Goal: Information Seeking & Learning: Learn about a topic

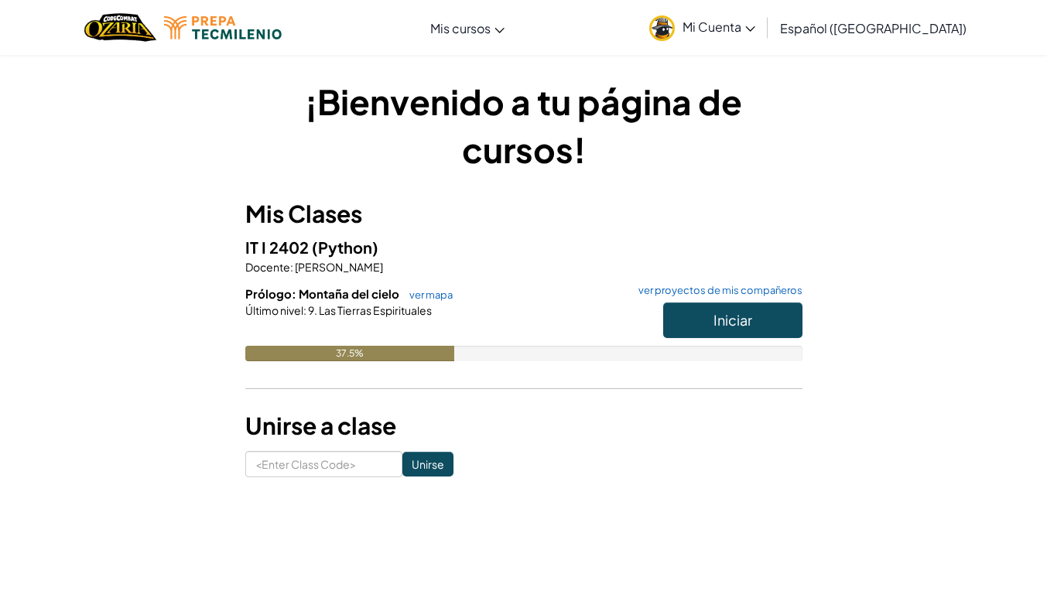
click at [733, 20] on span "Mi Cuenta" at bounding box center [719, 27] width 73 height 16
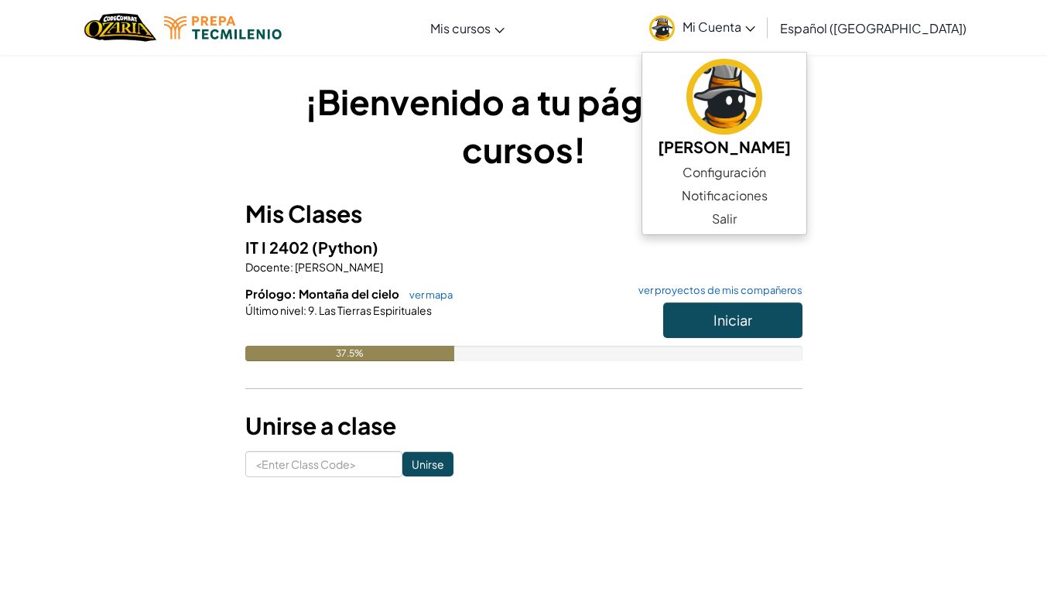
click at [733, 20] on span "Mi Cuenta" at bounding box center [719, 27] width 73 height 16
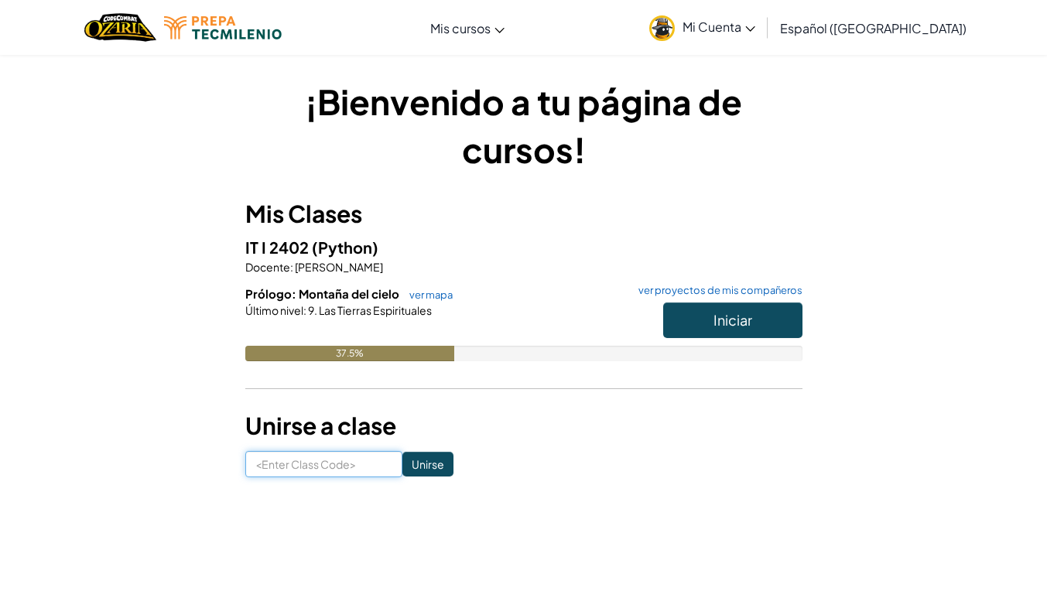
click at [324, 457] on input at bounding box center [323, 464] width 157 height 26
type input "BearGlassTeam"
click at [403, 467] on input "Unirse" at bounding box center [428, 464] width 51 height 25
click at [718, 316] on span "Iniciar" at bounding box center [733, 320] width 39 height 18
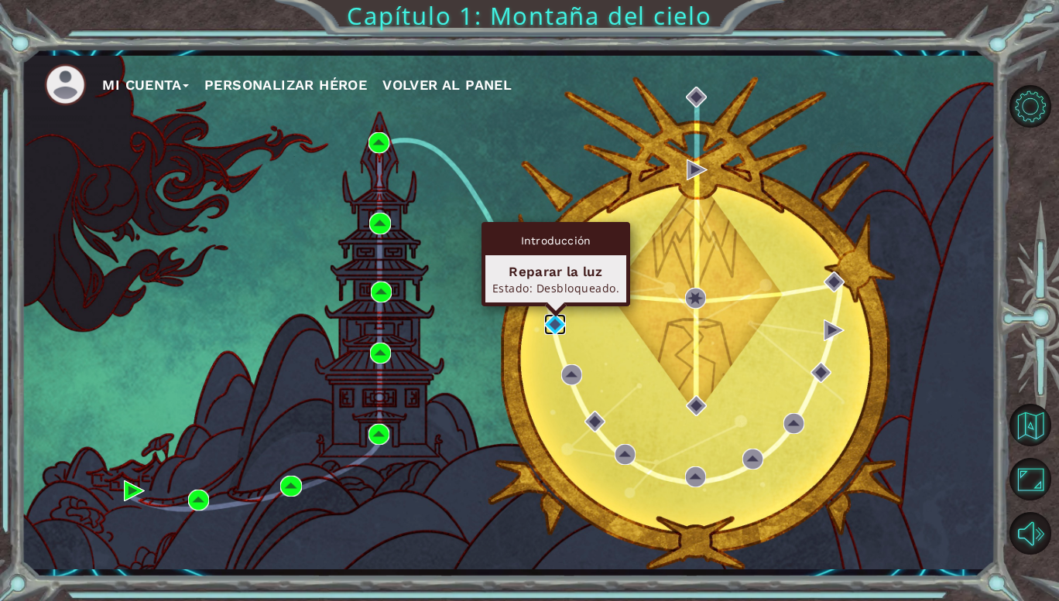
click at [558, 324] on img at bounding box center [554, 324] width 21 height 21
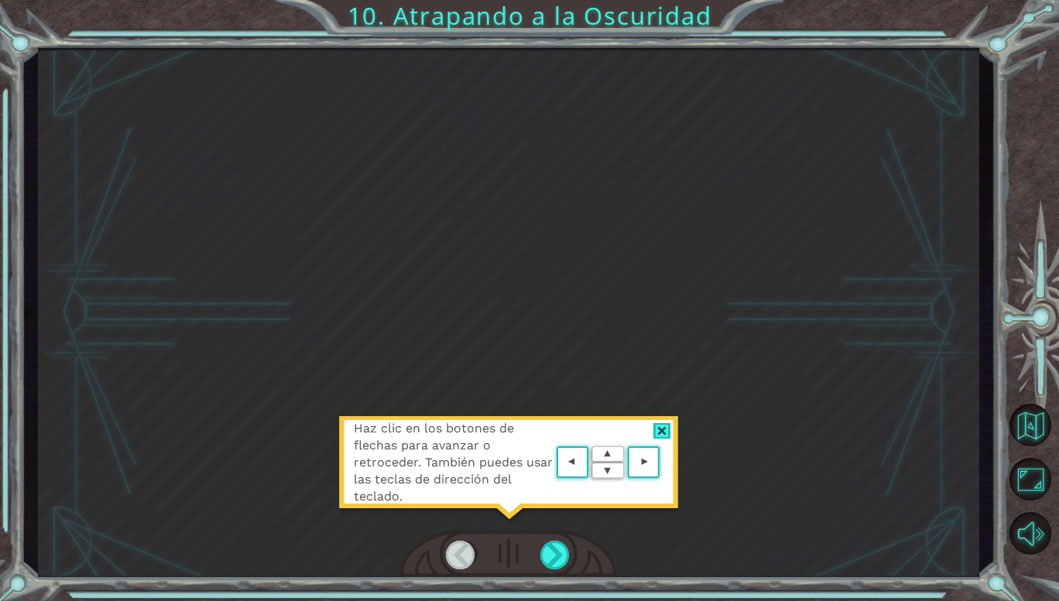
click at [662, 431] on div at bounding box center [662, 431] width 18 height 16
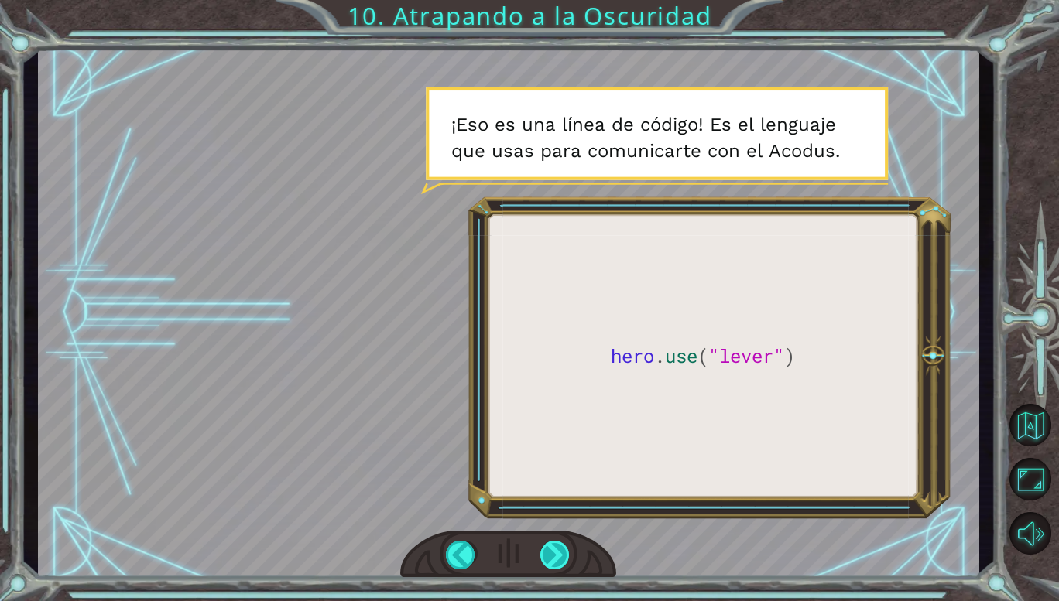
click at [550, 552] on div at bounding box center [555, 555] width 30 height 29
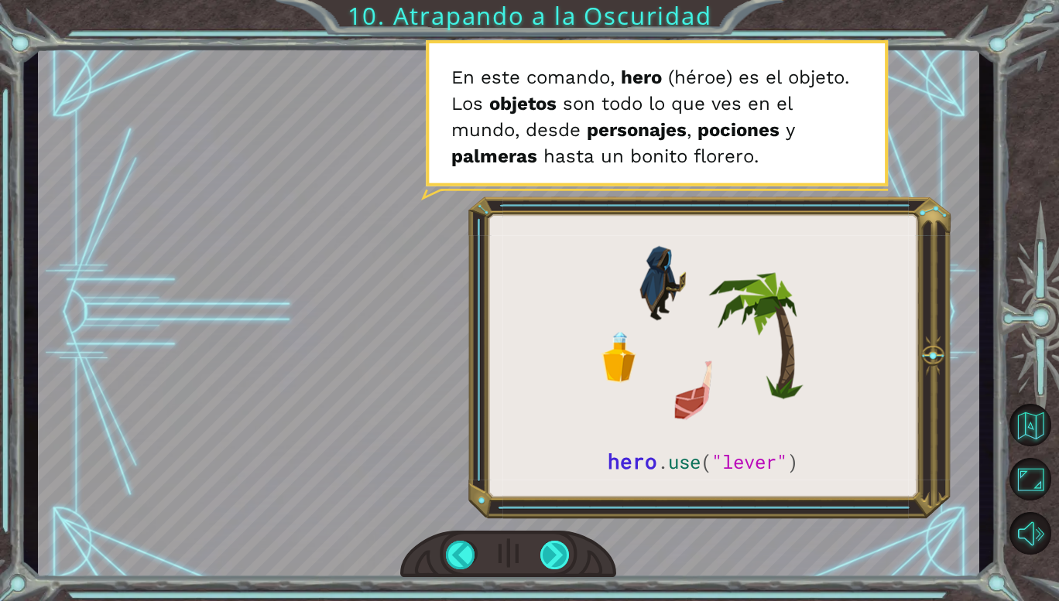
click at [550, 553] on div at bounding box center [555, 555] width 30 height 29
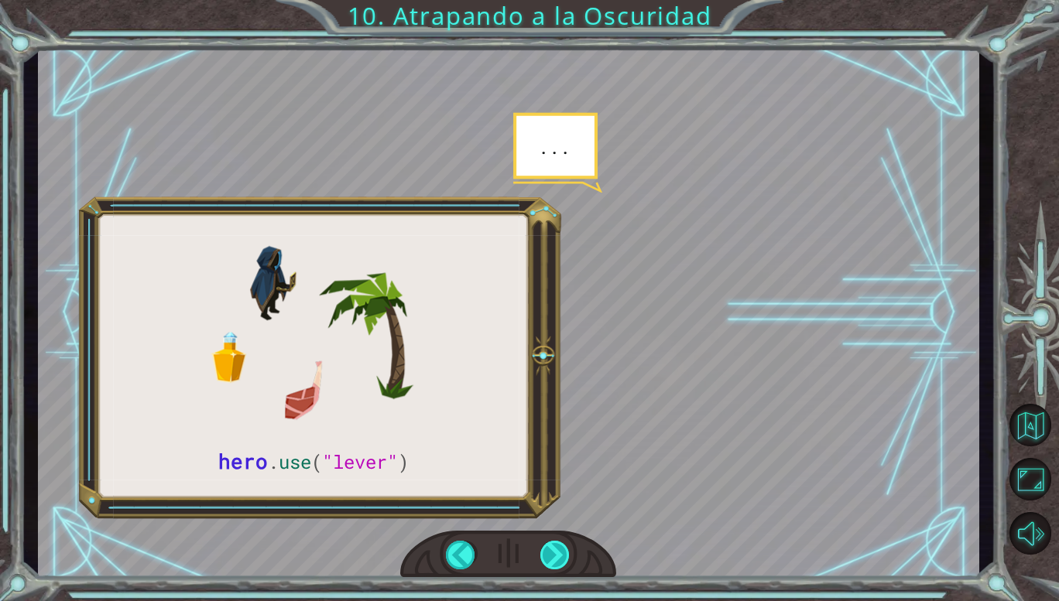
click at [550, 553] on div at bounding box center [555, 555] width 30 height 29
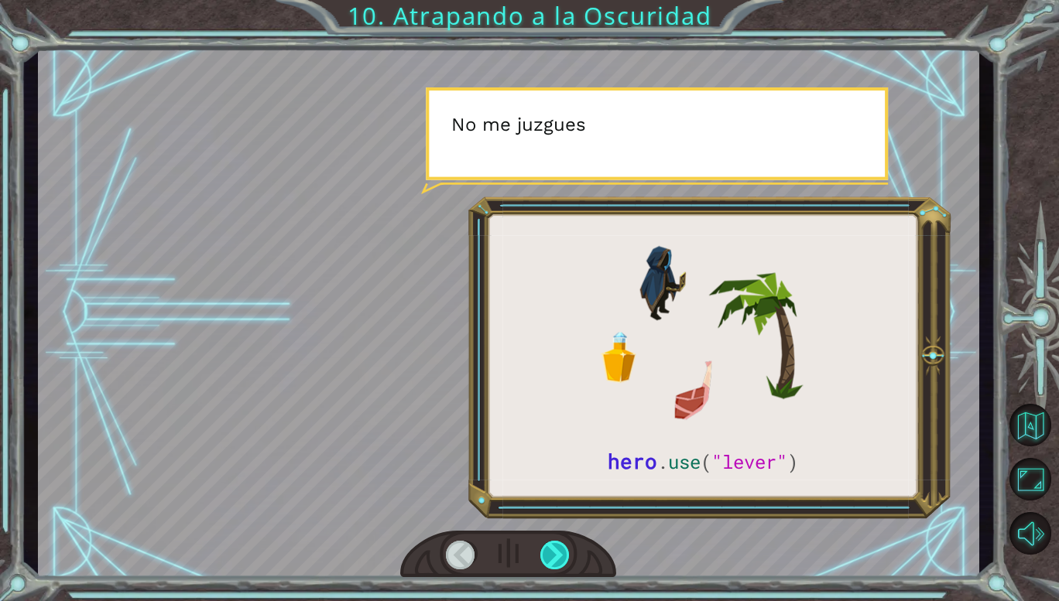
click at [550, 553] on div at bounding box center [555, 555] width 30 height 29
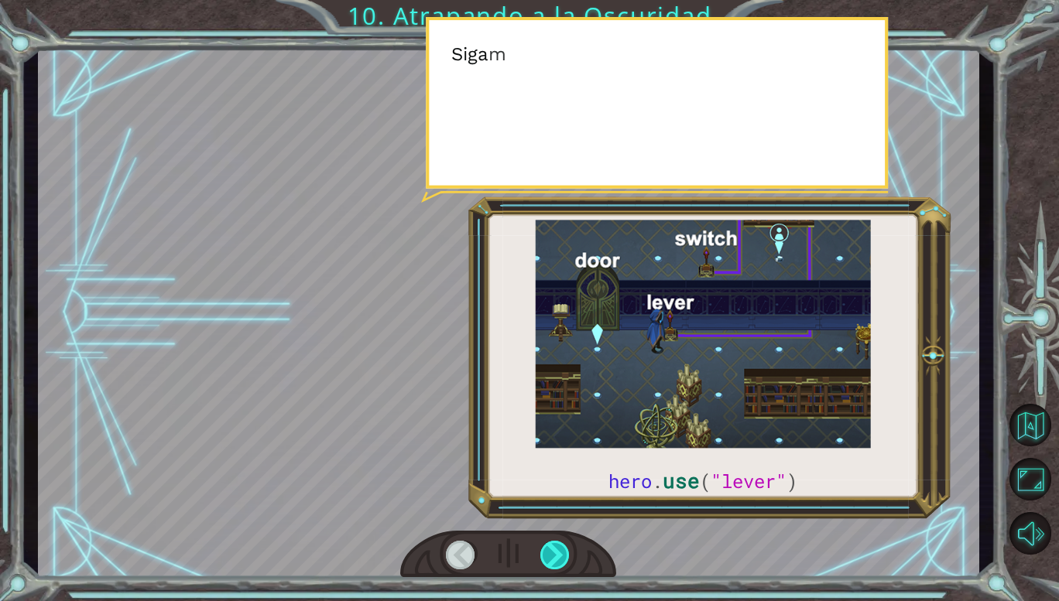
click at [550, 553] on div at bounding box center [555, 555] width 30 height 29
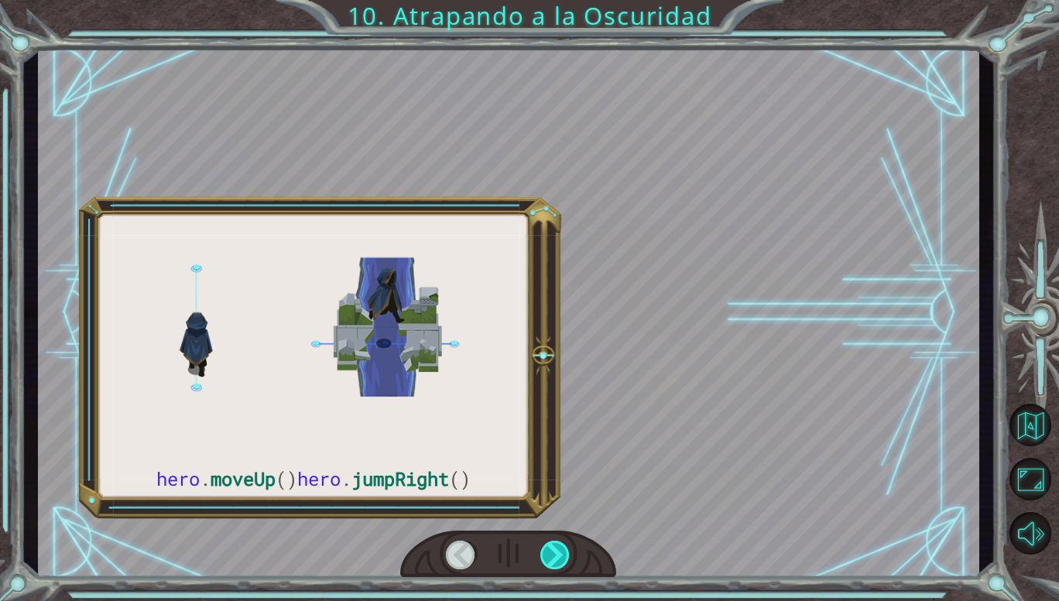
click at [550, 553] on div at bounding box center [555, 555] width 30 height 29
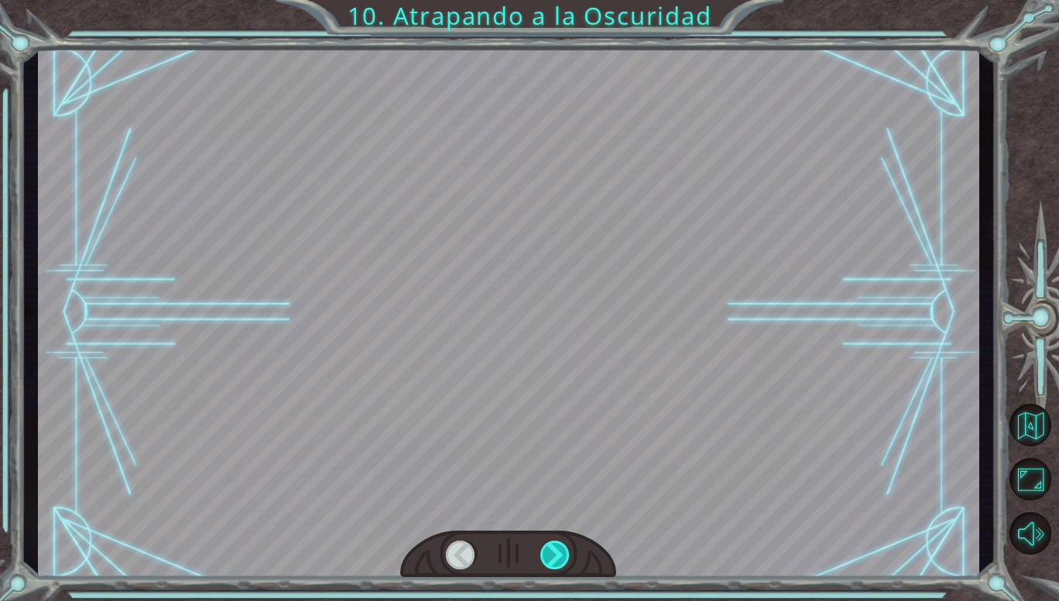
click at [550, 553] on div at bounding box center [555, 555] width 30 height 29
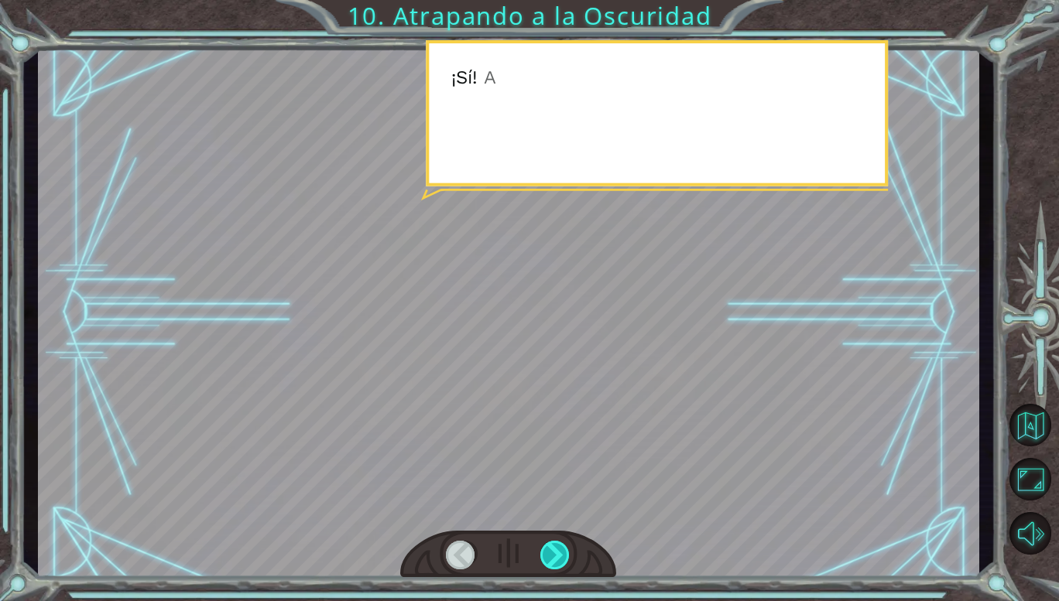
click at [550, 553] on div at bounding box center [555, 555] width 30 height 29
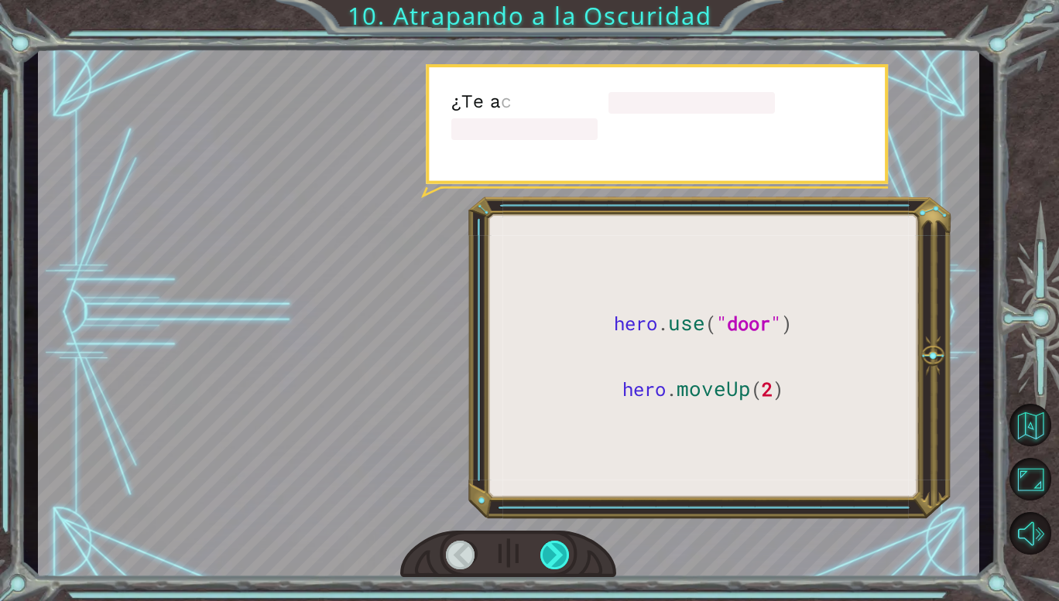
click at [550, 553] on div at bounding box center [555, 555] width 30 height 29
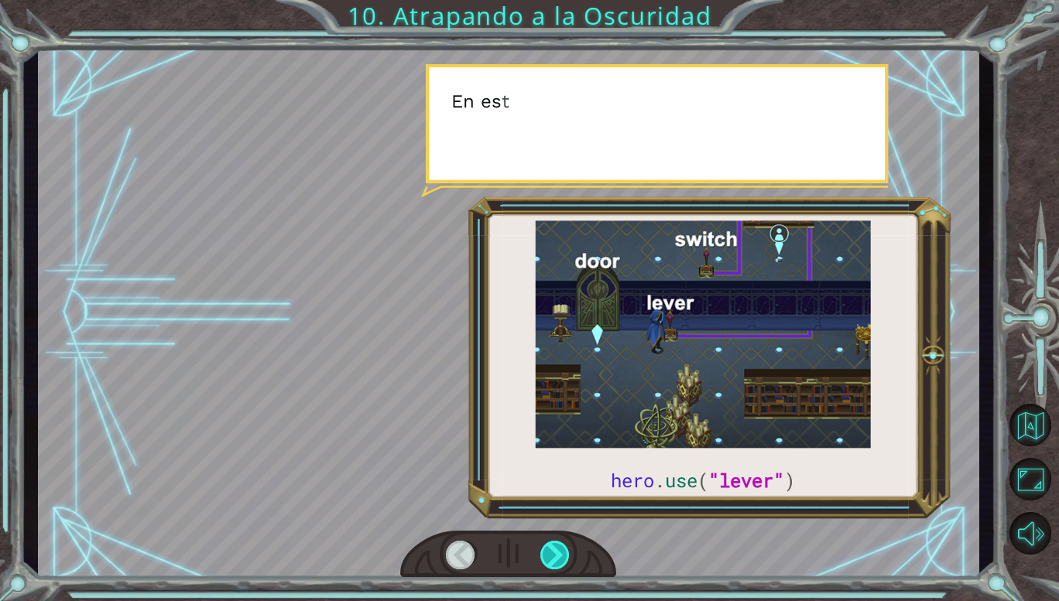
click at [550, 553] on div at bounding box center [555, 555] width 30 height 29
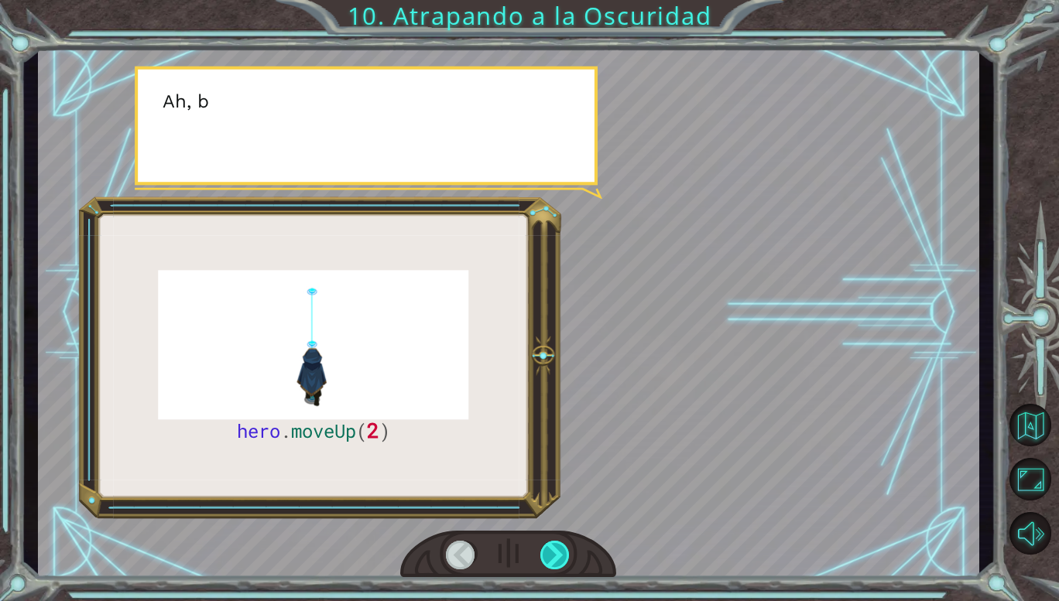
click at [550, 553] on div at bounding box center [555, 555] width 30 height 29
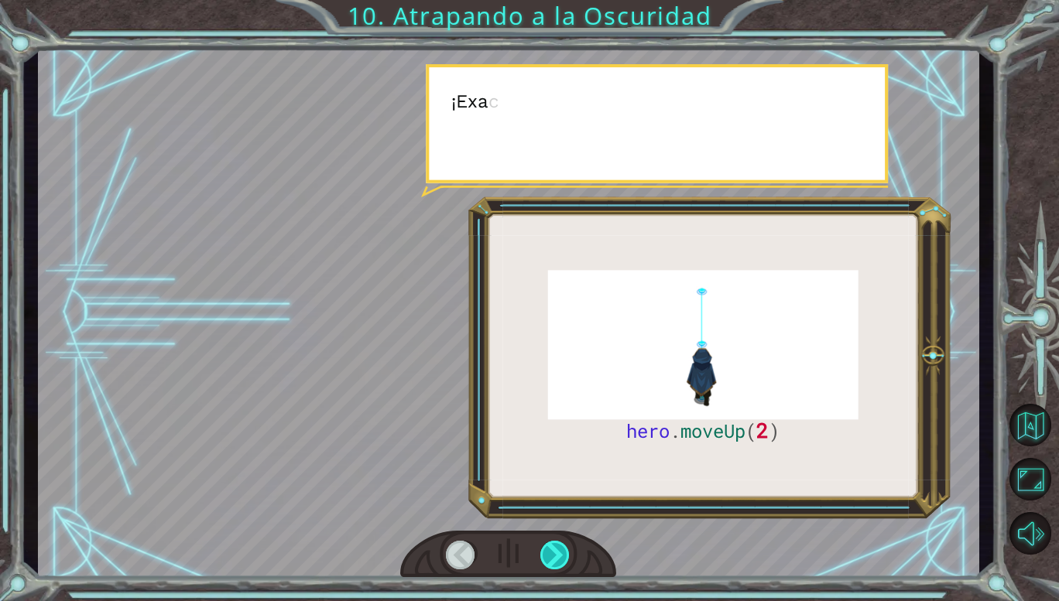
click at [550, 553] on div at bounding box center [555, 555] width 30 height 29
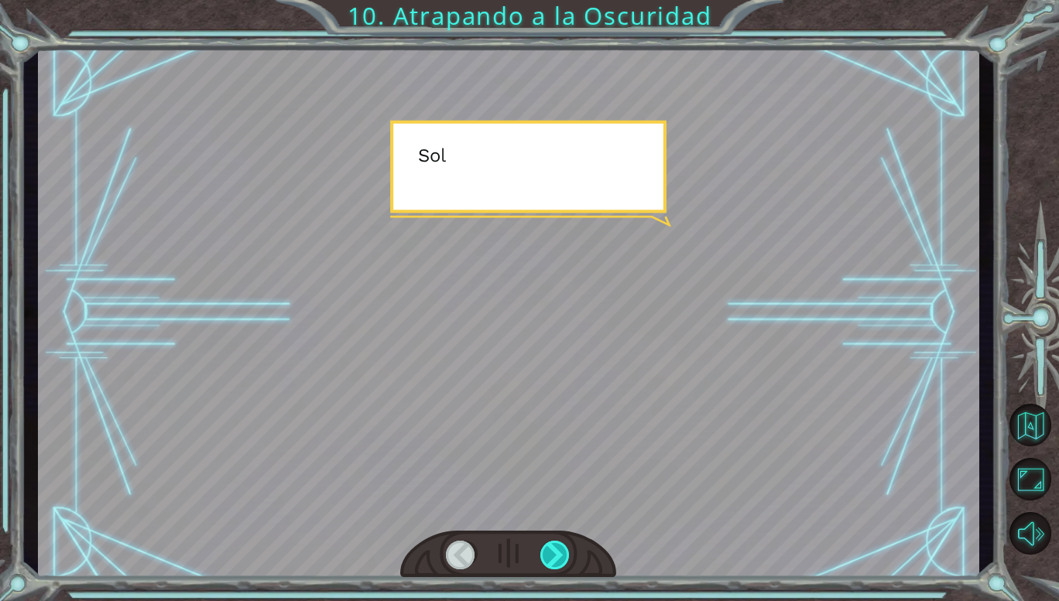
click at [550, 553] on div at bounding box center [555, 555] width 30 height 29
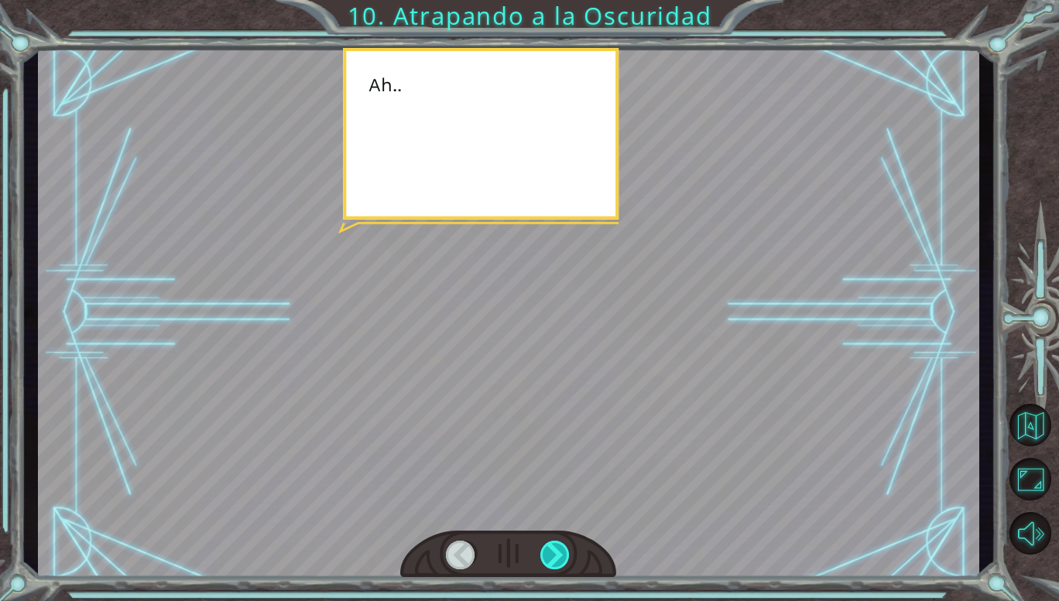
click at [550, 553] on div at bounding box center [555, 555] width 30 height 29
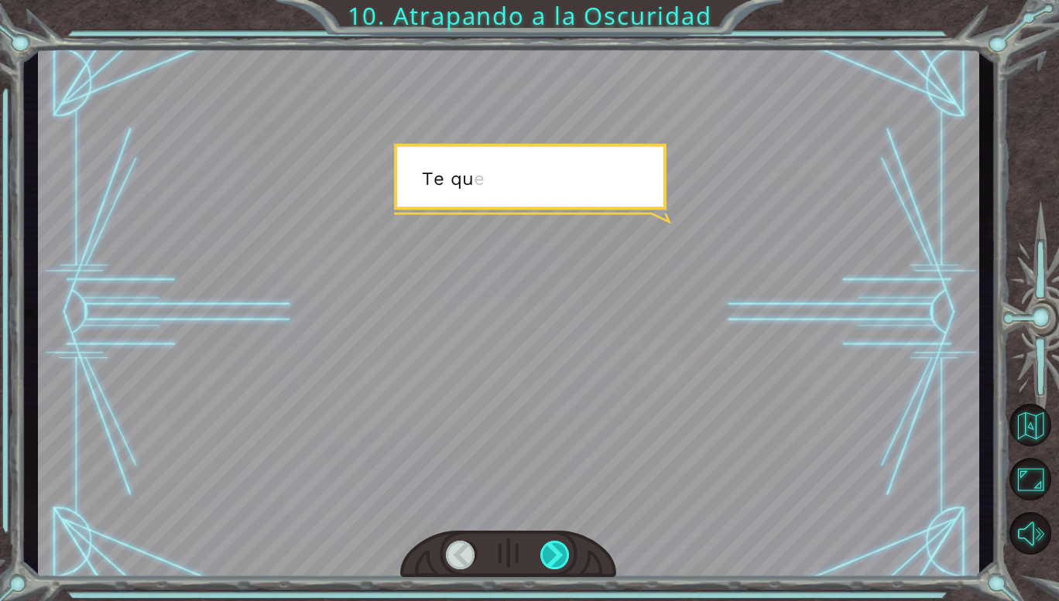
click at [550, 553] on div at bounding box center [555, 555] width 30 height 29
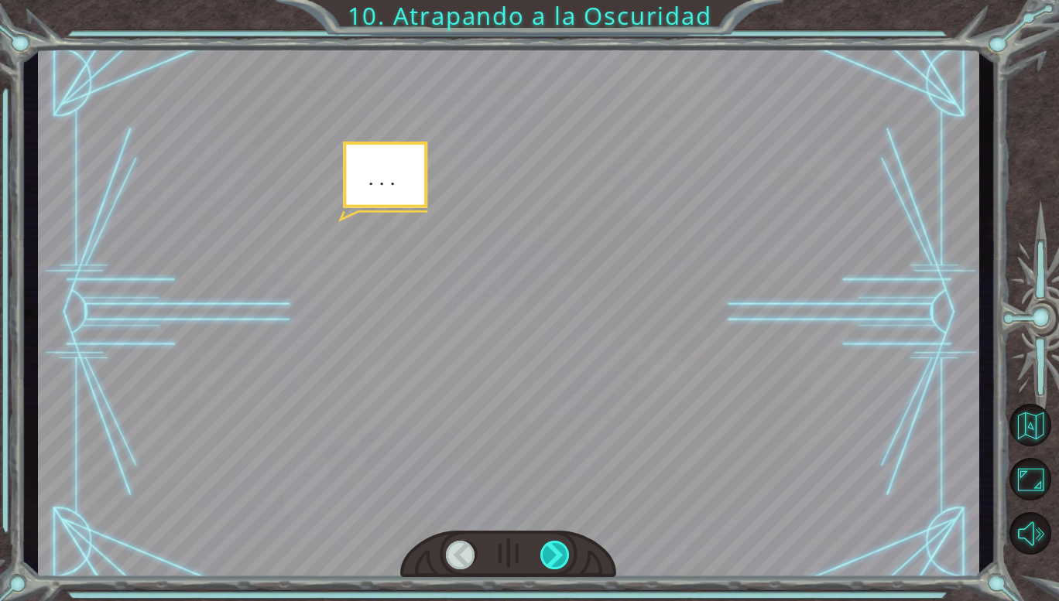
click at [550, 553] on div at bounding box center [555, 555] width 30 height 29
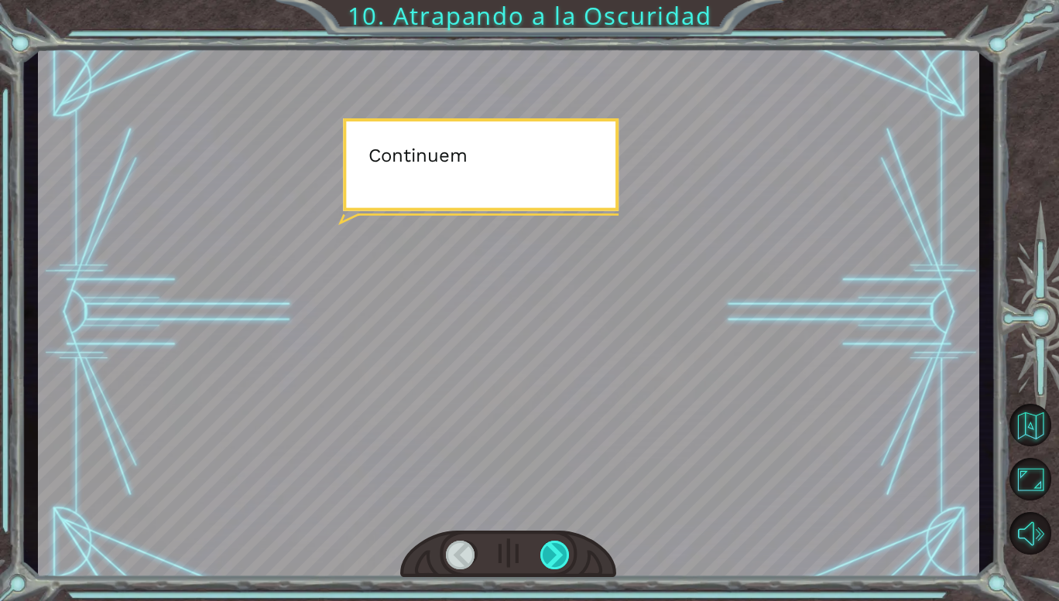
click at [550, 553] on div at bounding box center [555, 555] width 30 height 29
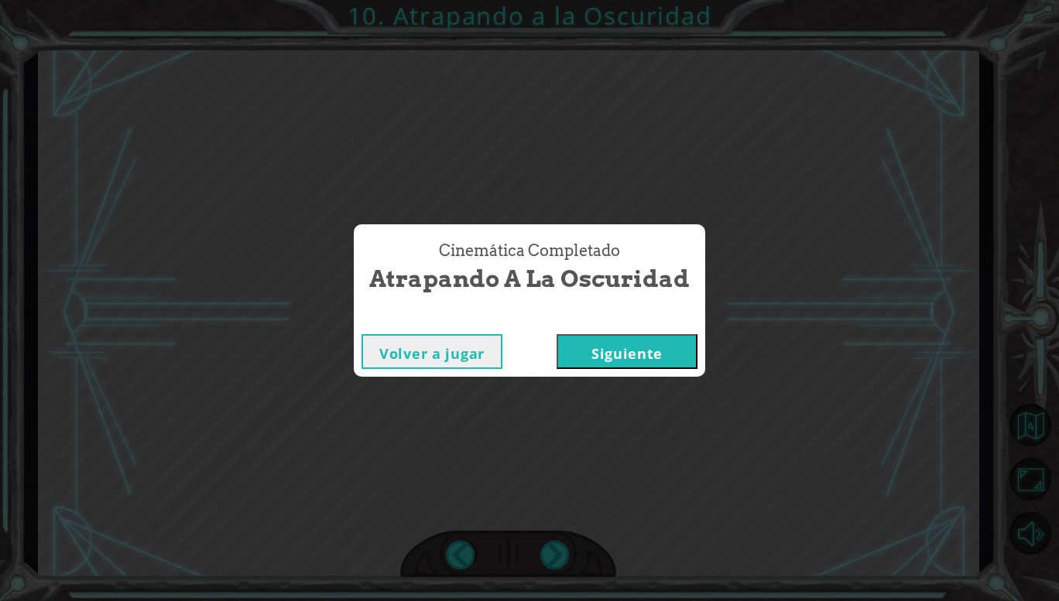
click at [618, 358] on button "Siguiente" at bounding box center [627, 351] width 141 height 35
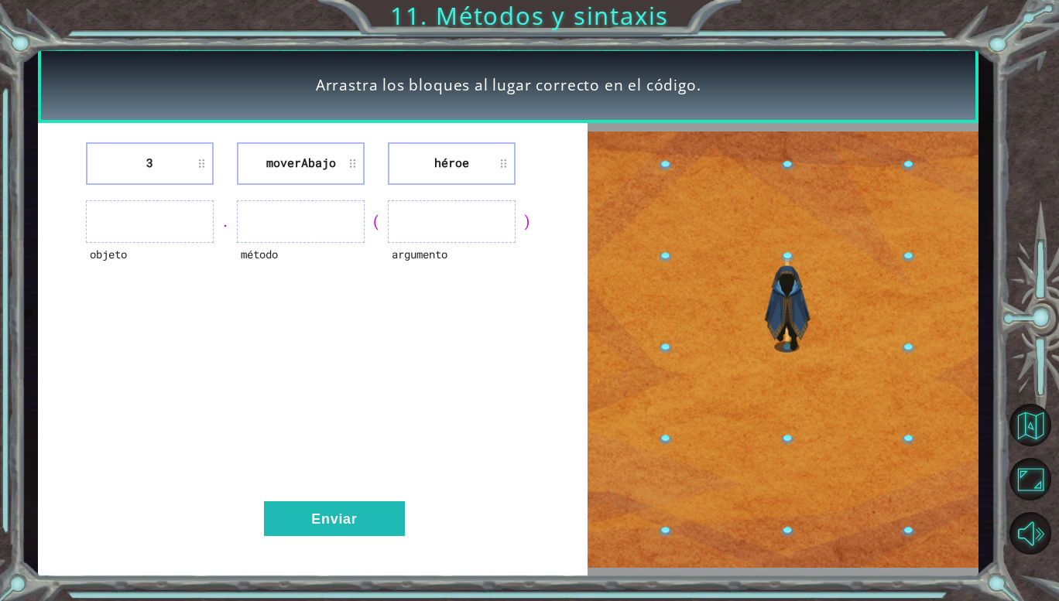
click at [297, 219] on ul at bounding box center [301, 221] width 128 height 43
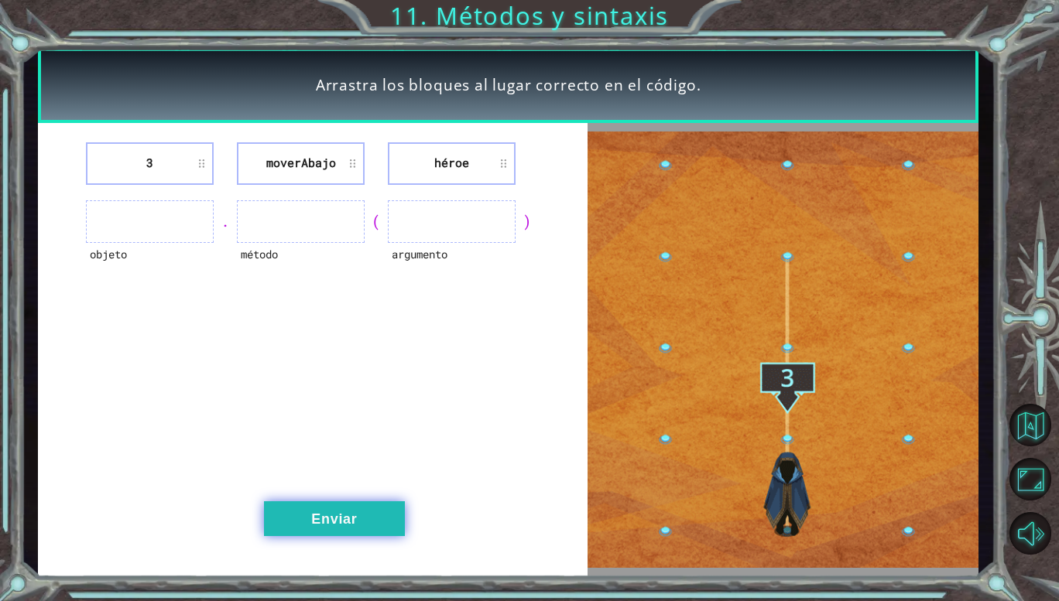
click at [303, 510] on button "Enviar" at bounding box center [334, 519] width 141 height 35
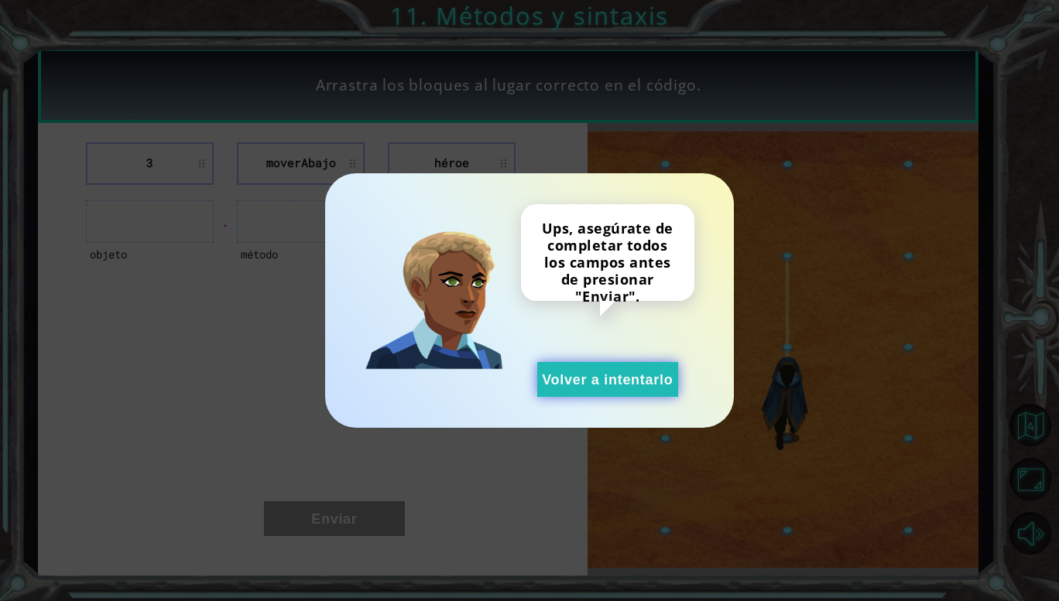
click at [570, 375] on button "Volver a intentarlo" at bounding box center [607, 379] width 141 height 35
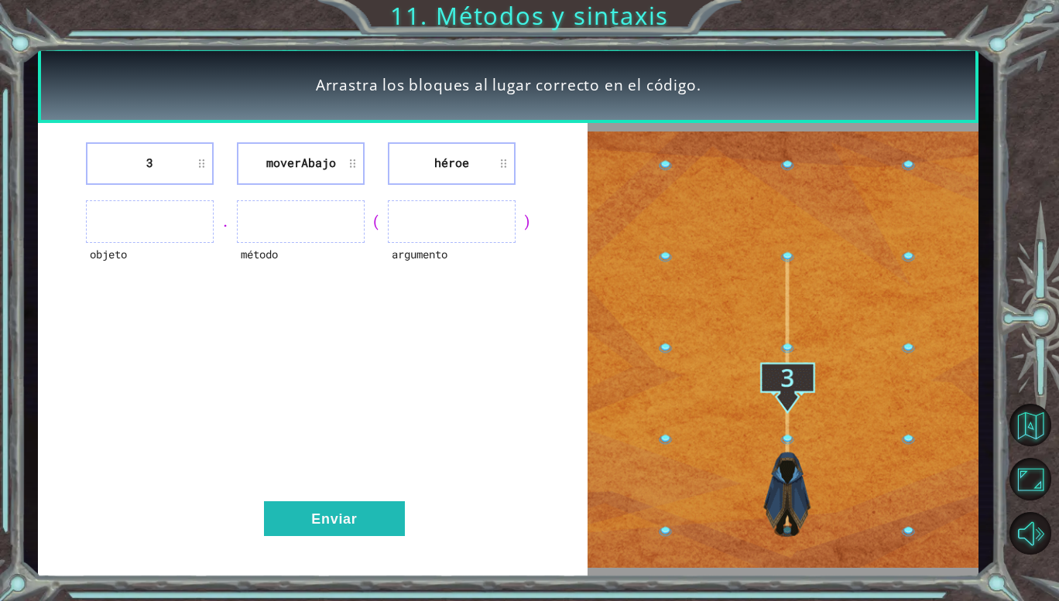
click at [439, 229] on ul at bounding box center [452, 221] width 128 height 43
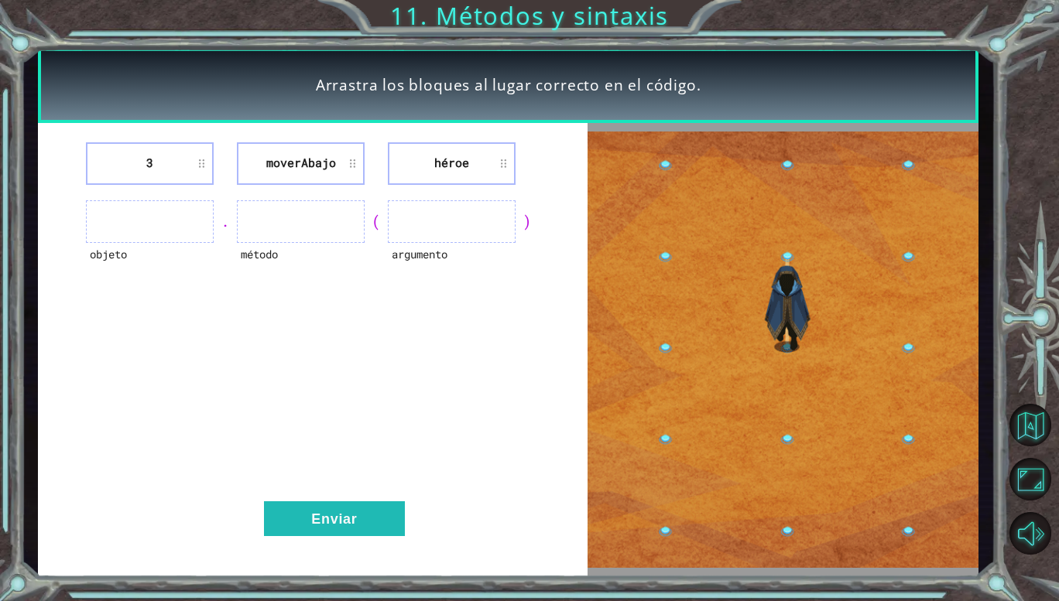
click at [131, 221] on ul at bounding box center [150, 221] width 128 height 43
drag, startPoint x: 115, startPoint y: 255, endPoint x: 125, endPoint y: 243, distance: 15.4
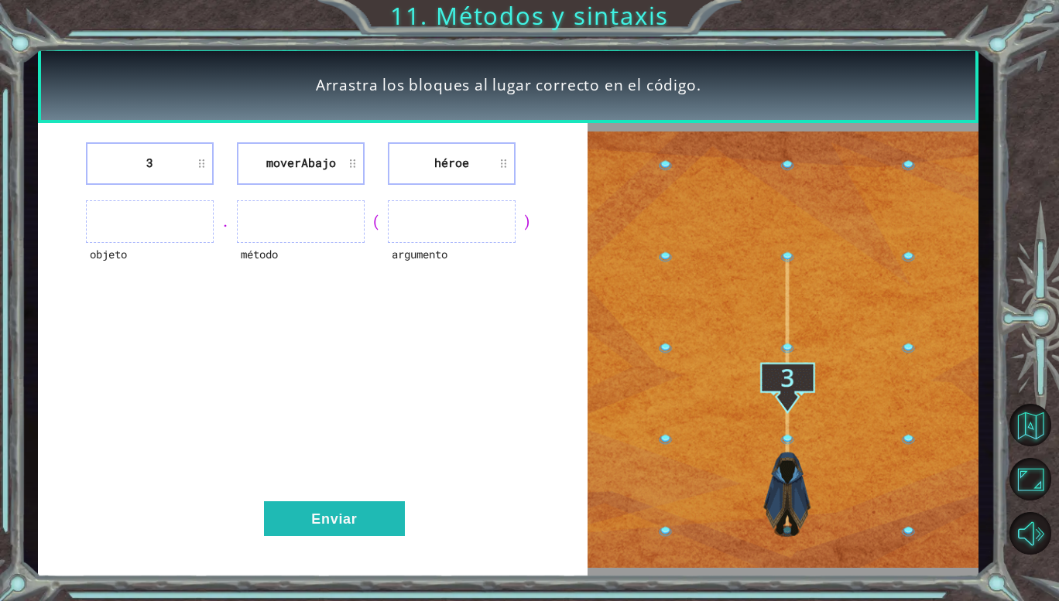
click at [125, 243] on div "objeto" at bounding box center [150, 264] width 128 height 43
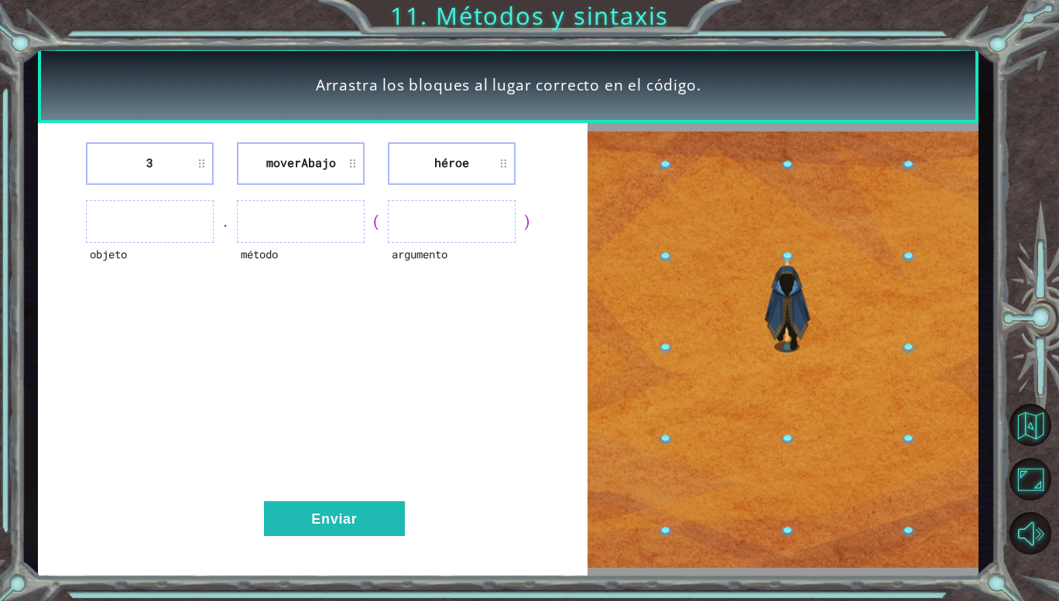
drag, startPoint x: 263, startPoint y: 279, endPoint x: 296, endPoint y: 207, distance: 79.0
click at [271, 263] on div "método" at bounding box center [301, 264] width 128 height 43
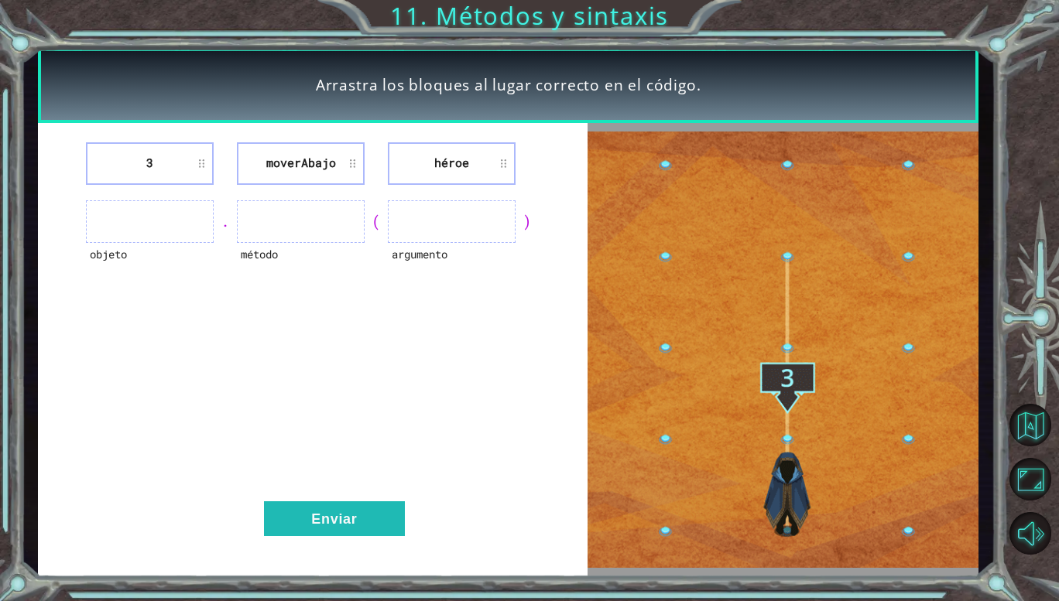
drag, startPoint x: 431, startPoint y: 259, endPoint x: 464, endPoint y: 261, distance: 33.3
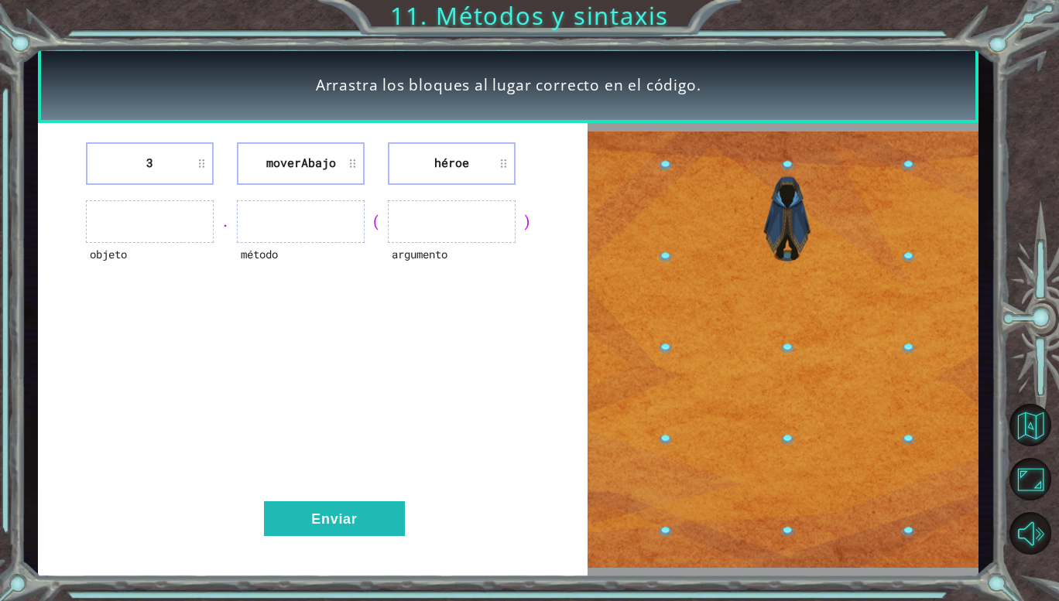
click at [464, 261] on div "argumento" at bounding box center [452, 264] width 128 height 43
click at [464, 264] on div "argumento" at bounding box center [452, 264] width 128 height 43
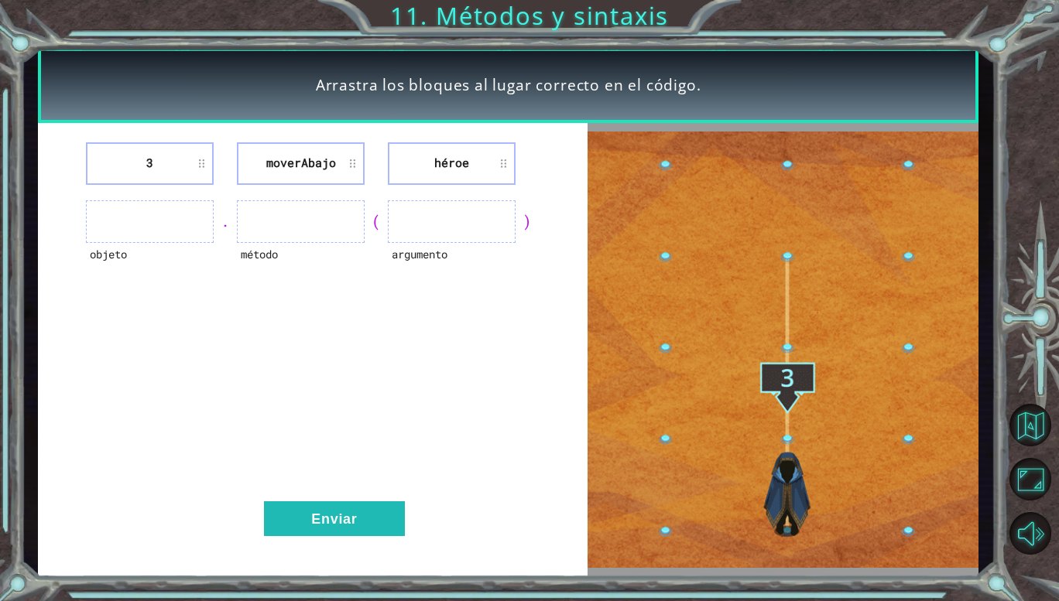
click at [111, 248] on div "objeto" at bounding box center [150, 264] width 128 height 43
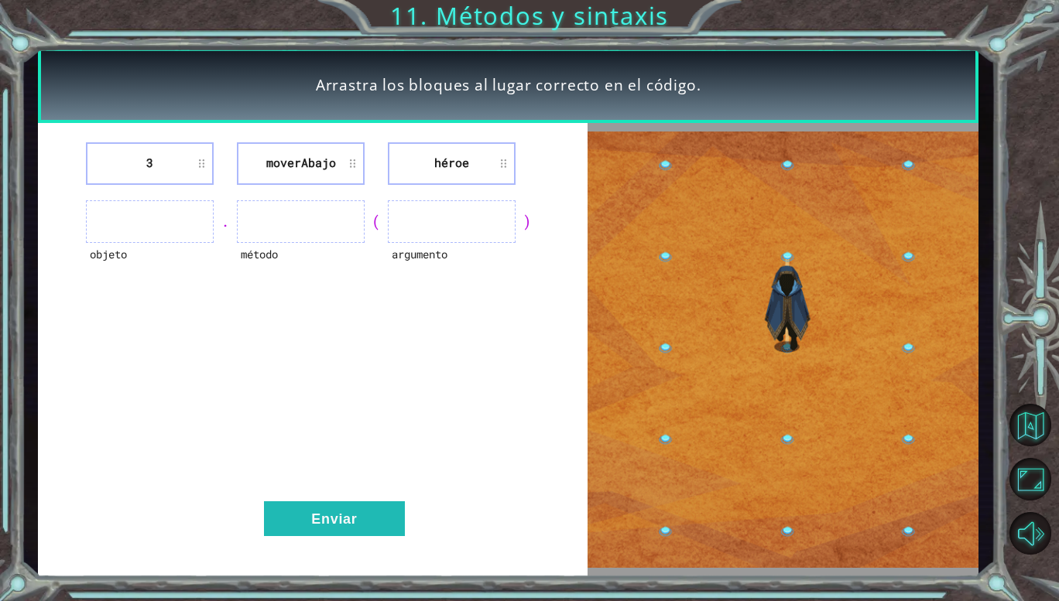
click at [111, 248] on div "objeto" at bounding box center [150, 264] width 128 height 43
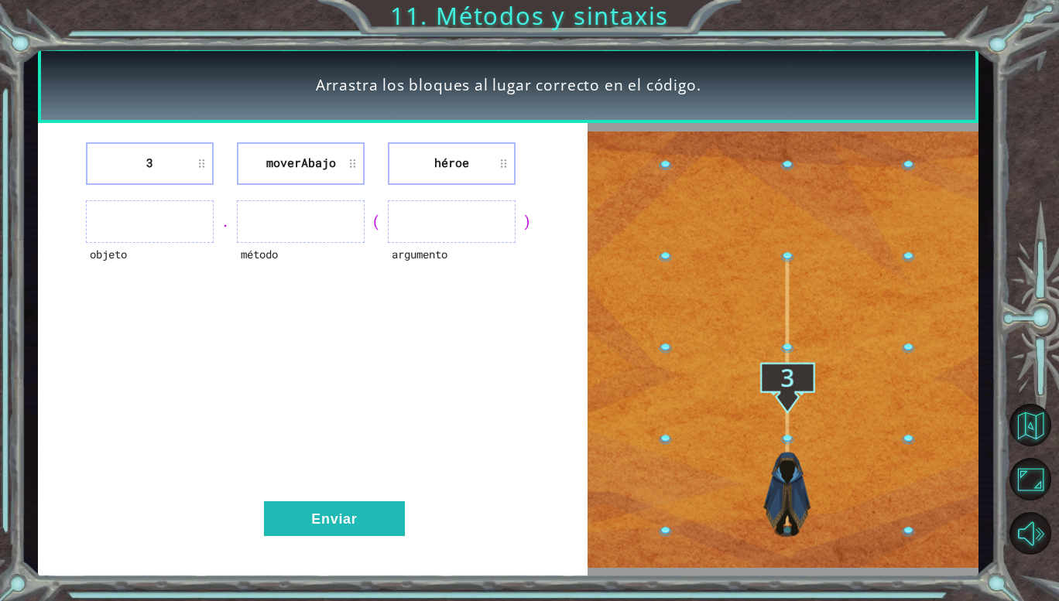
click at [215, 270] on div "3 moverAbajo héroe objeto . método ( argumento ) Enviar" at bounding box center [313, 350] width 550 height 454
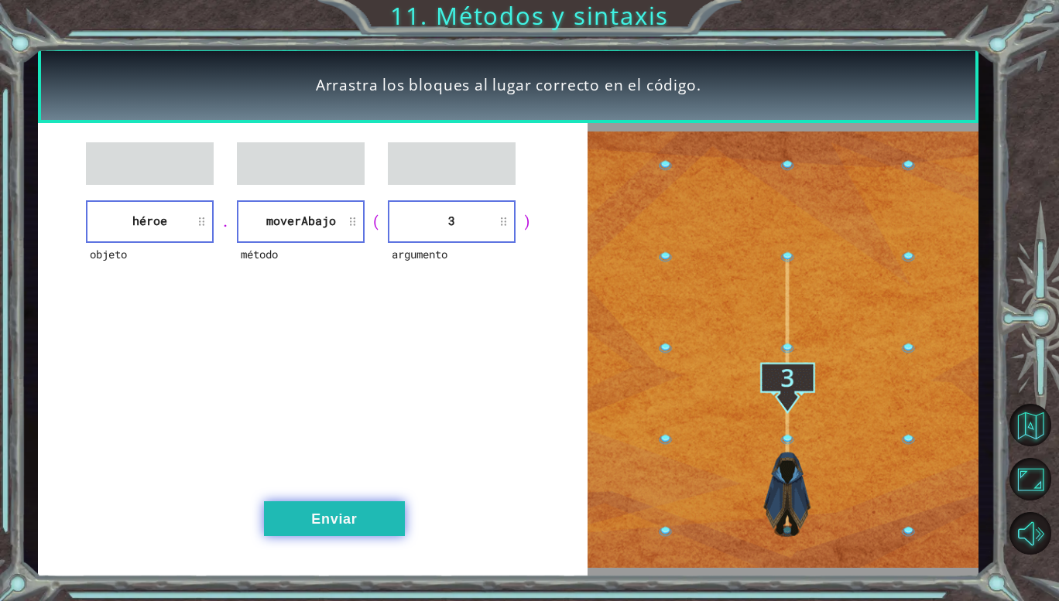
click at [365, 517] on button "Enviar" at bounding box center [334, 519] width 141 height 35
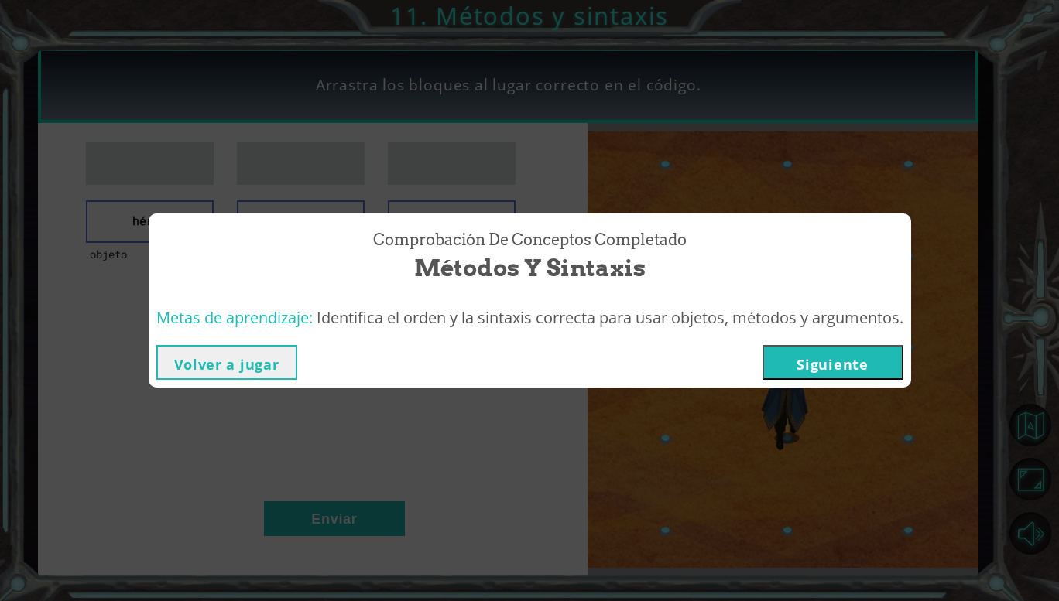
click at [242, 366] on button "Volver a jugar" at bounding box center [226, 362] width 141 height 35
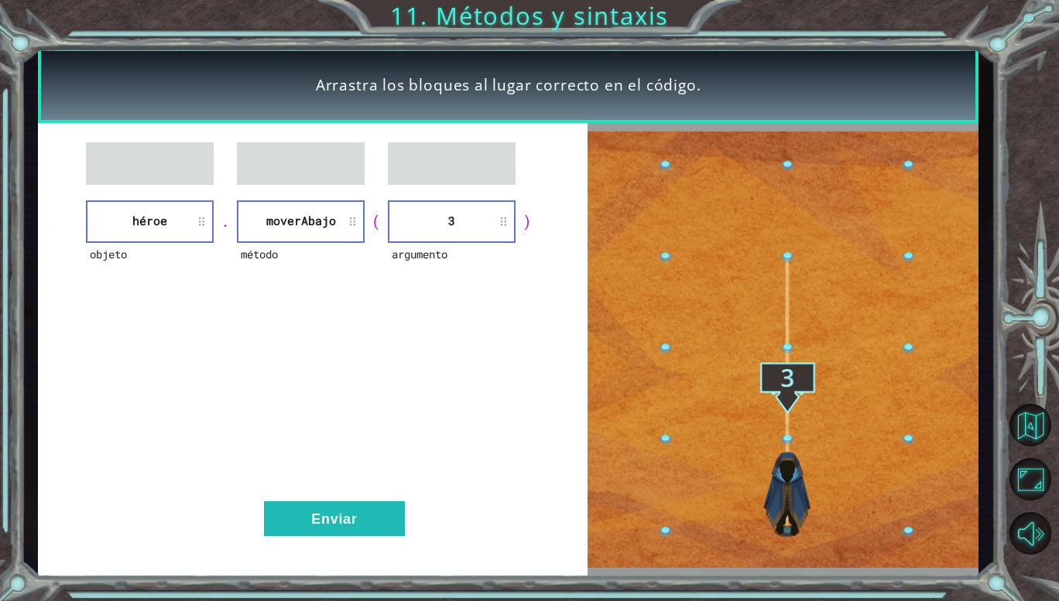
click at [505, 265] on div "argumento" at bounding box center [452, 264] width 128 height 43
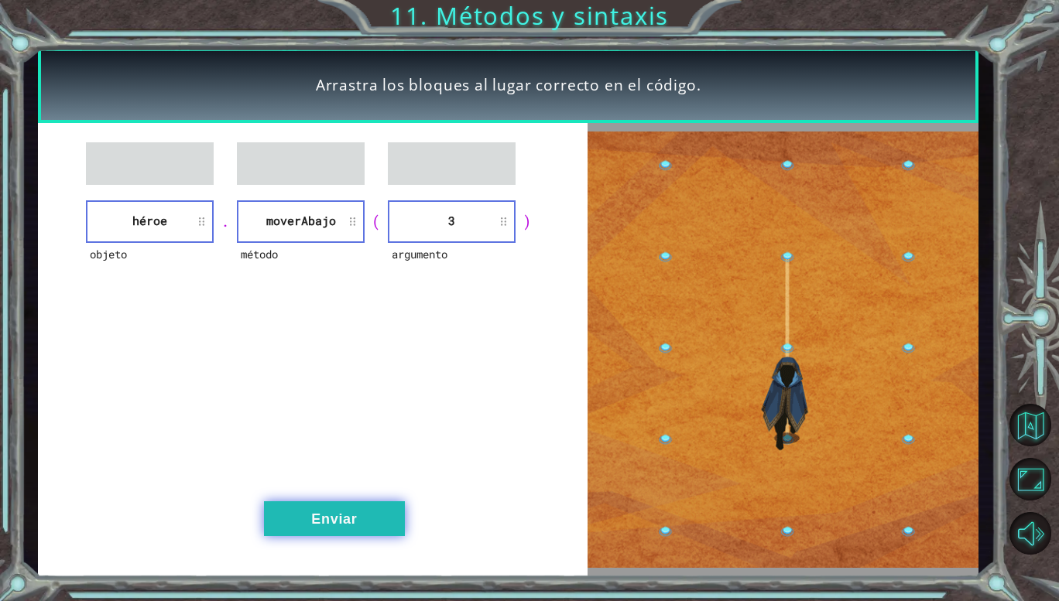
click at [341, 519] on button "Enviar" at bounding box center [334, 519] width 141 height 35
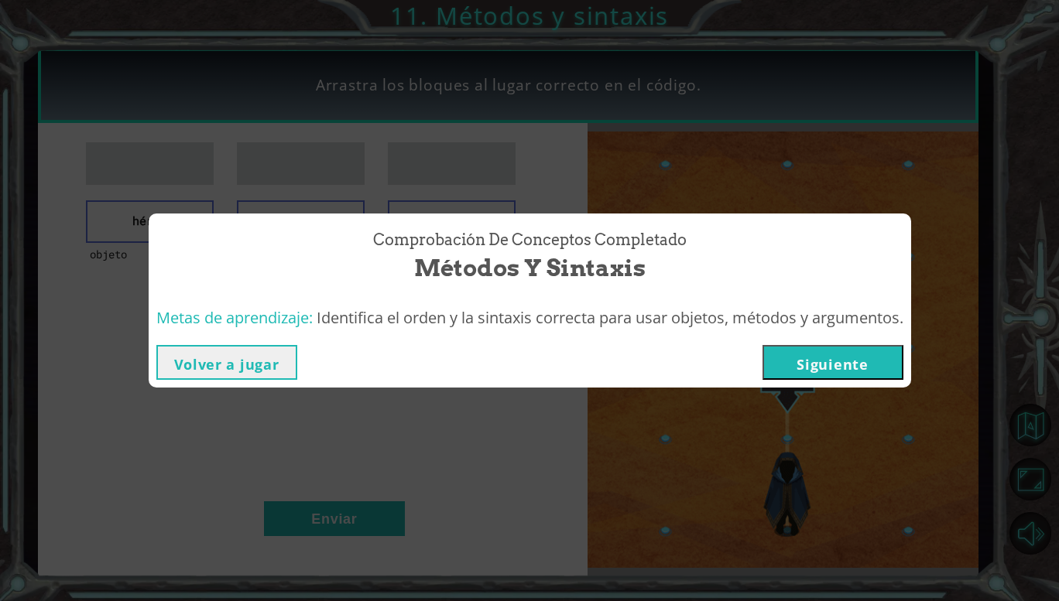
click at [876, 368] on button "Siguiente" at bounding box center [832, 362] width 141 height 35
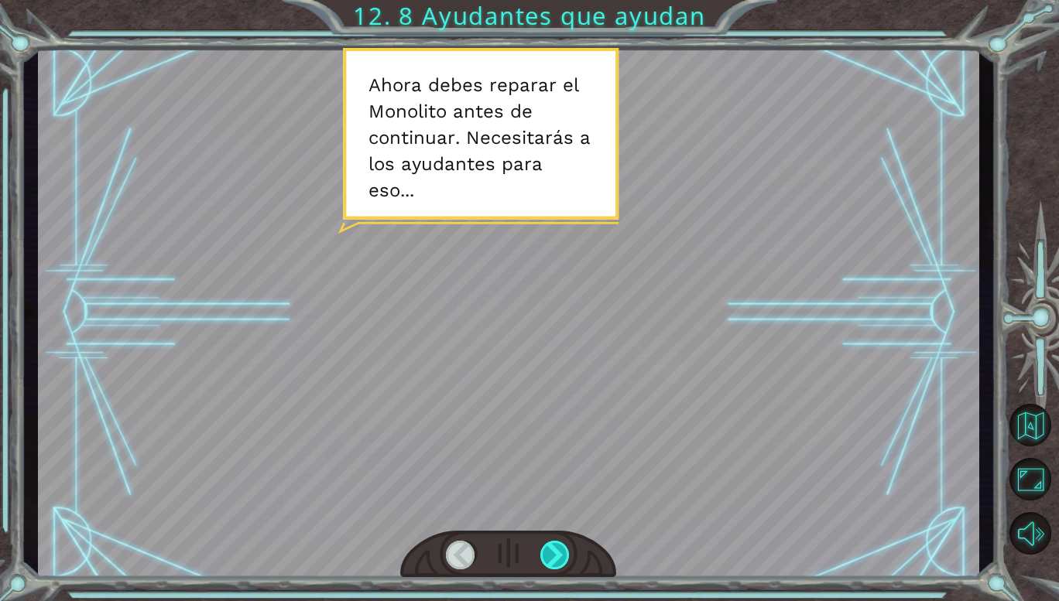
click at [546, 553] on div at bounding box center [555, 555] width 30 height 29
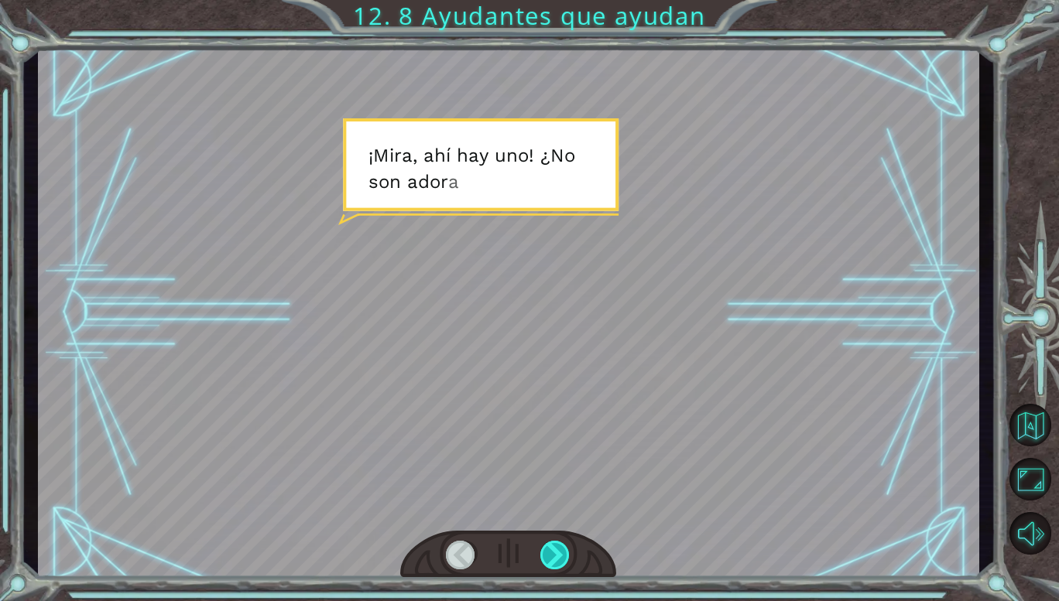
click at [546, 553] on div at bounding box center [555, 555] width 30 height 29
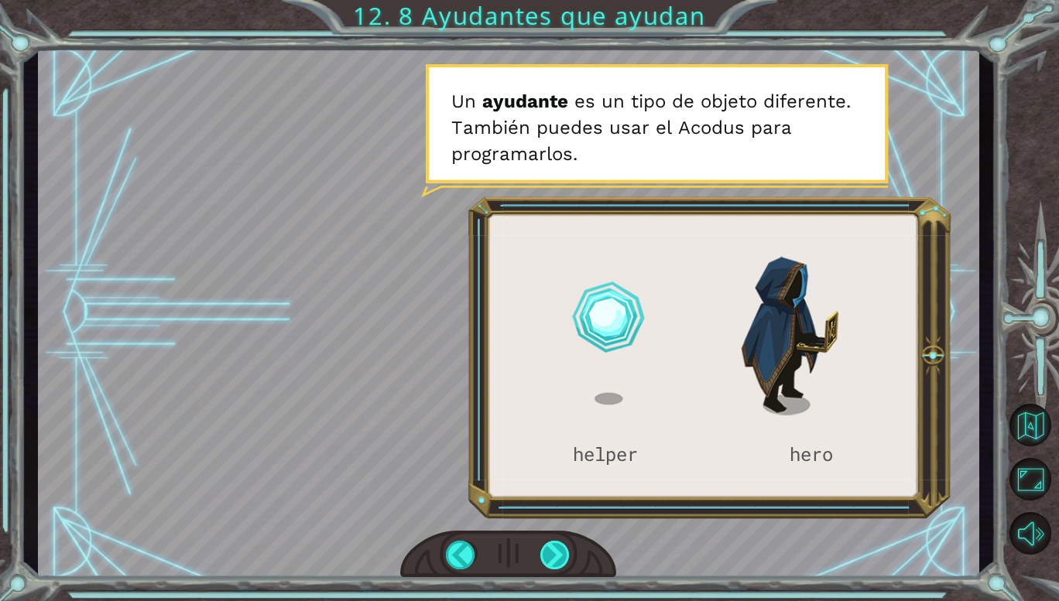
click at [552, 550] on div at bounding box center [555, 555] width 30 height 29
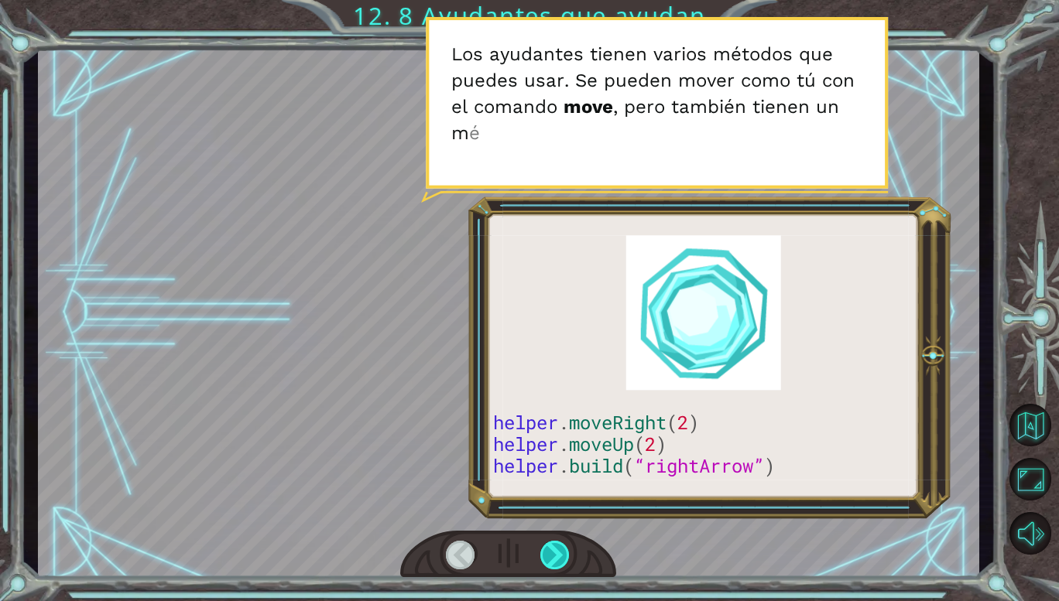
click at [554, 548] on div at bounding box center [555, 555] width 30 height 29
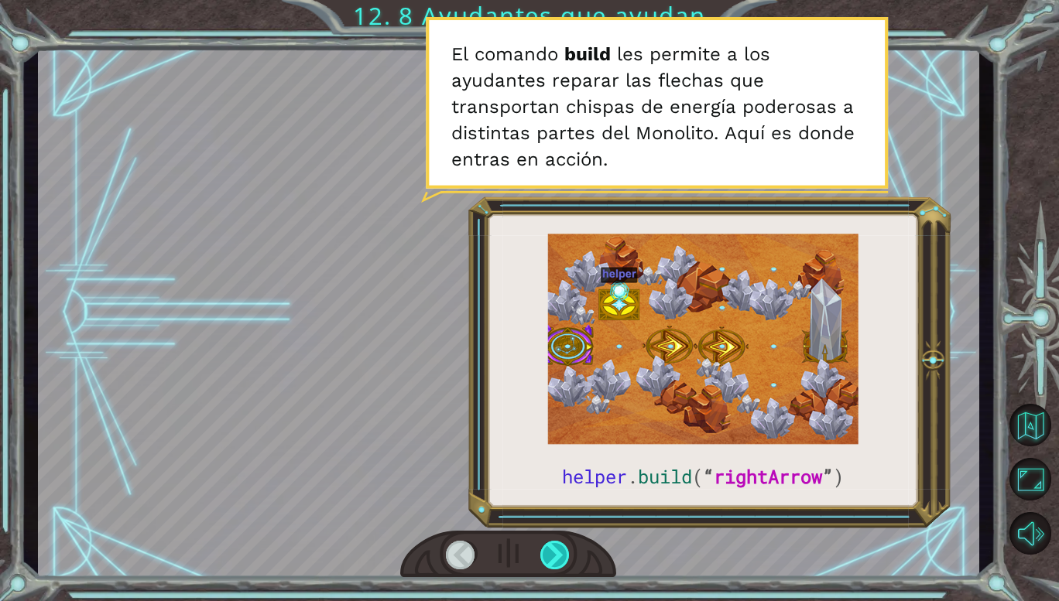
click at [554, 548] on div at bounding box center [555, 555] width 30 height 29
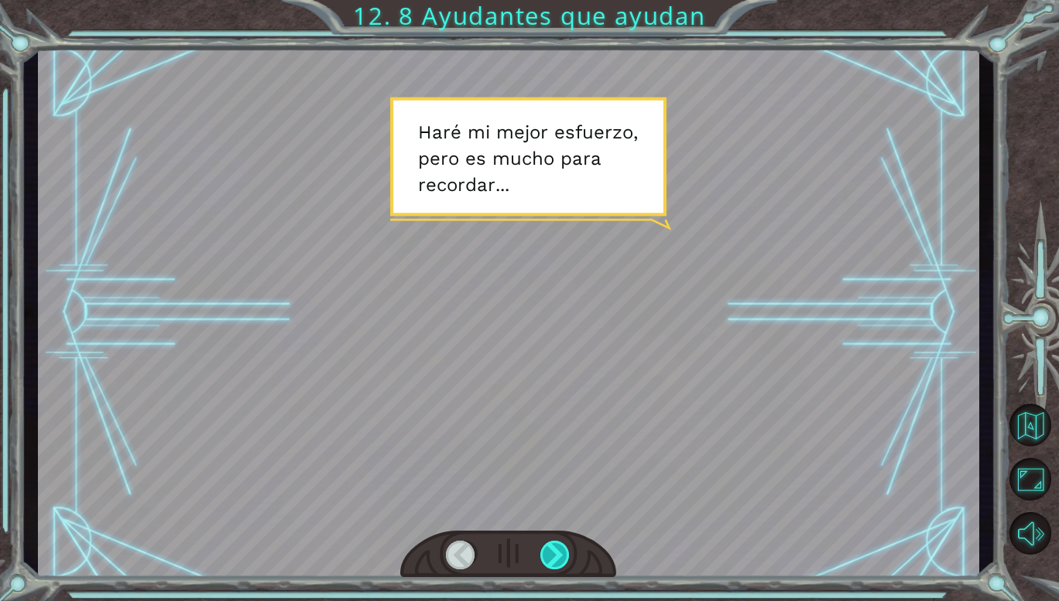
click at [554, 548] on div at bounding box center [555, 555] width 30 height 29
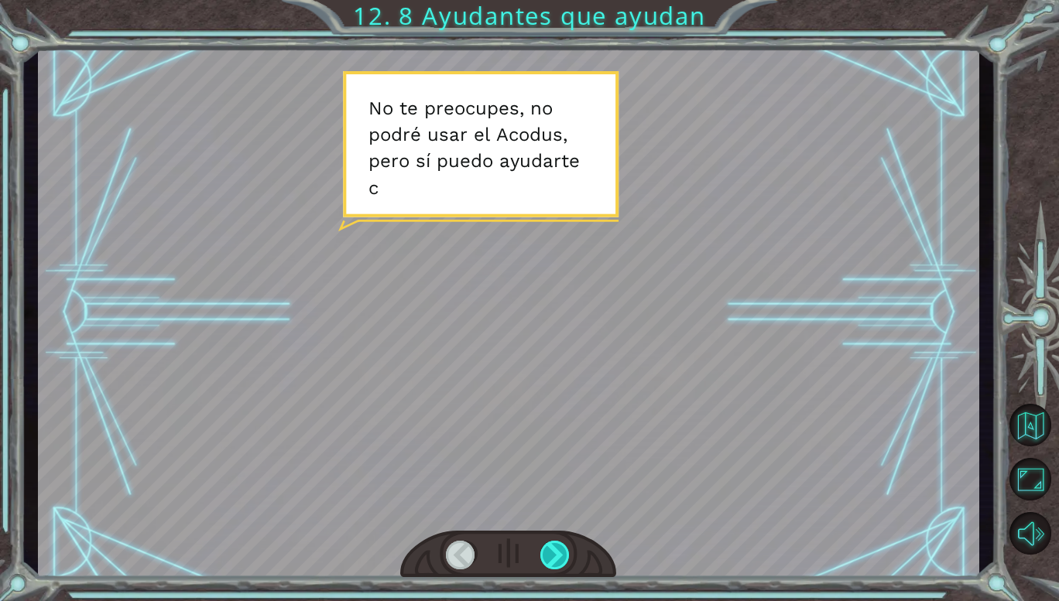
click at [554, 548] on div at bounding box center [555, 555] width 30 height 29
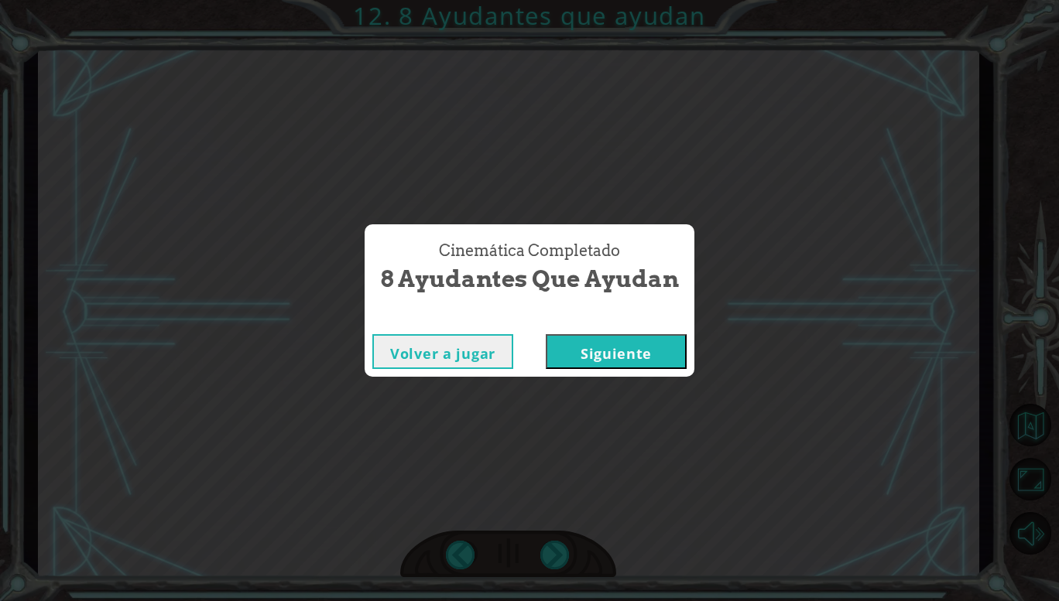
click at [600, 358] on button "Siguiente" at bounding box center [616, 351] width 141 height 35
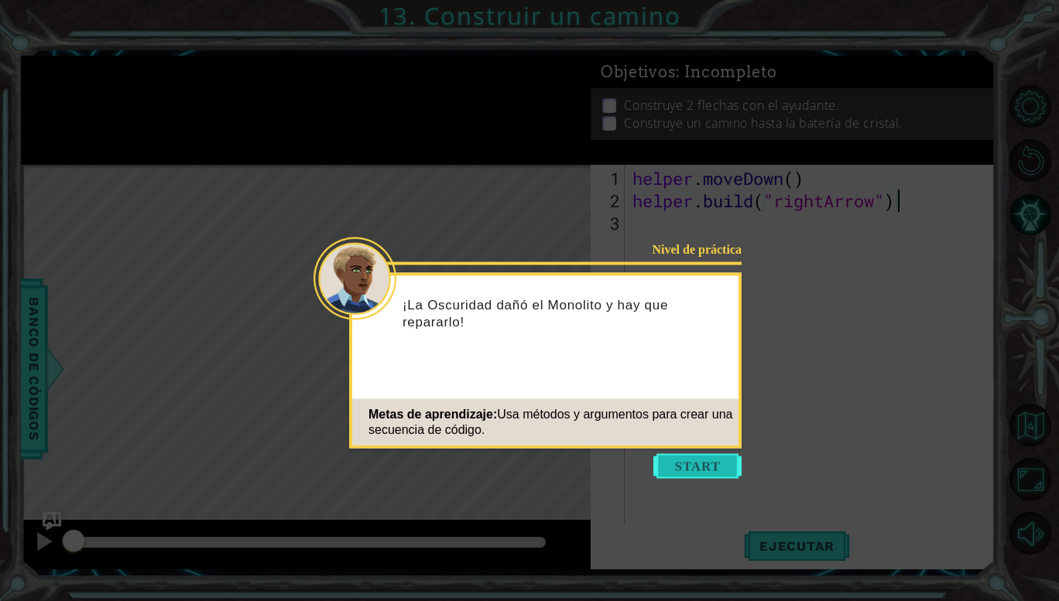
click at [673, 461] on button "Start" at bounding box center [697, 466] width 88 height 25
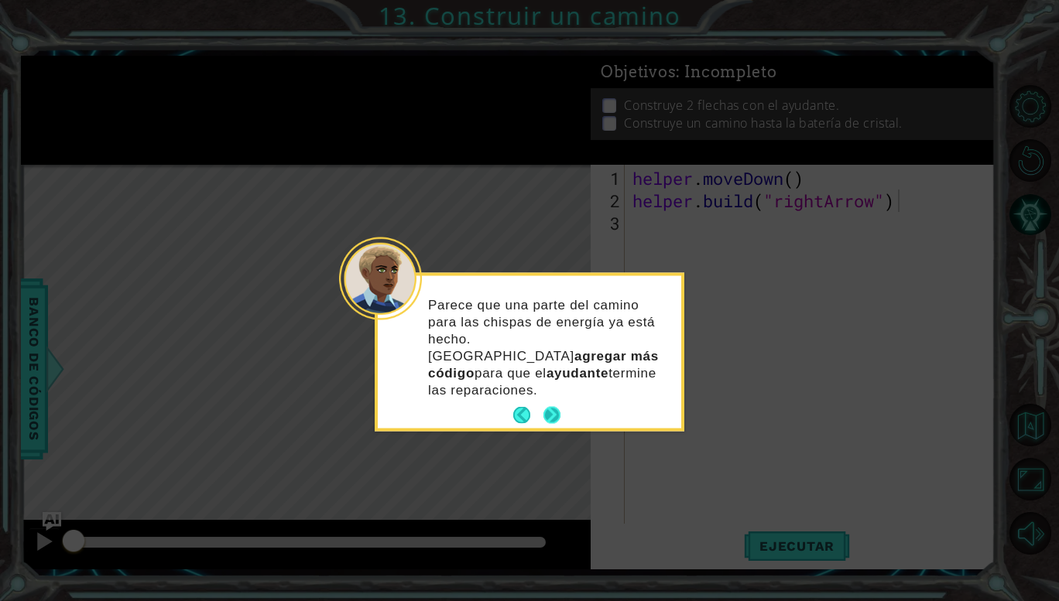
click at [546, 407] on button "Next" at bounding box center [551, 415] width 17 height 17
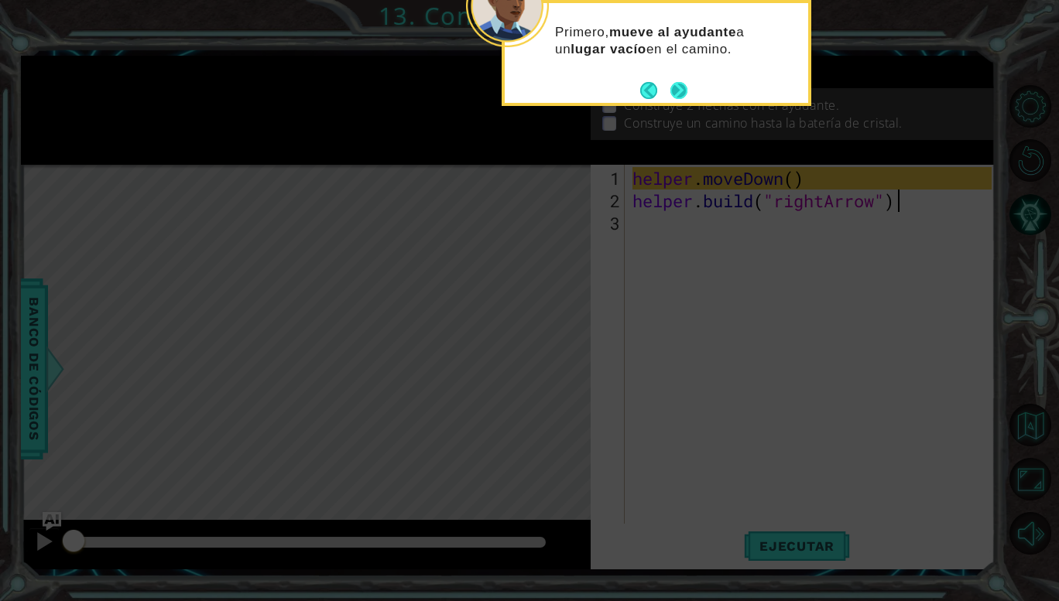
click at [685, 89] on button "Next" at bounding box center [678, 90] width 17 height 17
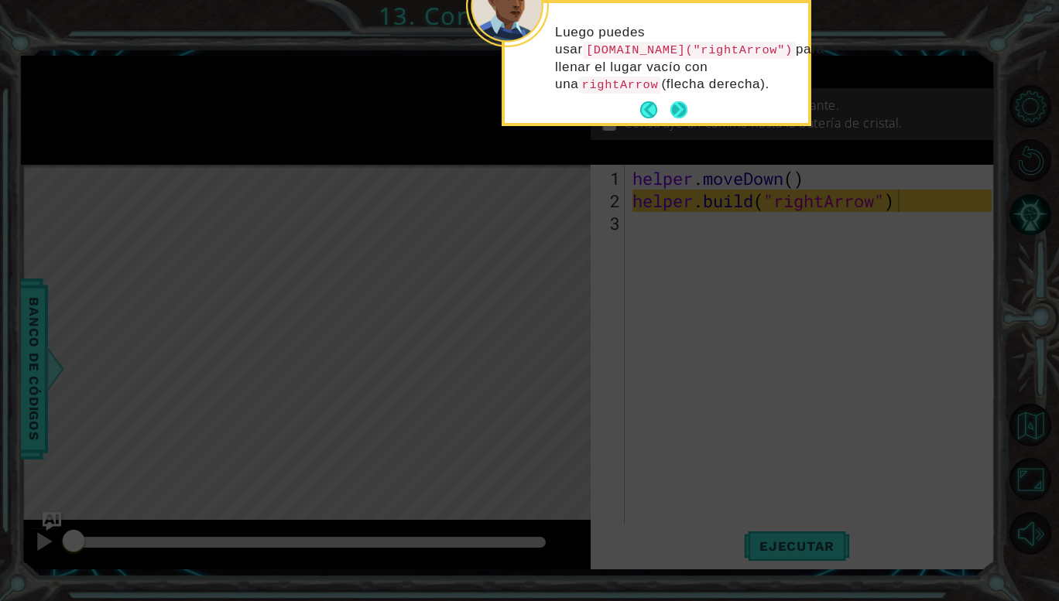
click at [676, 106] on button "Next" at bounding box center [678, 109] width 17 height 17
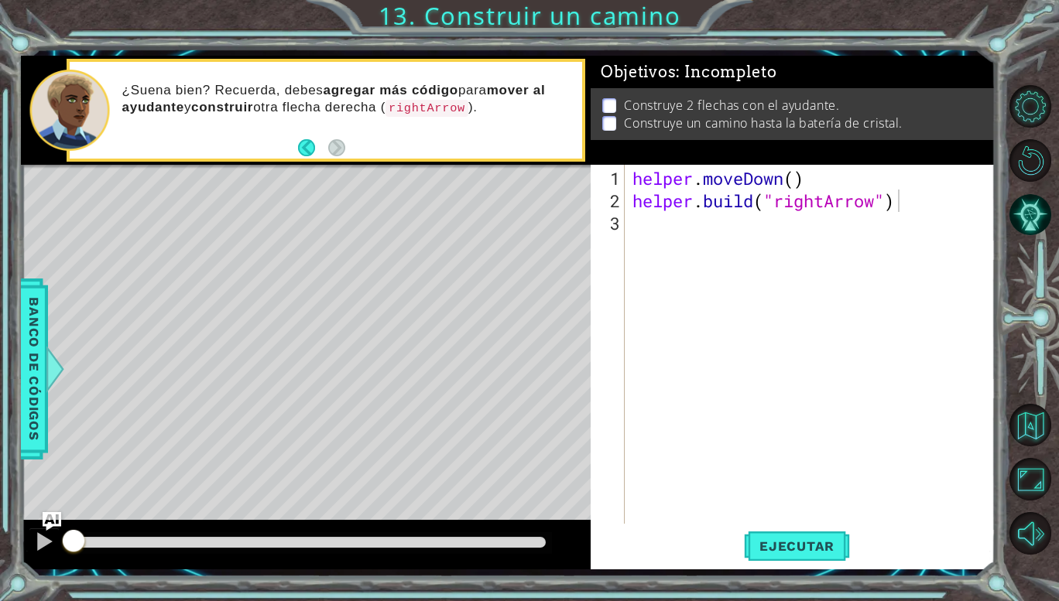
click at [676, 231] on div "helper . moveDown ( ) helper . build ( "rightArrow" )" at bounding box center [814, 369] width 370 height 404
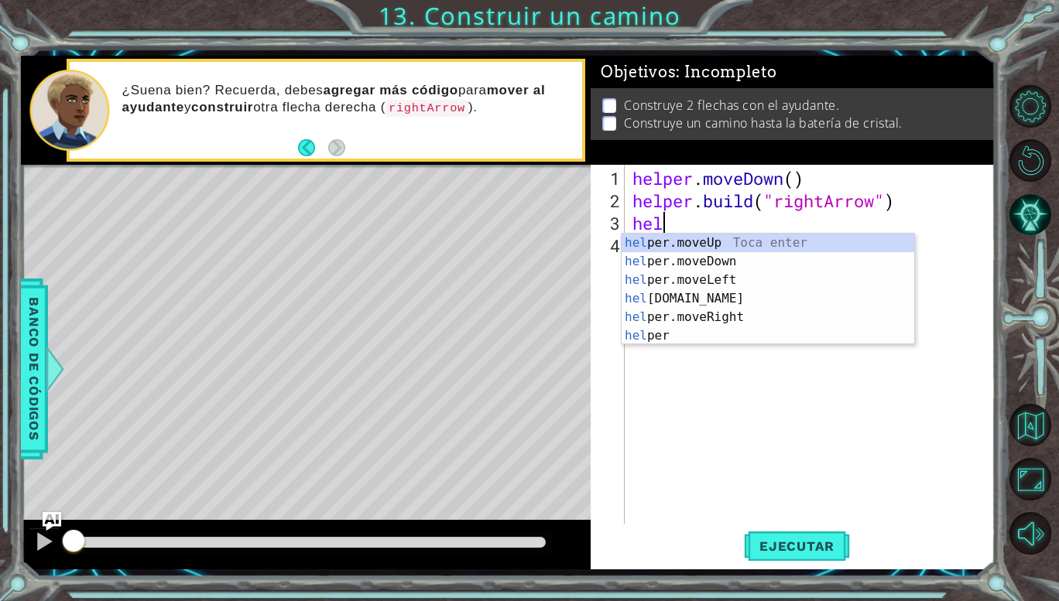
scroll to position [0, 2]
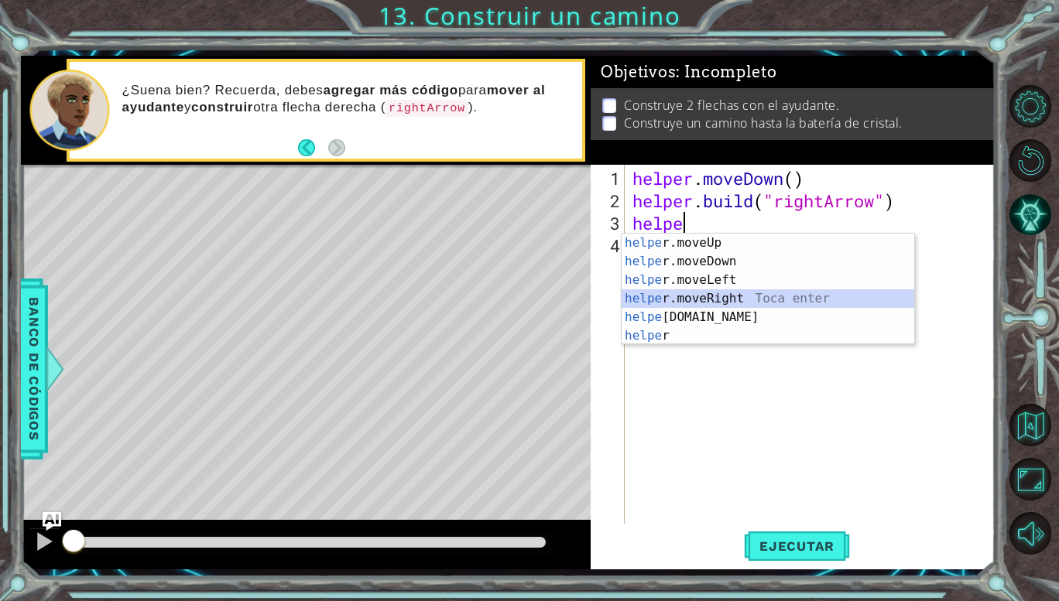
click at [686, 296] on div "helpe [PERSON_NAME]moveUp Toca enter helpe r.moveDown Toca enter helpe r.moveLe…" at bounding box center [768, 308] width 293 height 149
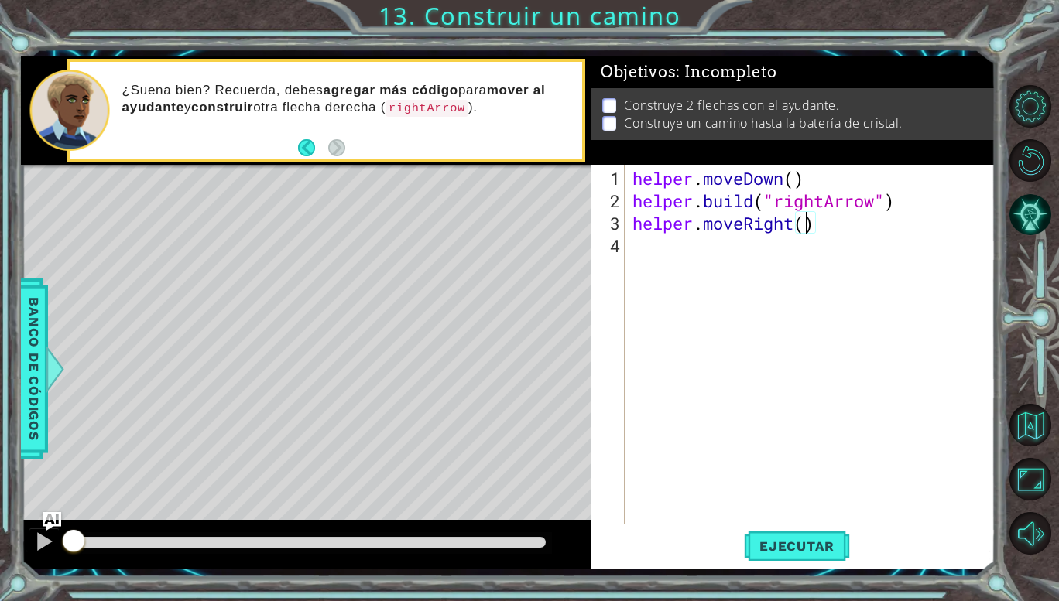
type textarea "helper.moveRight(3)"
click at [694, 240] on div "helper . moveDown ( ) helper . build ( "rightArrow" ) helper . moveRight ( 3 )" at bounding box center [814, 369] width 370 height 404
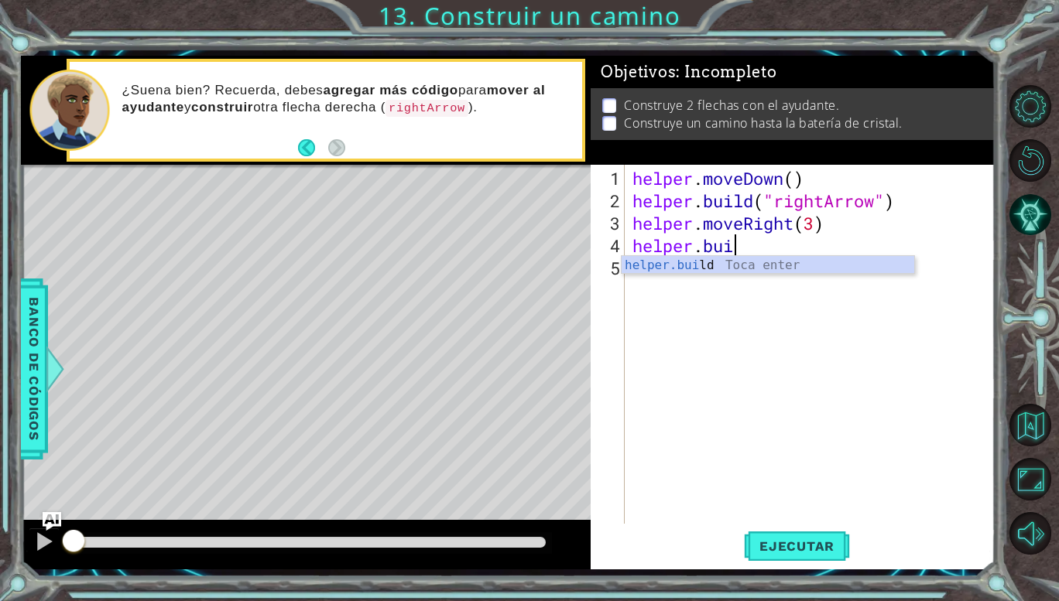
scroll to position [0, 4]
click at [698, 269] on div "helper.[PERSON_NAME] ld Toca enter" at bounding box center [768, 284] width 293 height 56
type textarea "[DOMAIN_NAME]("rightArrow")"
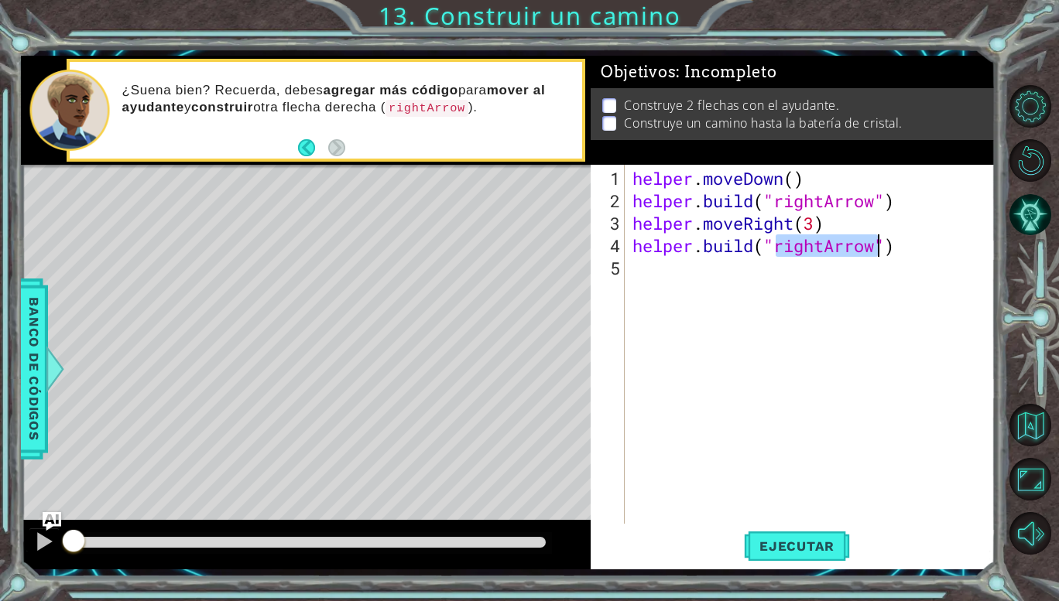
click at [750, 299] on div "helper . moveDown ( ) helper . build ( "rightArrow" ) helper . moveRight ( 3 ) …" at bounding box center [814, 369] width 370 height 404
click at [791, 546] on span "Ejecutar" at bounding box center [797, 546] width 106 height 15
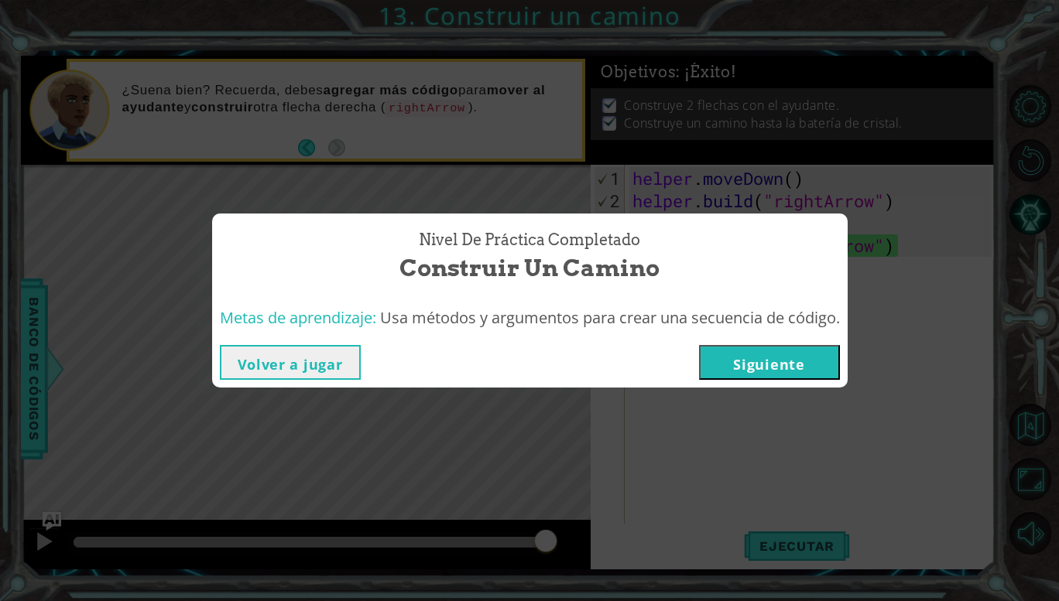
click at [774, 357] on button "Siguiente" at bounding box center [769, 362] width 141 height 35
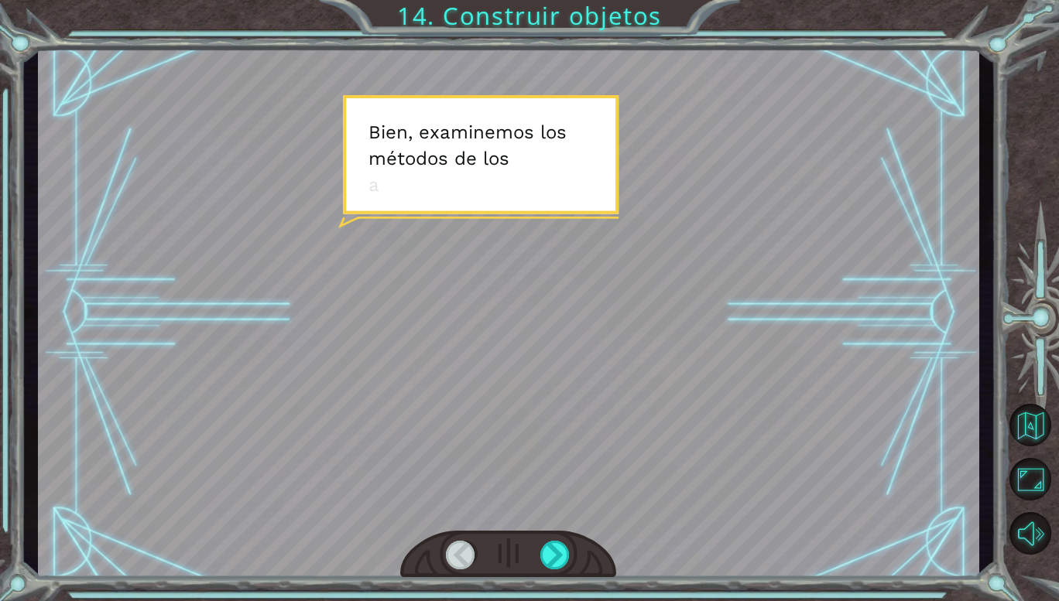
click at [502, 175] on div at bounding box center [508, 312] width 941 height 529
click at [557, 559] on div at bounding box center [555, 555] width 30 height 29
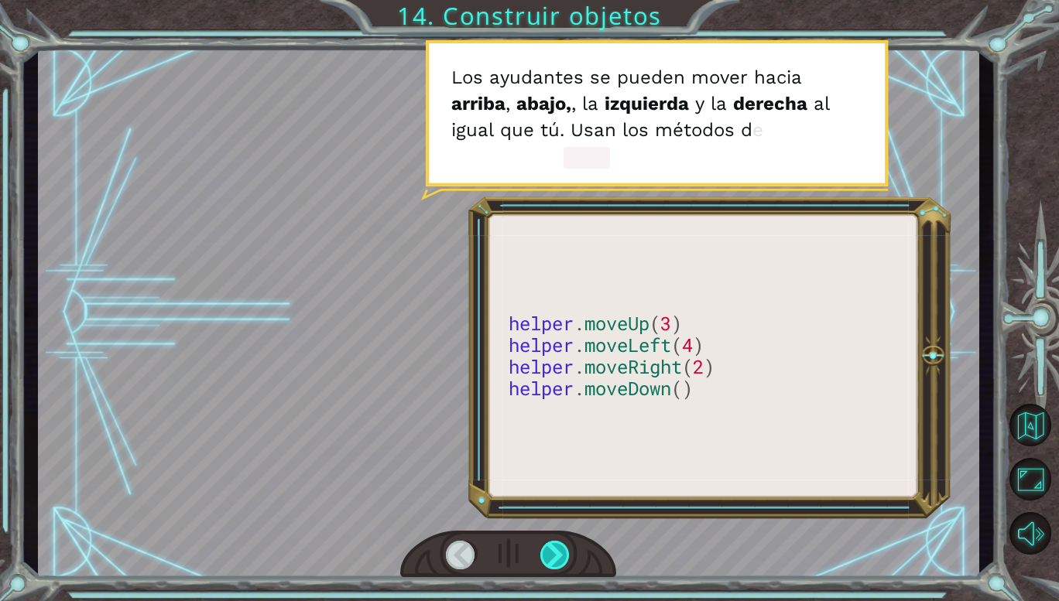
click at [557, 559] on div at bounding box center [555, 555] width 30 height 29
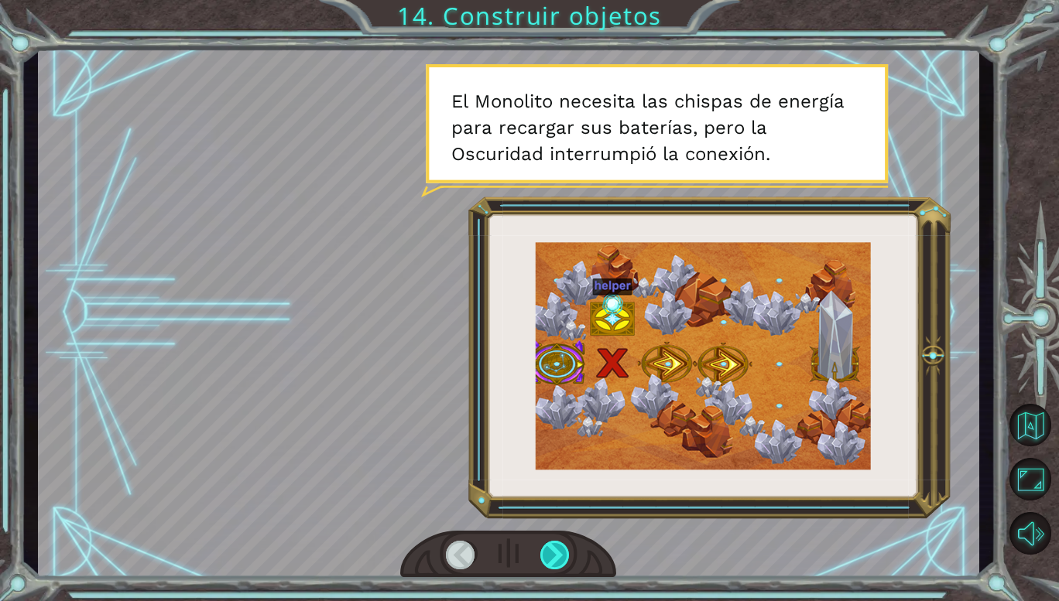
click at [557, 559] on div at bounding box center [555, 555] width 30 height 29
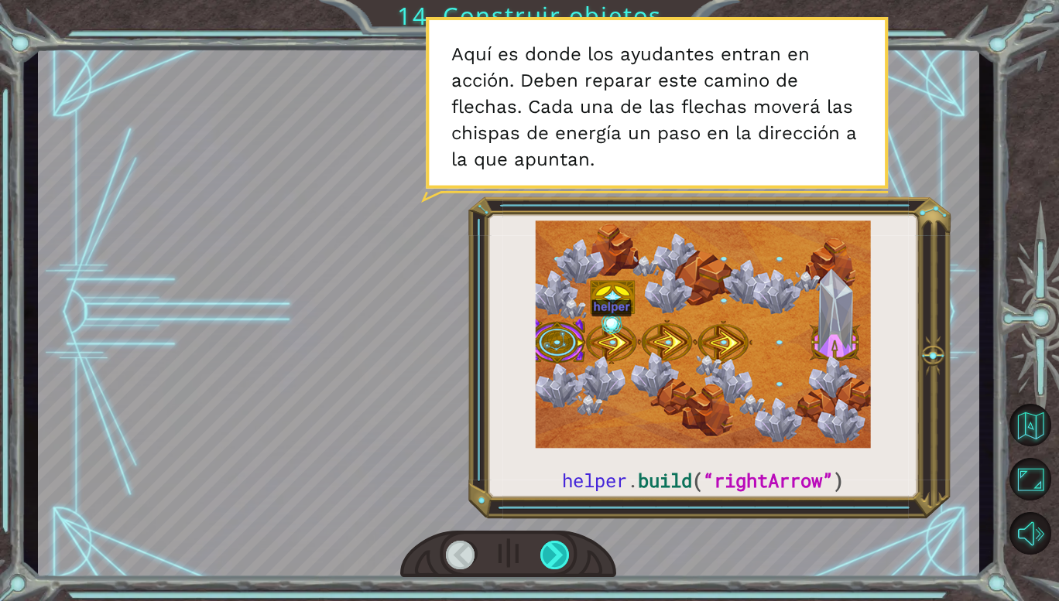
click at [562, 555] on div at bounding box center [555, 555] width 30 height 29
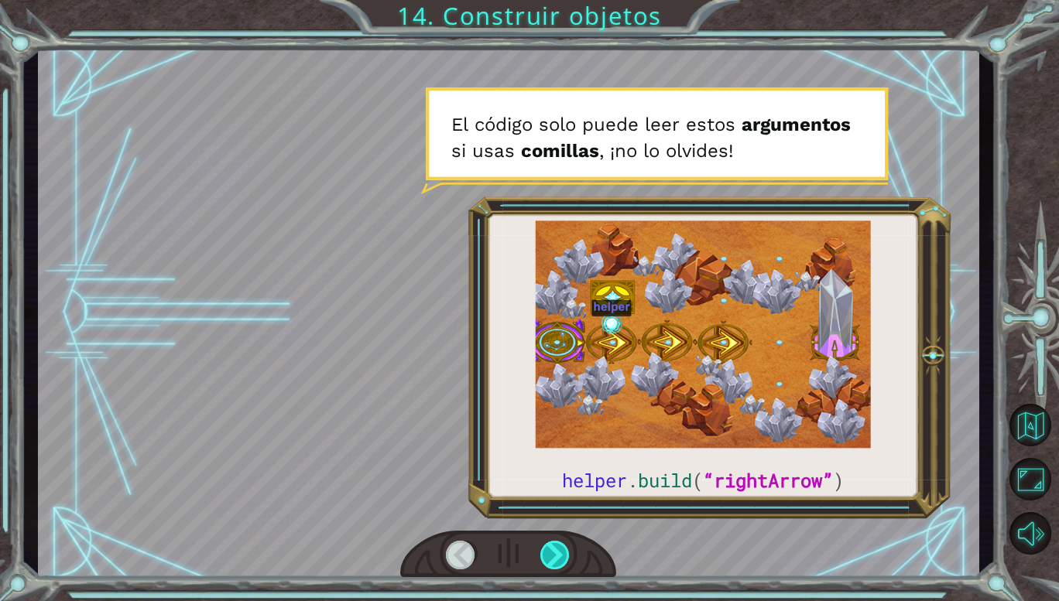
click at [562, 555] on div at bounding box center [555, 555] width 30 height 29
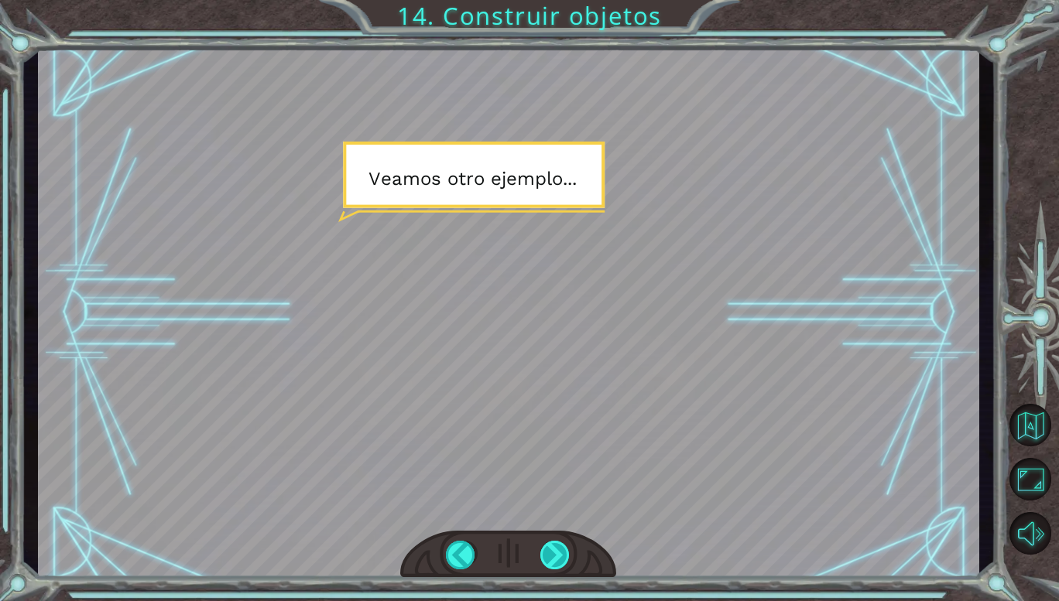
click at [562, 555] on div at bounding box center [555, 555] width 30 height 29
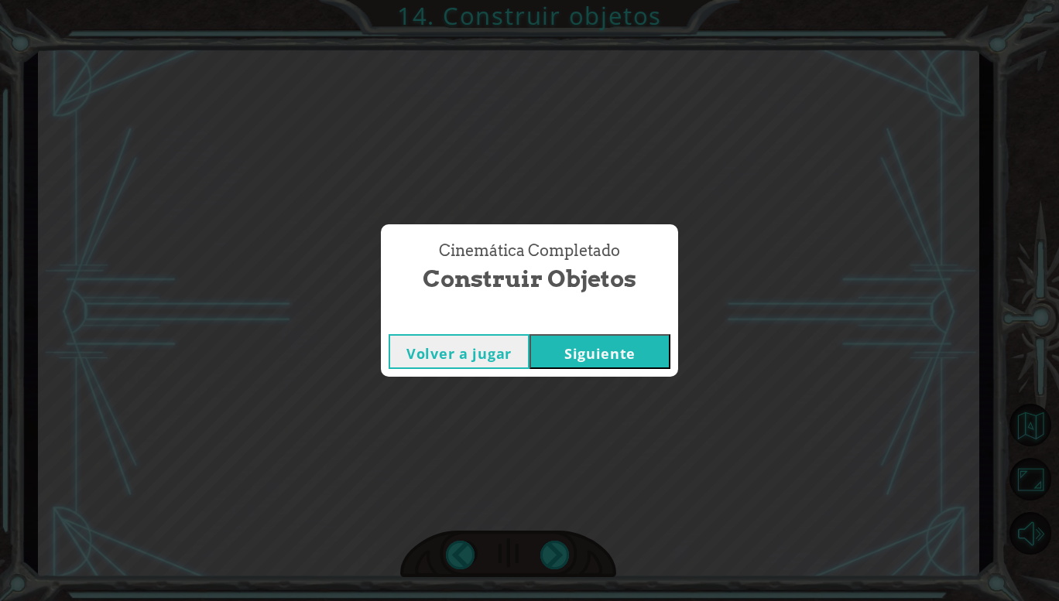
click at [588, 355] on button "Siguiente" at bounding box center [599, 351] width 141 height 35
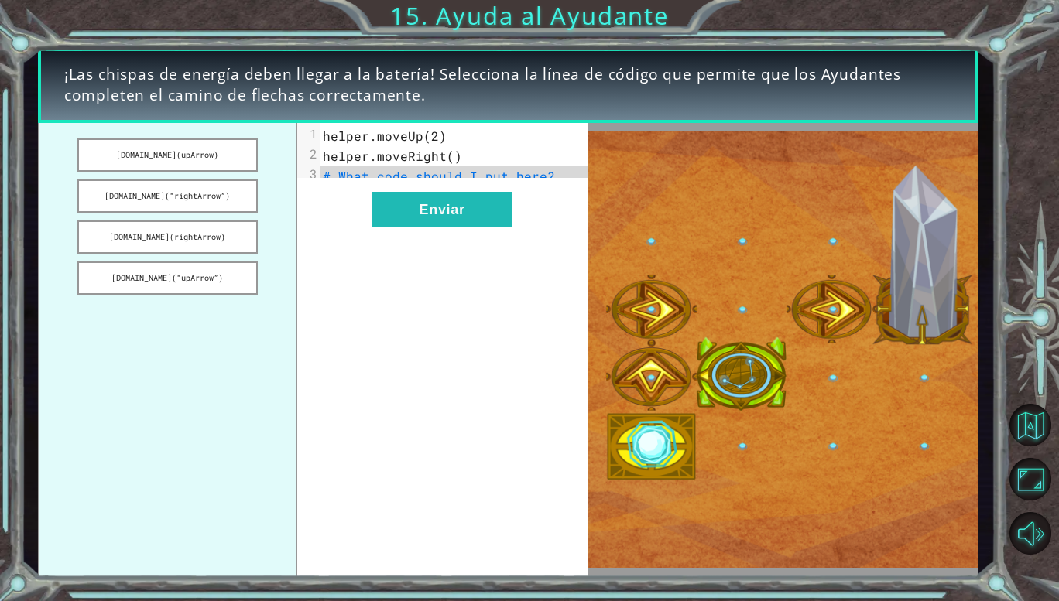
drag, startPoint x: 240, startPoint y: 145, endPoint x: 444, endPoint y: 166, distance: 205.4
click at [444, 166] on div "[DOMAIN_NAME](upArrow) [DOMAIN_NAME](“rightArrow”) [DOMAIN_NAME](rightArrow) [D…" at bounding box center [313, 350] width 550 height 454
drag, startPoint x: 178, startPoint y: 156, endPoint x: 177, endPoint y: 209, distance: 52.6
click at [177, 209] on ul "[DOMAIN_NAME](upArrow) [DOMAIN_NAME](“rightArrow”) [DOMAIN_NAME](rightArrow) [D…" at bounding box center [167, 350] width 259 height 454
click at [389, 317] on div "xxxxxxxxxx 3 1 helper.moveUp(2) 2 helper.moveRight() 3 # What code should I put…" at bounding box center [442, 350] width 290 height 454
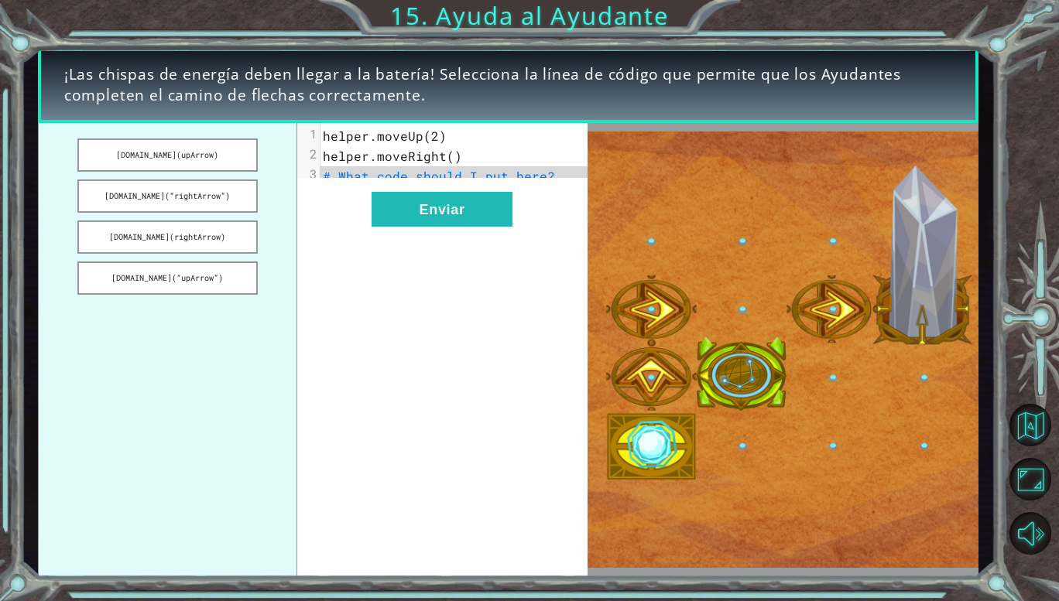
click at [463, 176] on span "# What code should I put here?" at bounding box center [439, 176] width 232 height 16
click at [186, 201] on button "[DOMAIN_NAME](“rightArrow”)" at bounding box center [167, 196] width 180 height 33
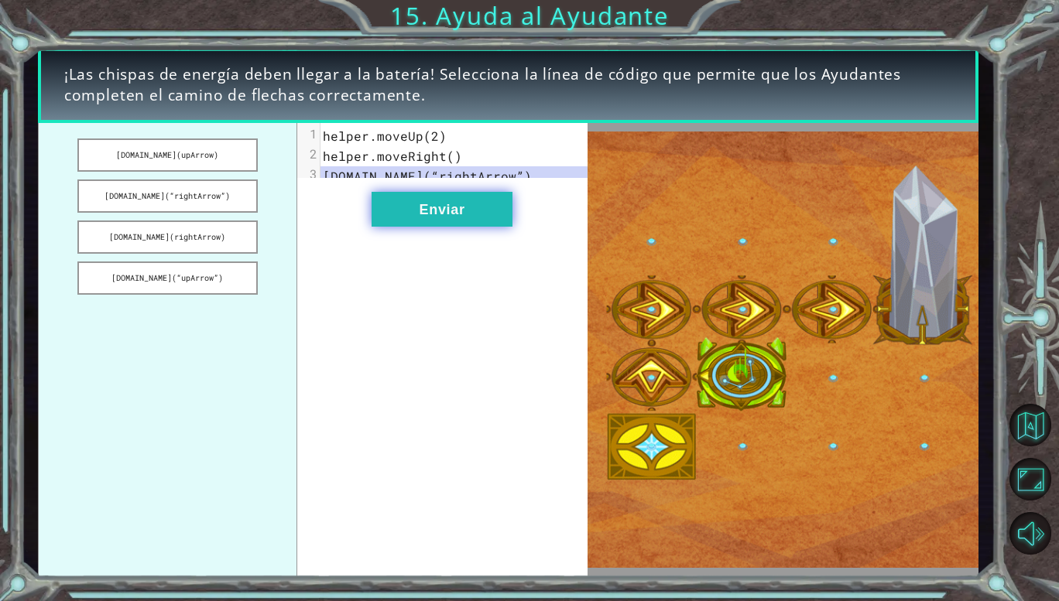
click at [417, 227] on button "Enviar" at bounding box center [442, 209] width 141 height 35
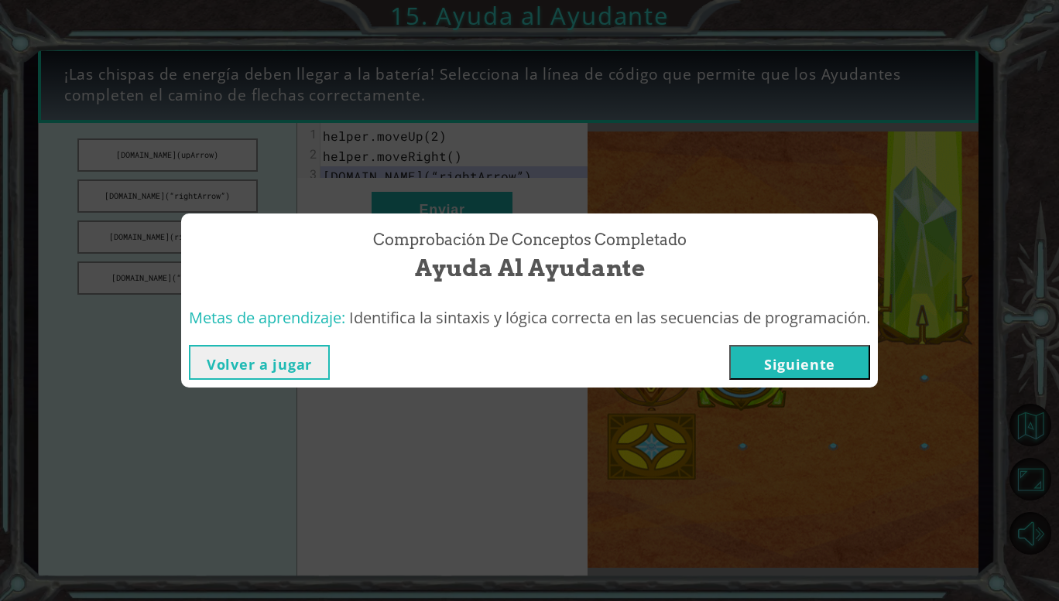
click at [776, 351] on button "Siguiente" at bounding box center [799, 362] width 141 height 35
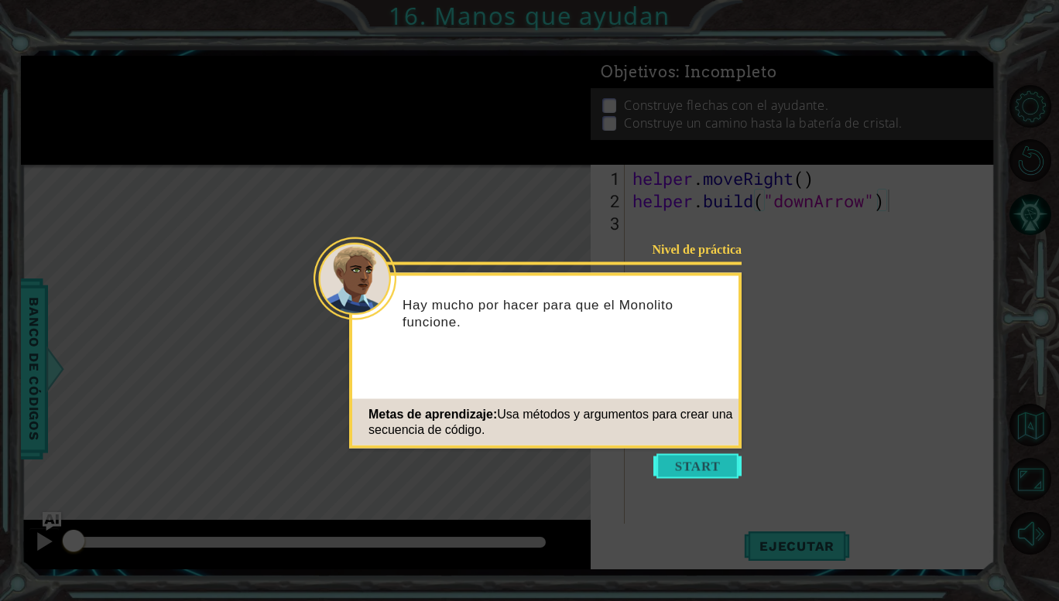
click at [678, 457] on button "Start" at bounding box center [697, 466] width 88 height 25
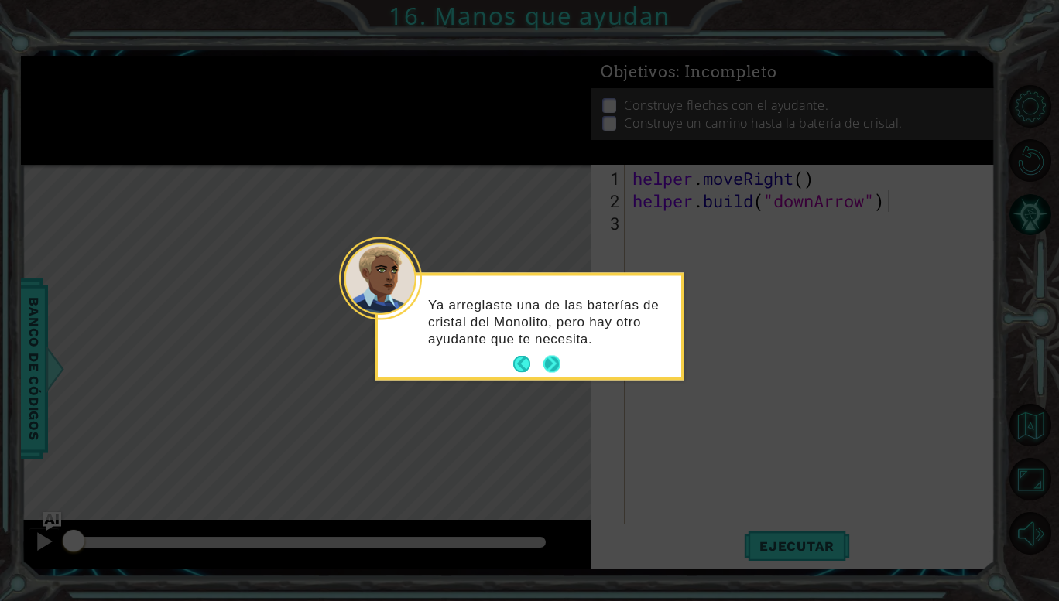
click at [550, 373] on button "Next" at bounding box center [551, 364] width 17 height 17
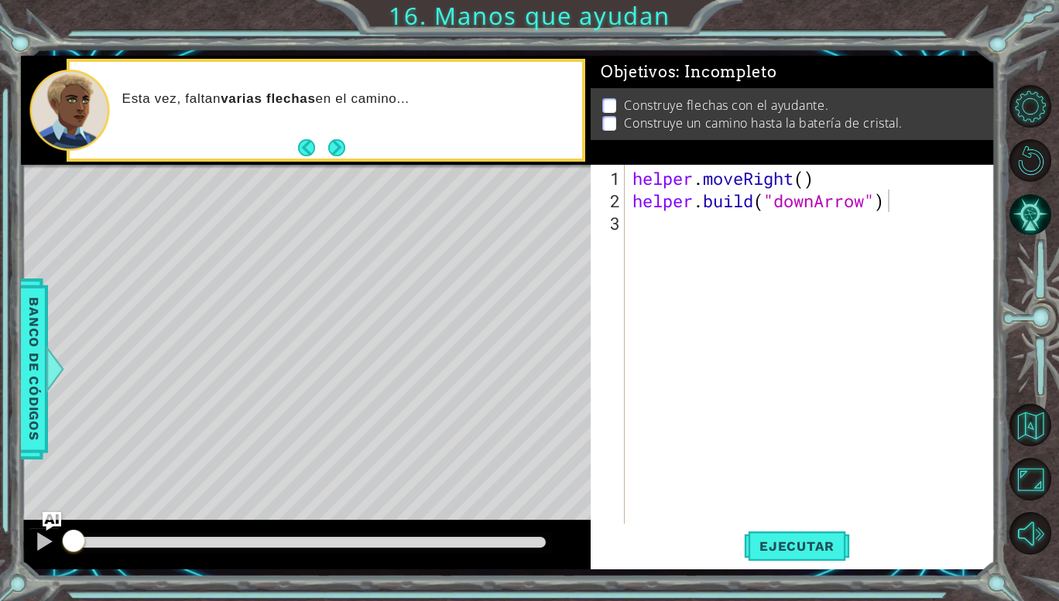
click at [338, 138] on footer at bounding box center [321, 147] width 47 height 23
click at [338, 141] on button "Next" at bounding box center [336, 147] width 17 height 17
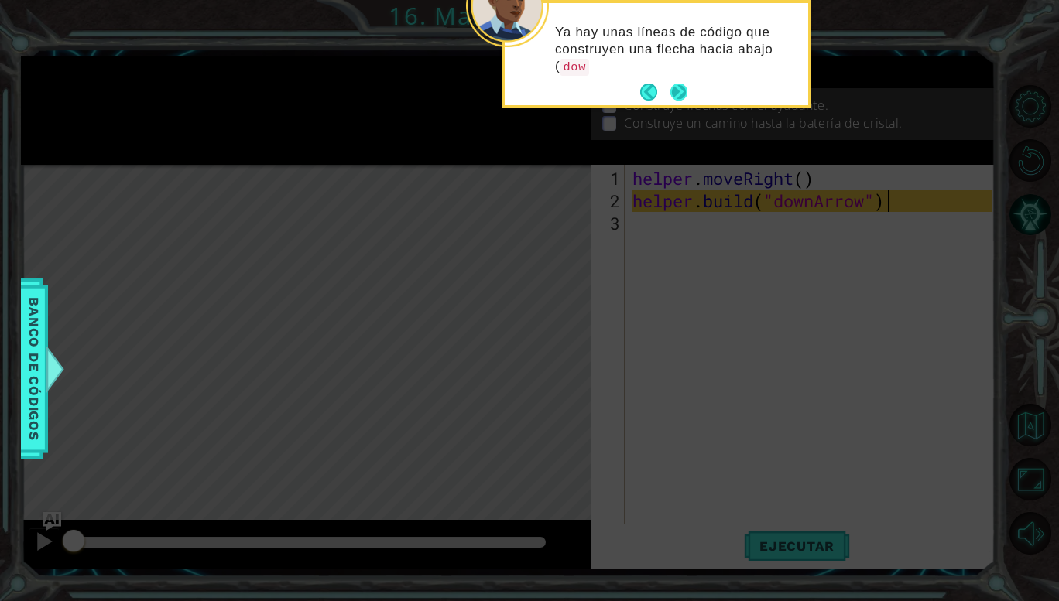
click at [671, 87] on button "Next" at bounding box center [678, 92] width 17 height 17
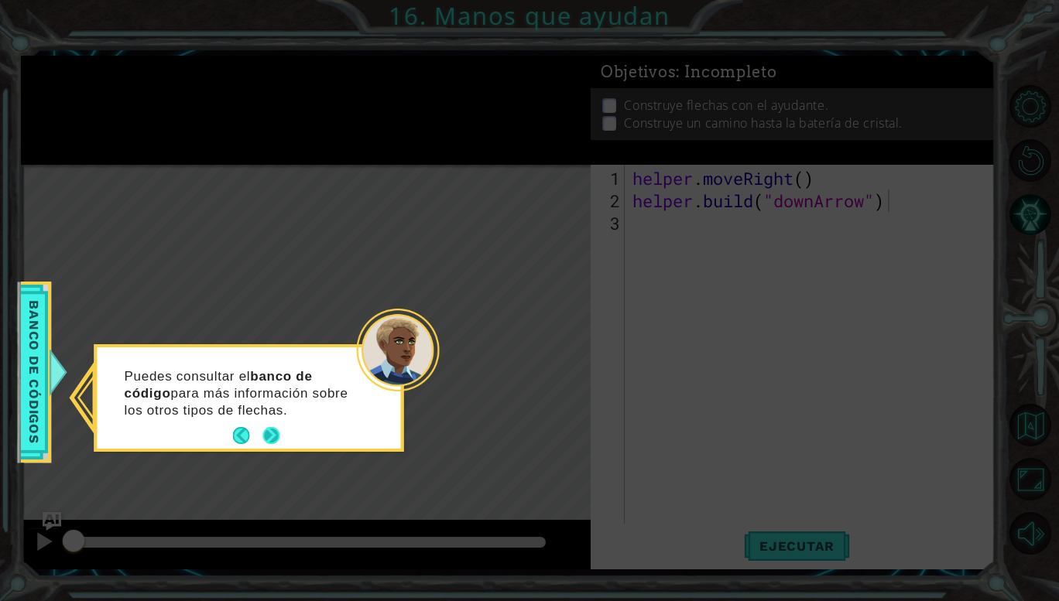
click at [269, 433] on button "Next" at bounding box center [270, 435] width 17 height 17
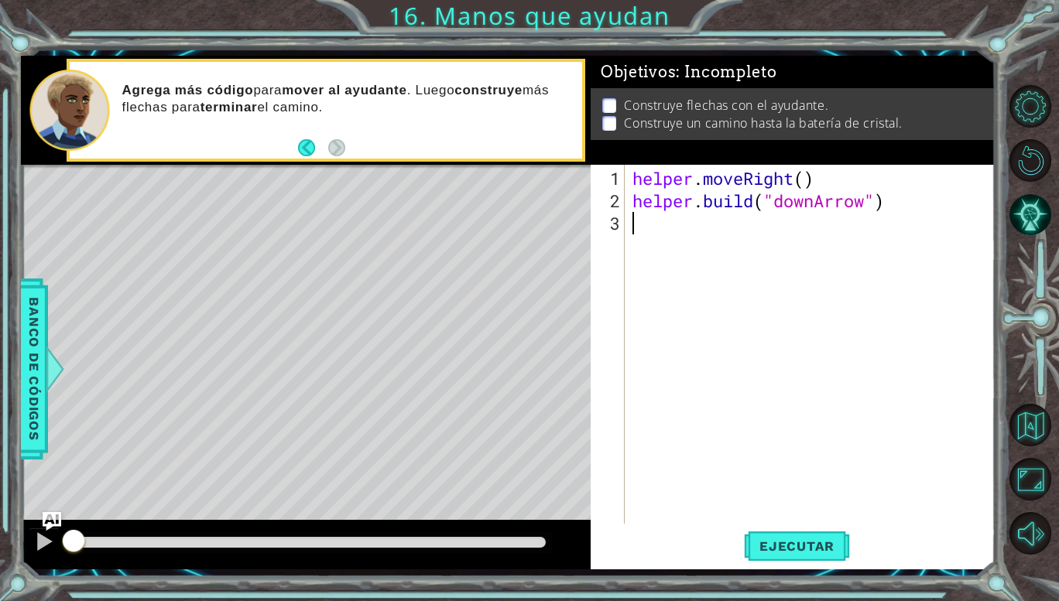
click at [687, 230] on div "helper . moveRight ( ) helper . build ( "downArrow" )" at bounding box center [814, 369] width 370 height 404
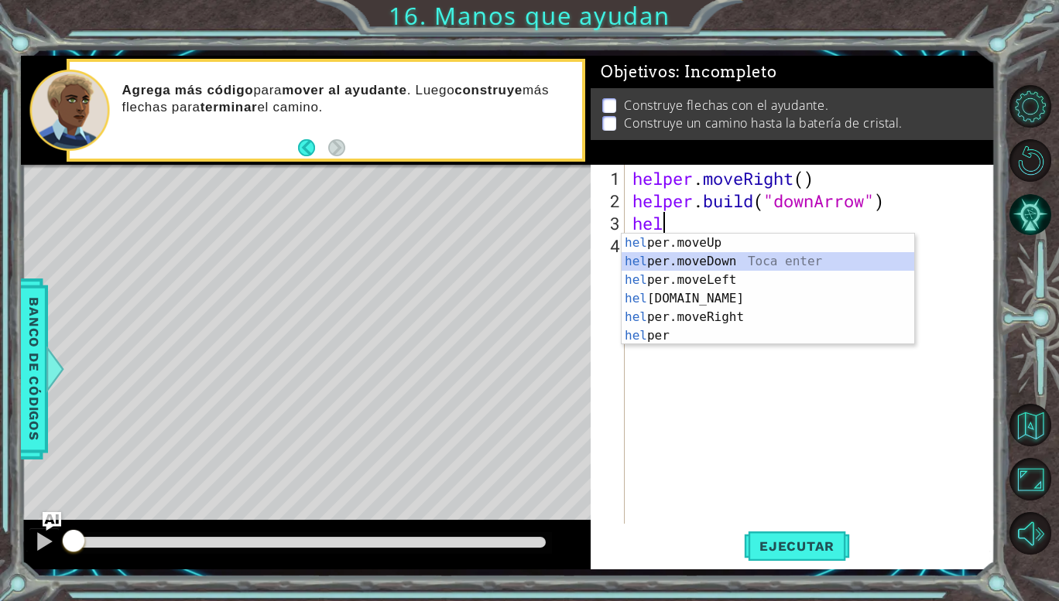
click at [687, 253] on div "hel per.moveUp Toca enter hel per.moveDown Toca enter hel per.moveLeft Toca ent…" at bounding box center [768, 308] width 293 height 149
type textarea "helper.moveDown(1)"
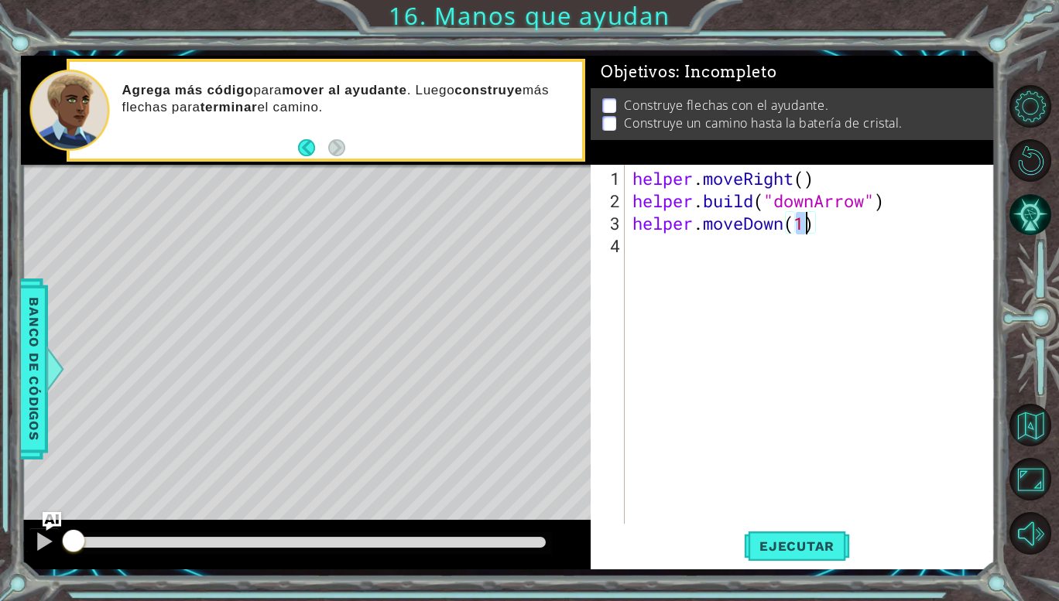
click at [676, 255] on div "helper . moveRight ( ) helper . build ( "downArrow" ) helper . moveDown ( 1 )" at bounding box center [814, 369] width 370 height 404
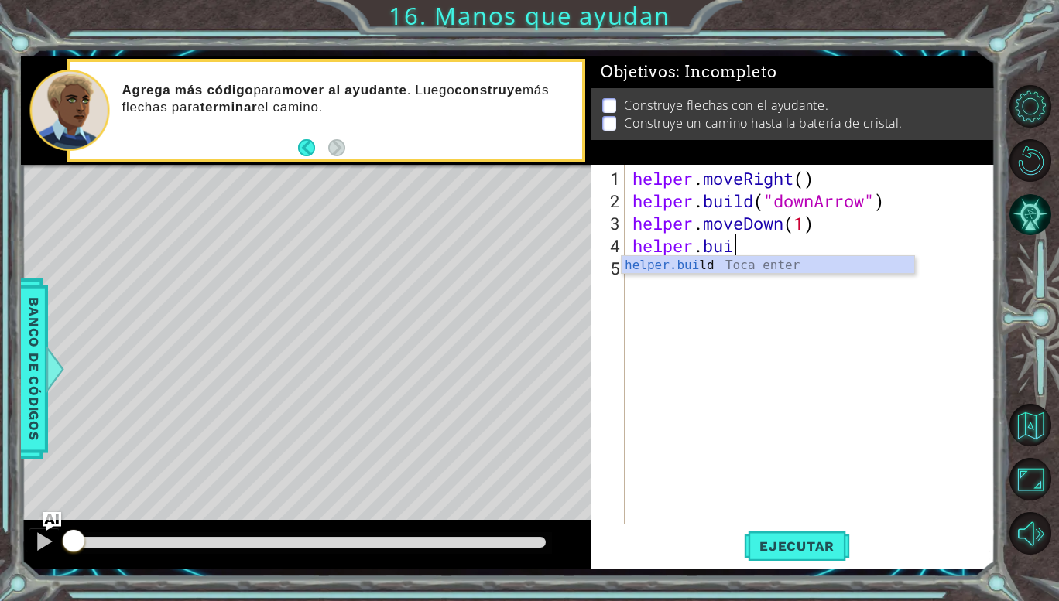
scroll to position [0, 4]
click at [707, 260] on div "helper.[PERSON_NAME] ld Toca enter" at bounding box center [768, 284] width 293 height 56
type textarea "[DOMAIN_NAME]("rightArrow")"
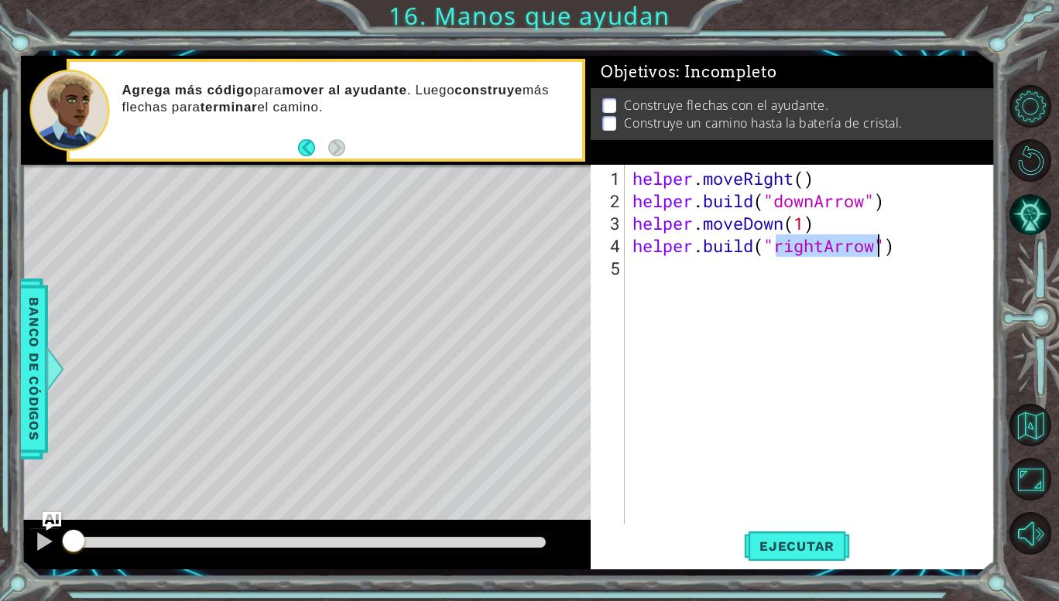
click at [788, 276] on div "helper . moveRight ( ) helper . build ( "downArrow" ) helper . moveDown ( 1 ) h…" at bounding box center [814, 369] width 370 height 404
click at [902, 202] on div "helper . moveRight ( ) helper . build ( "downArrow" ) helper . moveDown ( 1 ) h…" at bounding box center [814, 369] width 370 height 404
type textarea "[DOMAIN_NAME]("downArrow")"
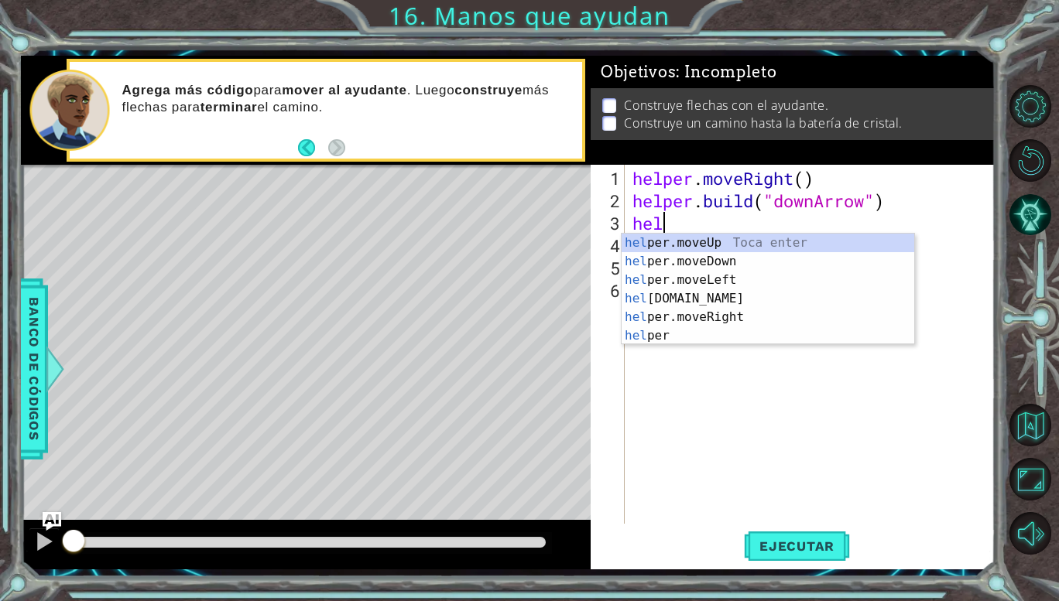
type textarea "h"
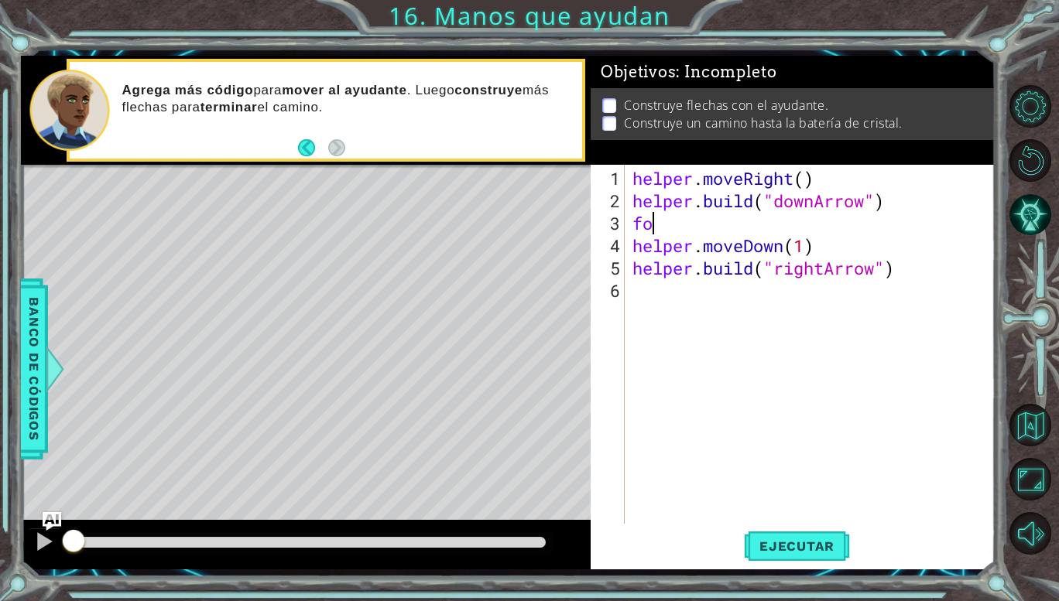
type textarea "f"
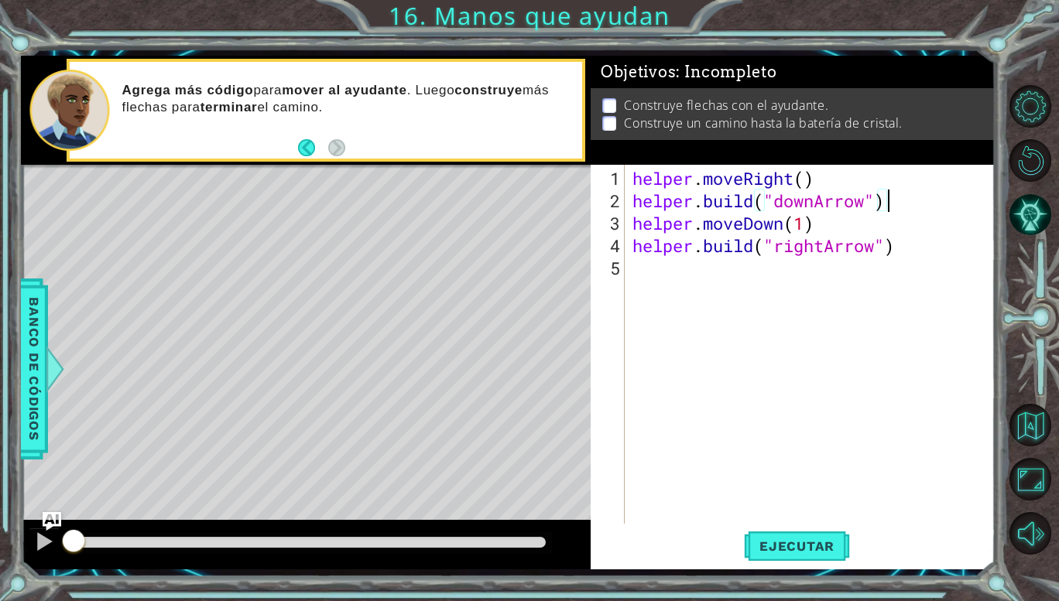
click at [753, 223] on div "helper . moveRight ( ) helper . build ( "downArrow" ) helper . moveDown ( 1 ) h…" at bounding box center [814, 369] width 370 height 404
click at [753, 223] on div "helper . moveRight ( ) helper . build ( "downArrow" ) helper . moveDown ( 1 ) h…" at bounding box center [810, 344] width 362 height 359
click at [753, 223] on div "helper . moveRight ( ) helper . build ( "downArrow" ) helper . moveDown ( 1 ) h…" at bounding box center [814, 369] width 370 height 404
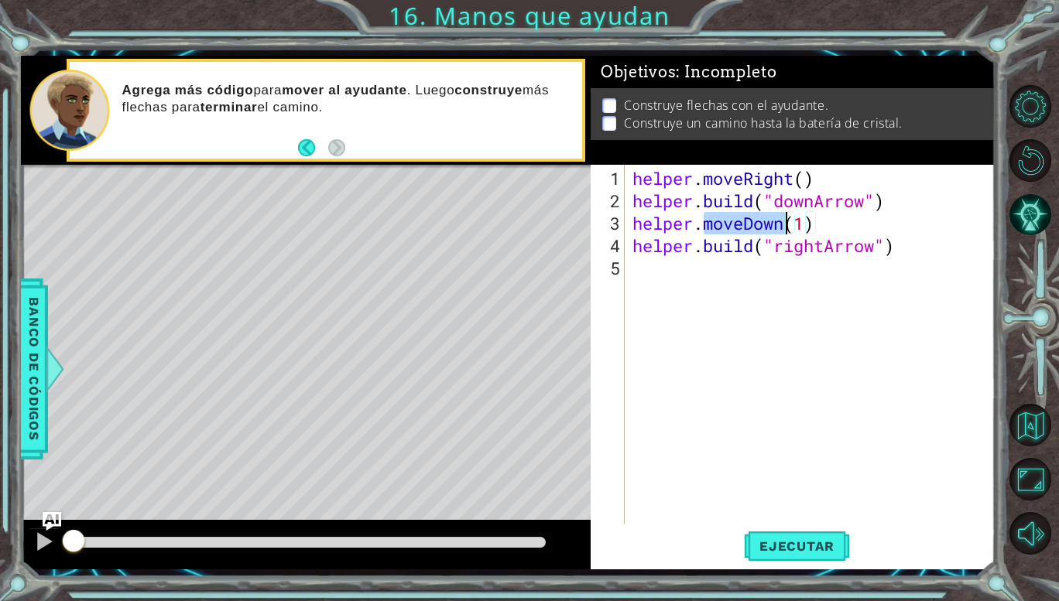
type textarea "helper.moveDown(1) [DOMAIN_NAME]("rightArrow")"
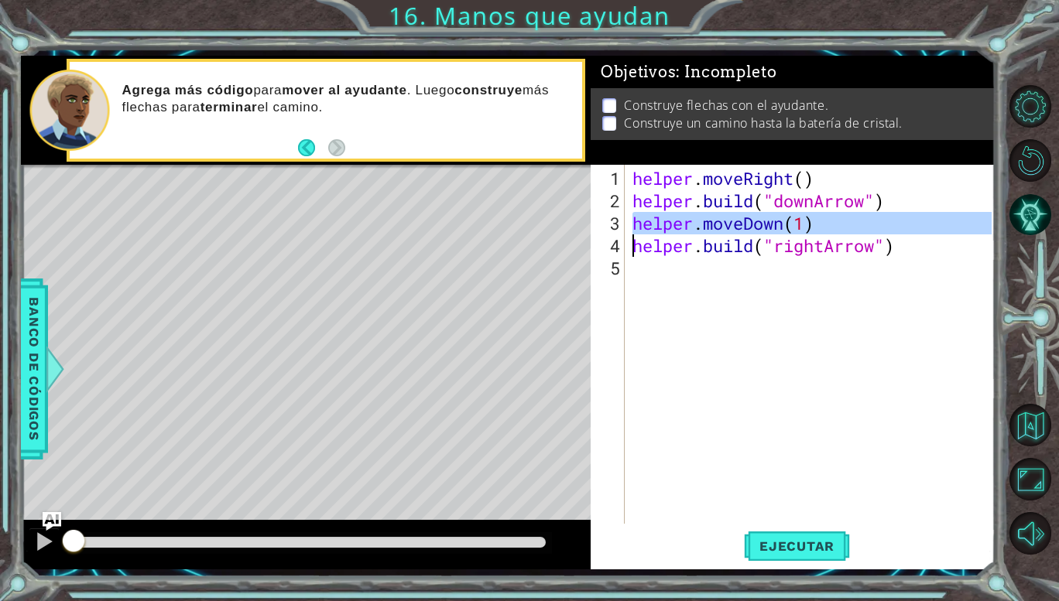
click at [687, 269] on div "helper . moveRight ( ) helper . build ( "downArrow" ) helper . moveDown ( 1 ) h…" at bounding box center [814, 369] width 370 height 404
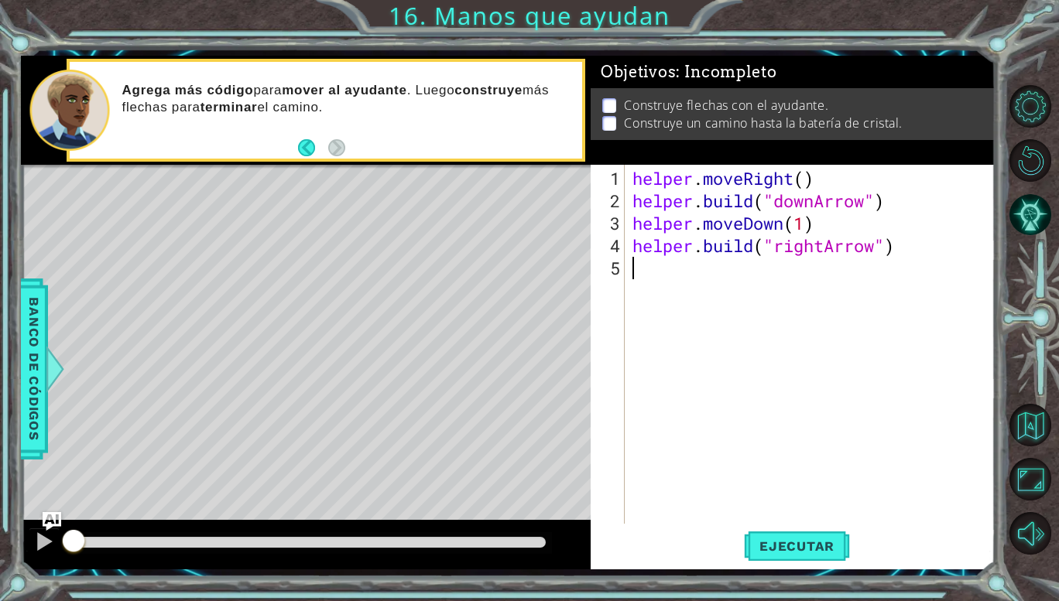
click at [687, 269] on div "helper . moveRight ( ) helper . build ( "downArrow" ) helper . moveDown ( 1 ) h…" at bounding box center [814, 369] width 370 height 404
paste textarea "h"
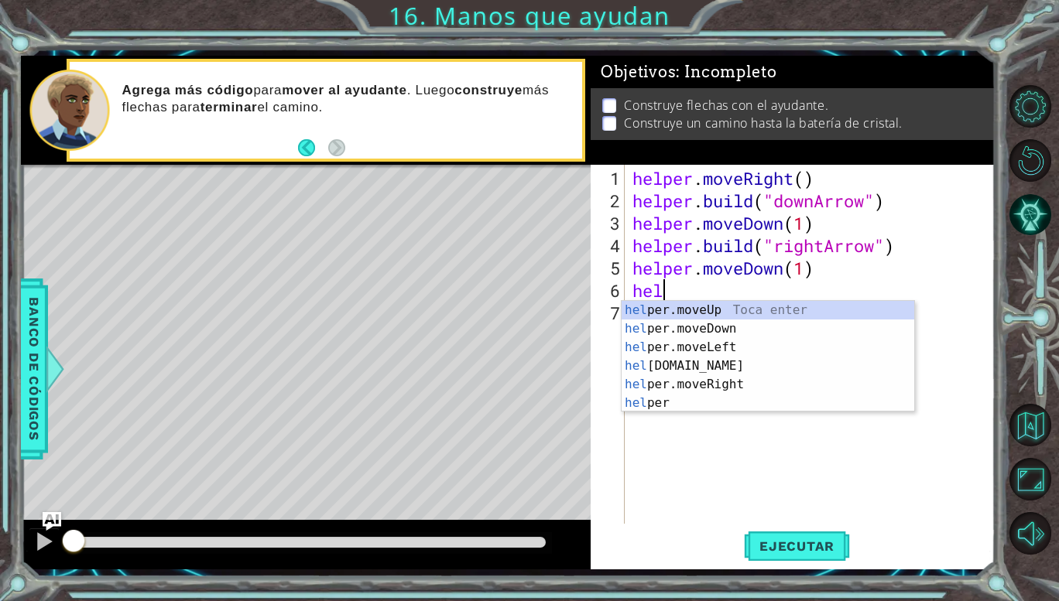
scroll to position [0, 1]
click at [692, 358] on div "help er.moveUp Toca enter help er.moveDown Toca enter help er.moveLeft Toca ent…" at bounding box center [768, 375] width 293 height 149
type textarea "[DOMAIN_NAME]("rightArrow")"
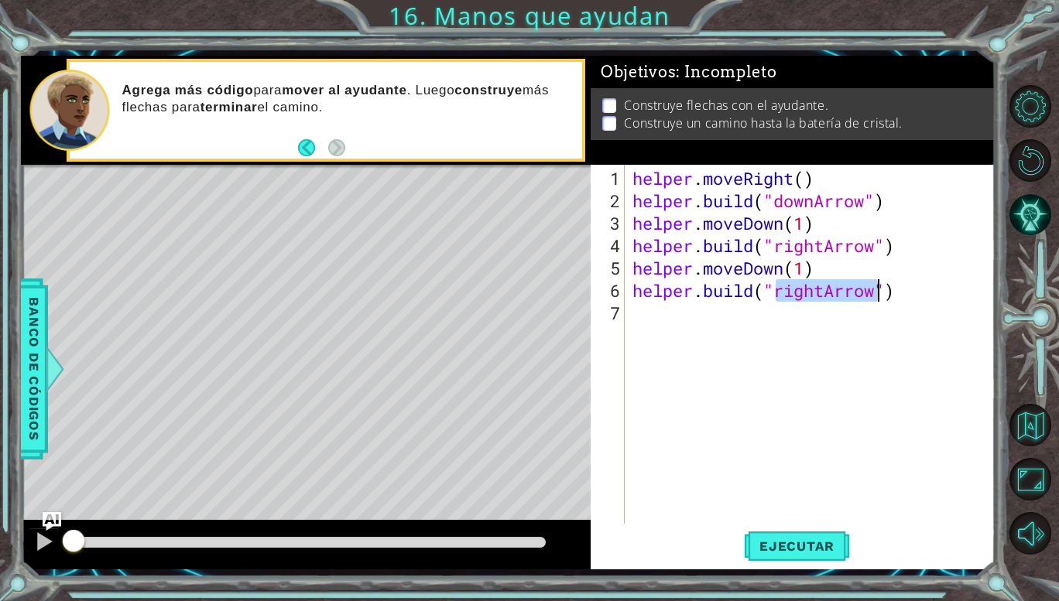
click at [711, 321] on div "helper . moveRight ( ) helper . build ( "downArrow" ) helper . moveDown ( 1 ) h…" at bounding box center [814, 369] width 370 height 404
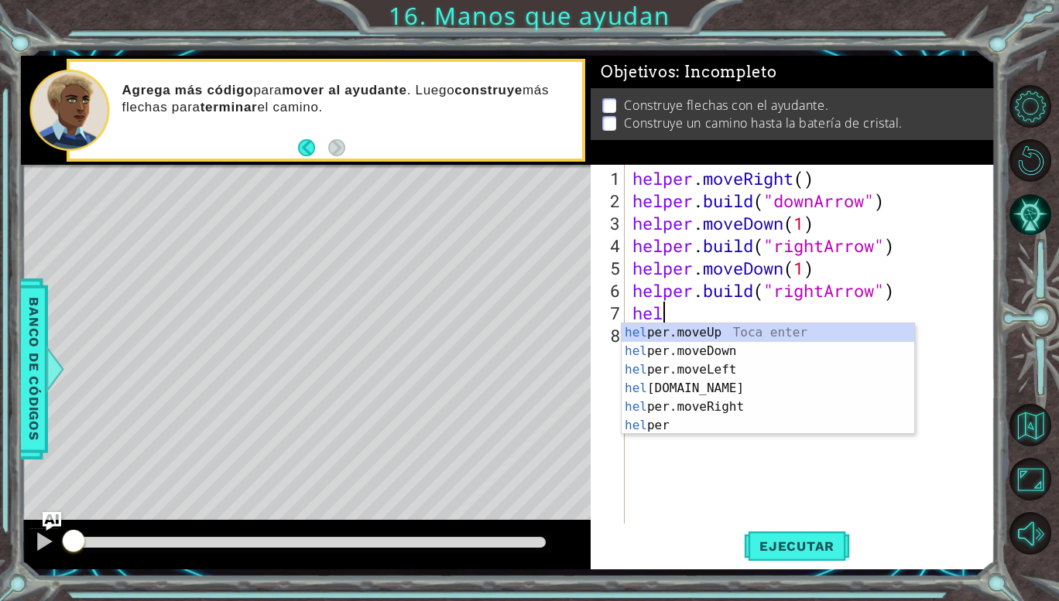
scroll to position [0, 0]
click at [728, 331] on div "hel per.moveUp Toca enter hel per.moveDown Toca enter hel per.moveLeft Toca ent…" at bounding box center [768, 398] width 293 height 149
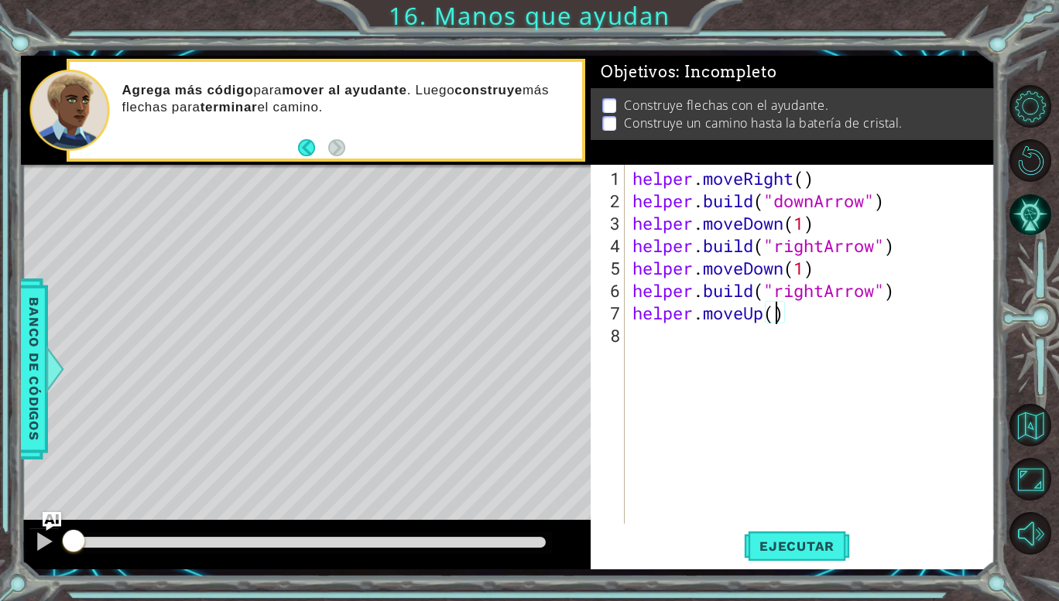
scroll to position [0, 6]
click at [786, 545] on span "Ejecutar" at bounding box center [797, 546] width 106 height 15
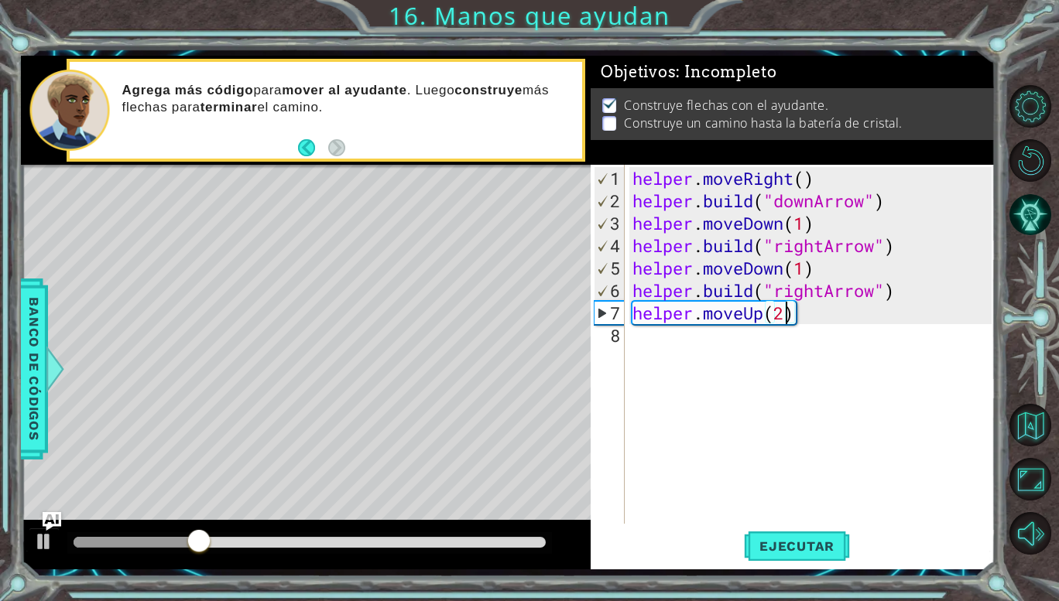
click at [786, 272] on div "helper . moveRight ( ) helper . build ( "downArrow" ) helper . moveDown ( 1 ) h…" at bounding box center [814, 369] width 370 height 404
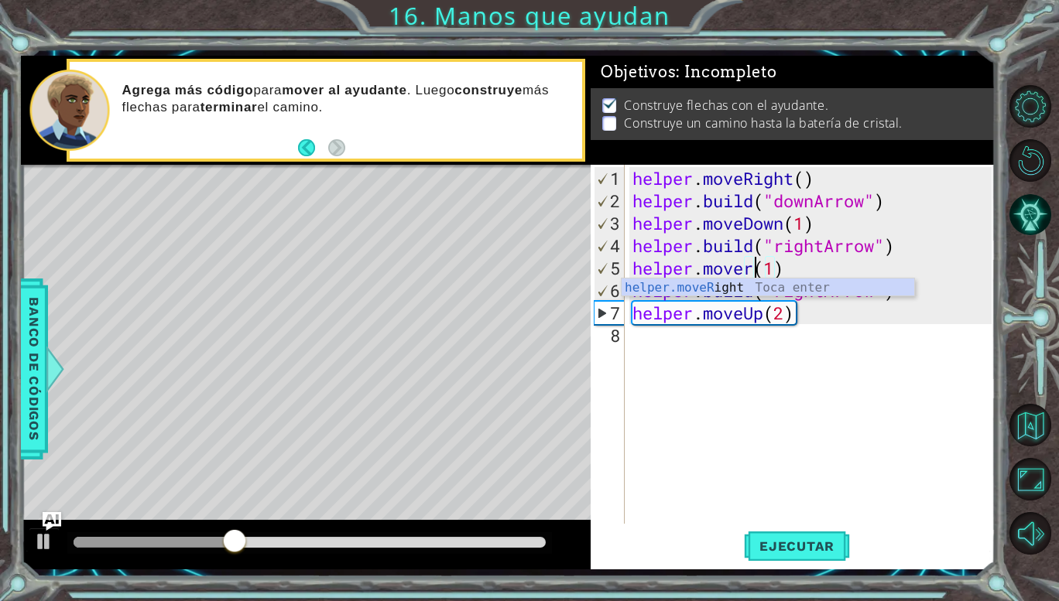
scroll to position [0, 5]
click at [757, 283] on div "helper.moveR ight Toca enter" at bounding box center [768, 307] width 293 height 56
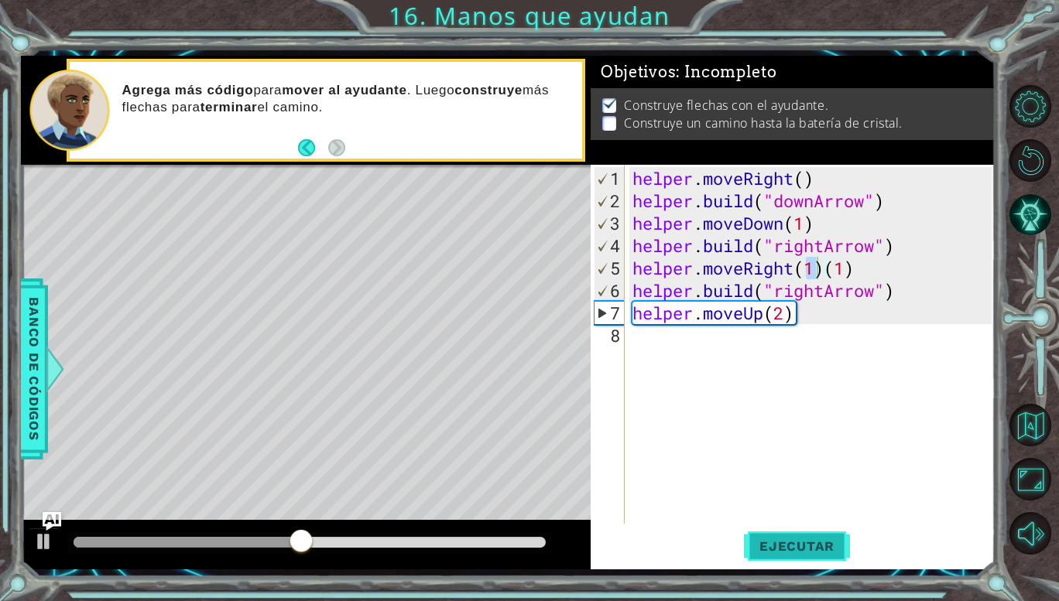
click at [786, 544] on span "Ejecutar" at bounding box center [797, 546] width 106 height 15
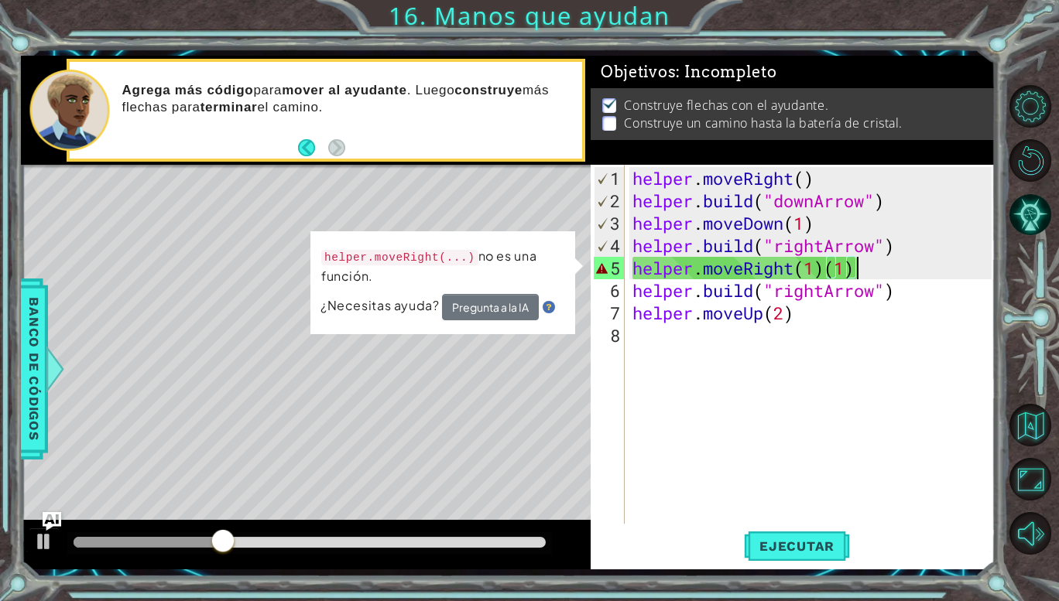
click at [868, 271] on div "helper . moveRight ( ) helper . build ( "downArrow" ) helper . moveDown ( 1 ) h…" at bounding box center [814, 369] width 370 height 404
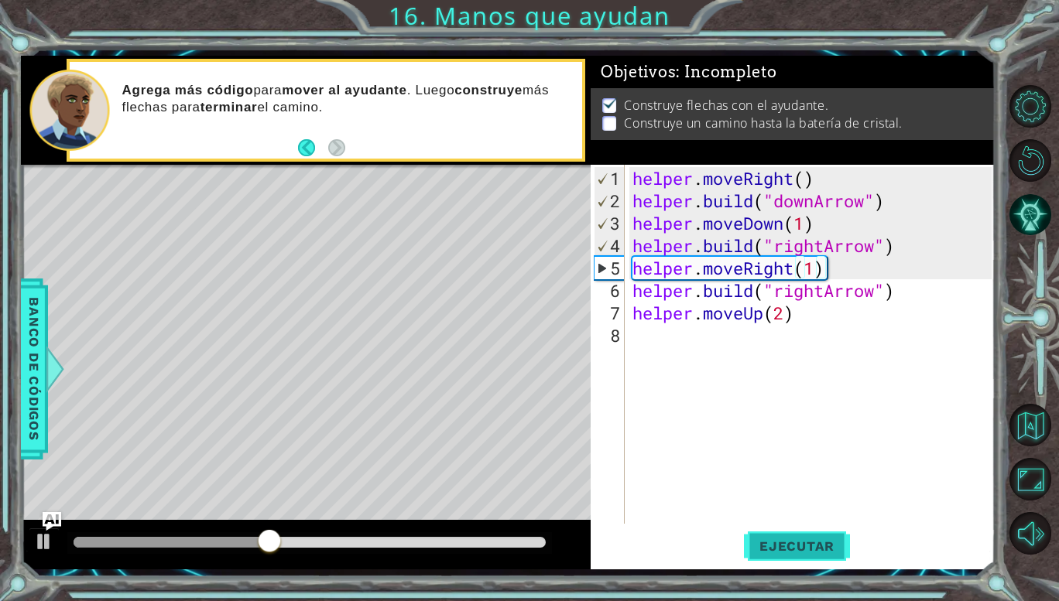
drag, startPoint x: 856, startPoint y: 559, endPoint x: 818, endPoint y: 553, distance: 38.3
click at [841, 559] on div "Ejecutar" at bounding box center [796, 546] width 405 height 40
click at [817, 553] on span "Ejecutar" at bounding box center [797, 546] width 106 height 15
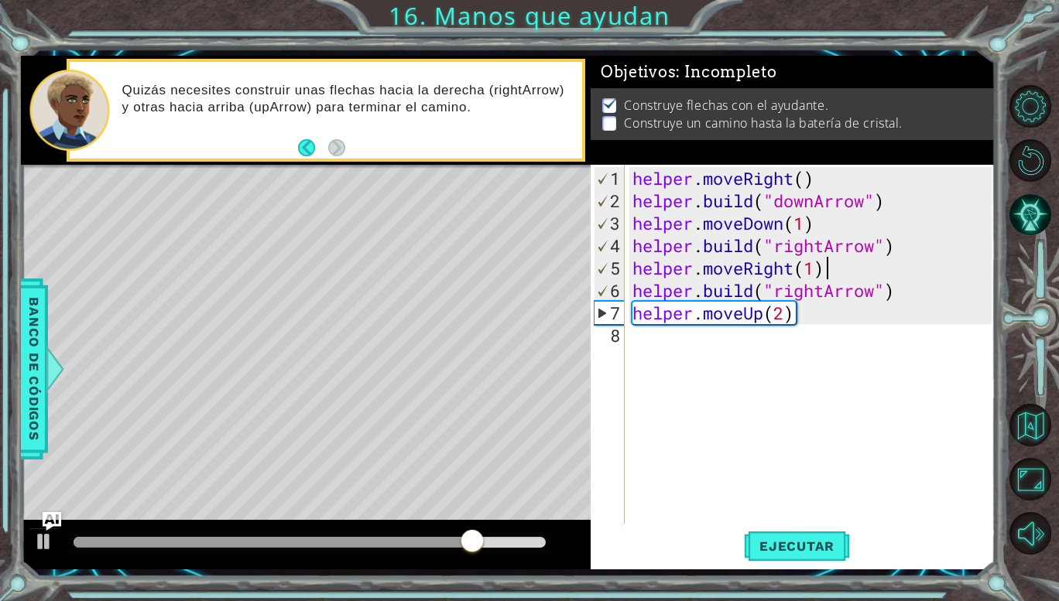
click at [915, 297] on div "helper . moveRight ( ) helper . build ( "downArrow" ) helper . moveDown ( 1 ) h…" at bounding box center [814, 369] width 370 height 404
type textarea "[DOMAIN_NAME]("rightArrow")"
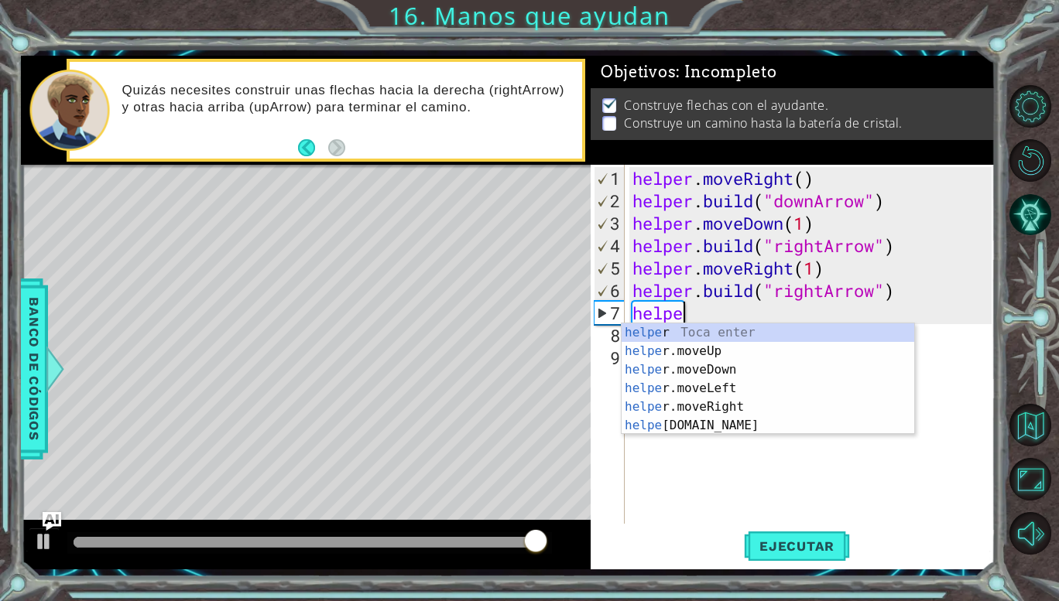
scroll to position [0, 2]
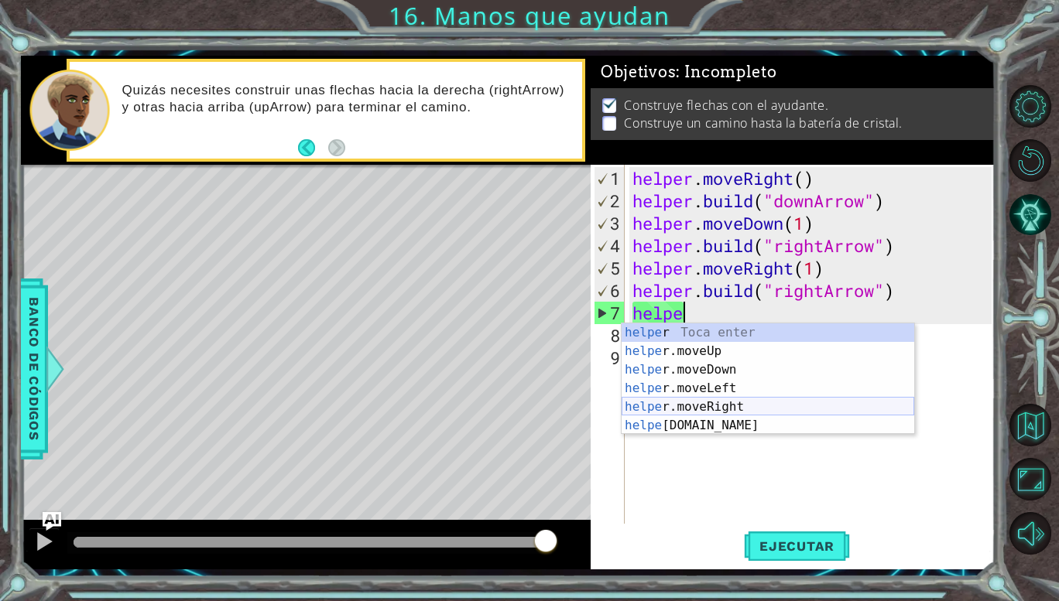
click at [719, 404] on div "helpe r Toca enter helpe r.moveUp Toca enter helpe r.moveDown Toca enter helpe …" at bounding box center [768, 398] width 293 height 149
type textarea "helper.moveRight(1)"
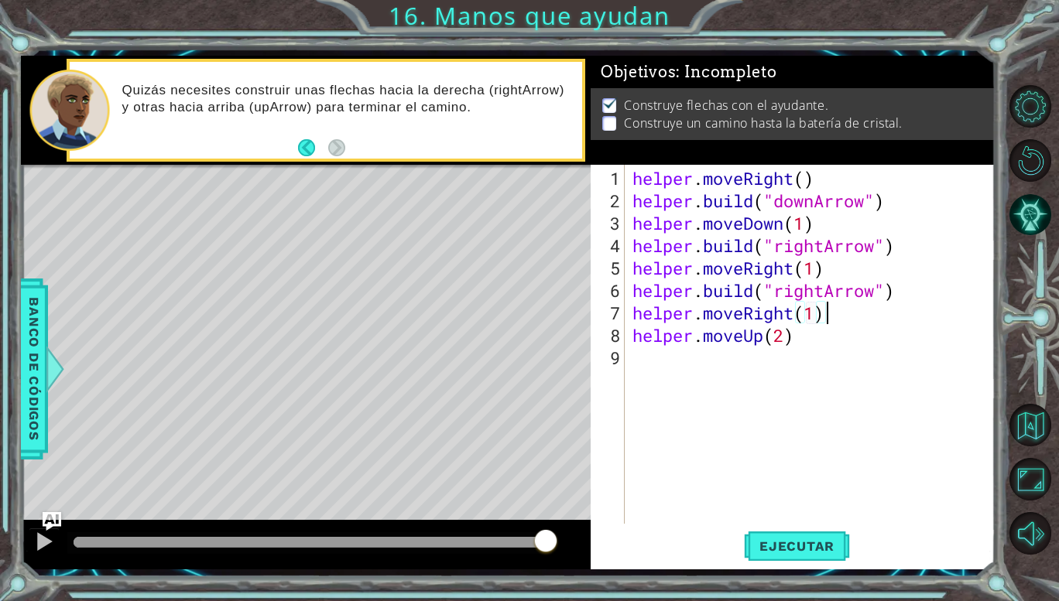
click at [865, 318] on div "helper . moveRight ( ) helper . build ( "downArrow" ) helper . moveDown ( 1 ) h…" at bounding box center [814, 369] width 370 height 404
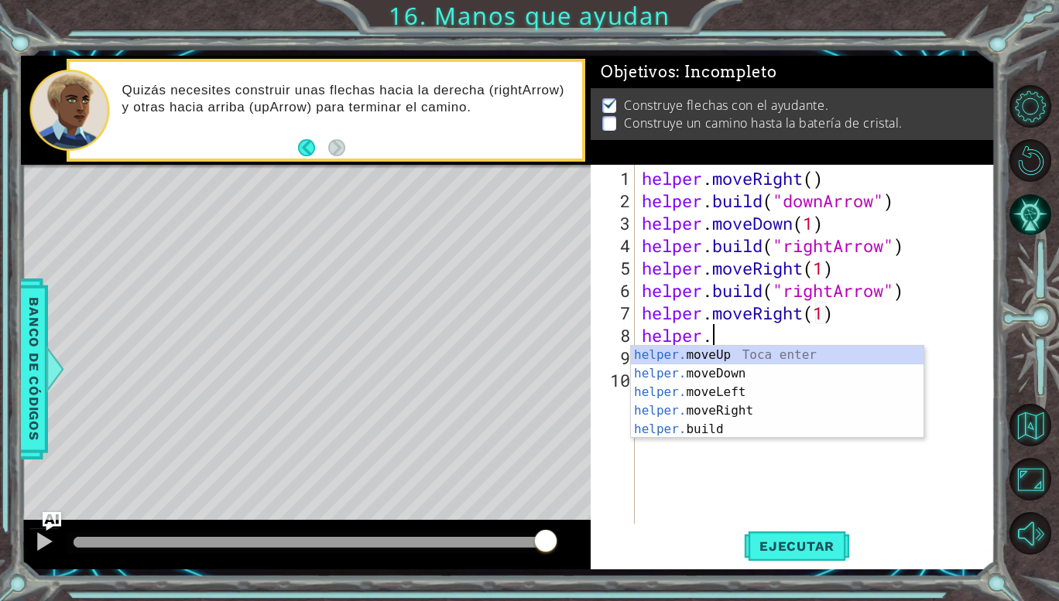
scroll to position [0, 2]
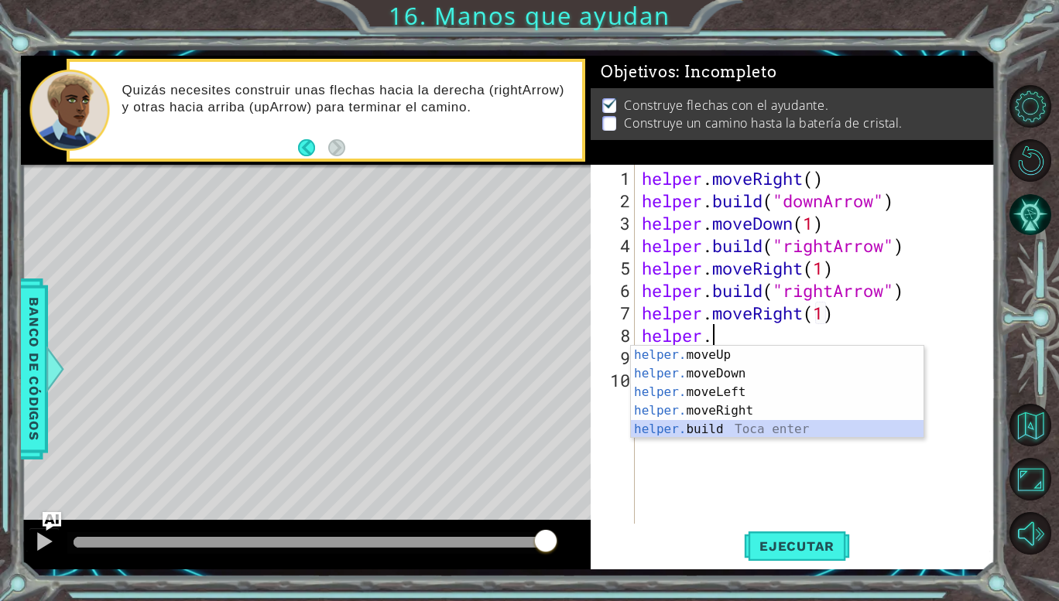
click at [722, 423] on div "helper. moveUp Toca enter helper. moveDown Toca enter helper. moveLeft Toca ent…" at bounding box center [777, 411] width 293 height 130
type textarea "[DOMAIN_NAME]("rightArrow")"
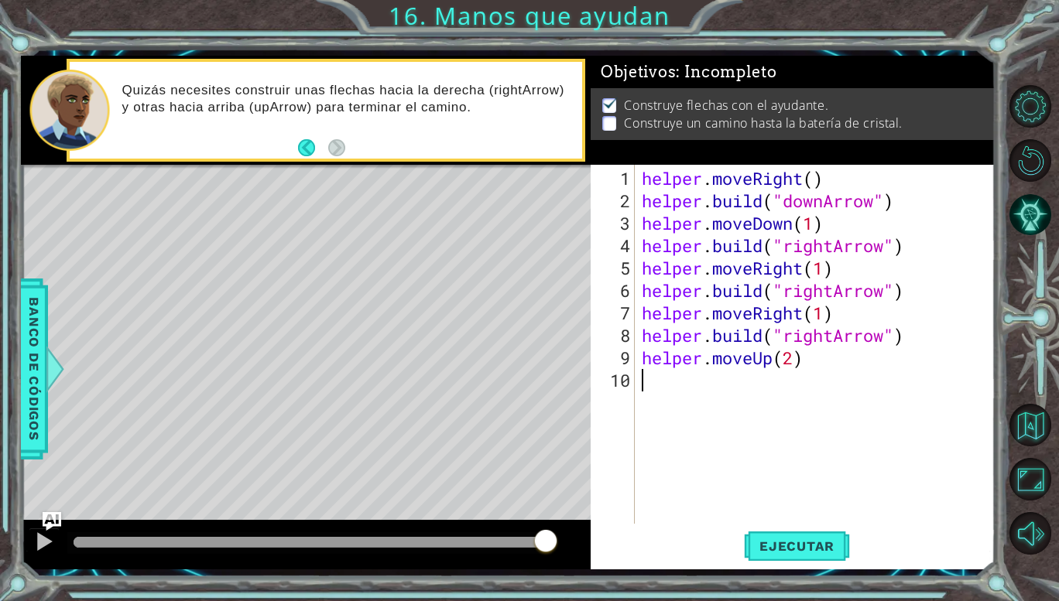
click at [865, 382] on div "helper . moveRight ( ) helper . build ( "downArrow" ) helper . moveDown ( 1 ) h…" at bounding box center [819, 369] width 361 height 404
click at [798, 537] on button "Ejecutar" at bounding box center [797, 546] width 106 height 40
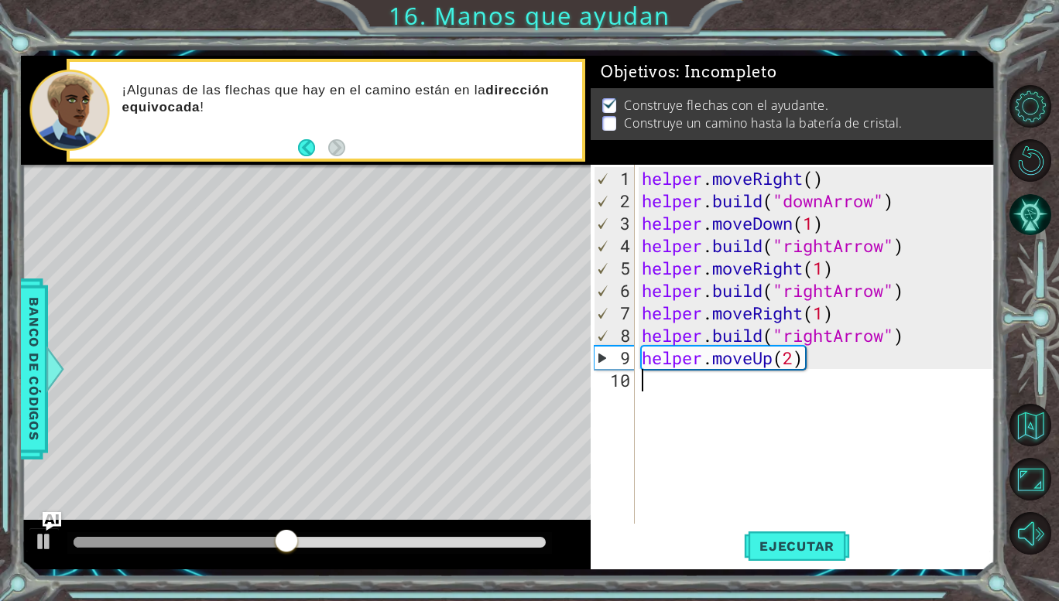
click at [835, 337] on div "helper . moveRight ( ) helper . build ( "downArrow" ) helper . moveDown ( 1 ) h…" at bounding box center [819, 369] width 361 height 404
type textarea "[DOMAIN_NAME]("upArrow")"
click at [755, 540] on span "Ejecutar" at bounding box center [797, 546] width 106 height 15
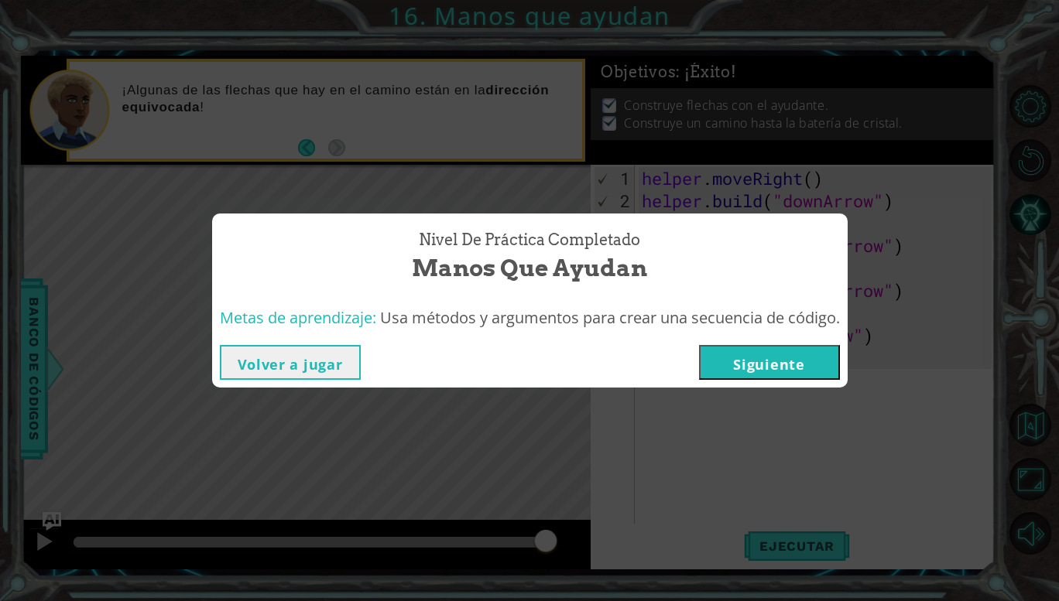
click at [729, 366] on button "Siguiente" at bounding box center [769, 362] width 141 height 35
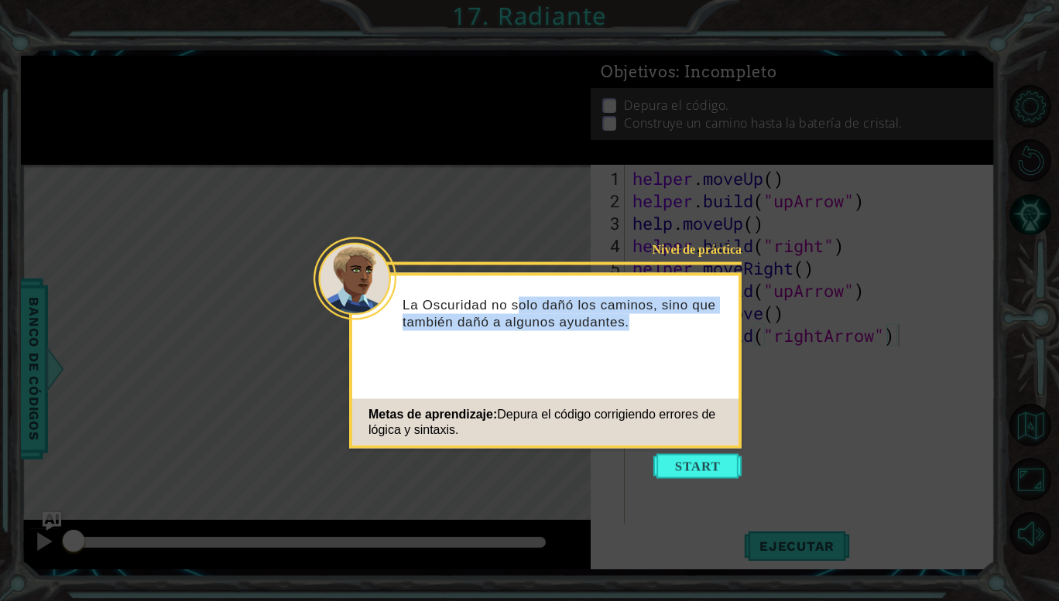
click at [674, 358] on div "La Oscuridad no solo dañó los caminos, sino que también dañó a algunos ayudante…" at bounding box center [545, 321] width 386 height 78
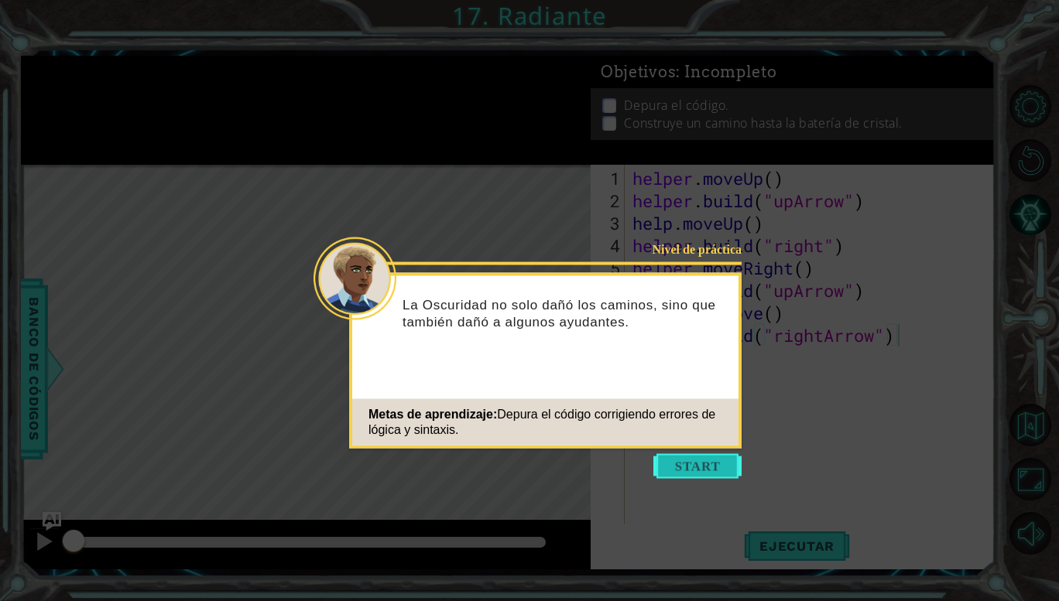
click at [713, 469] on button "Start" at bounding box center [697, 466] width 88 height 25
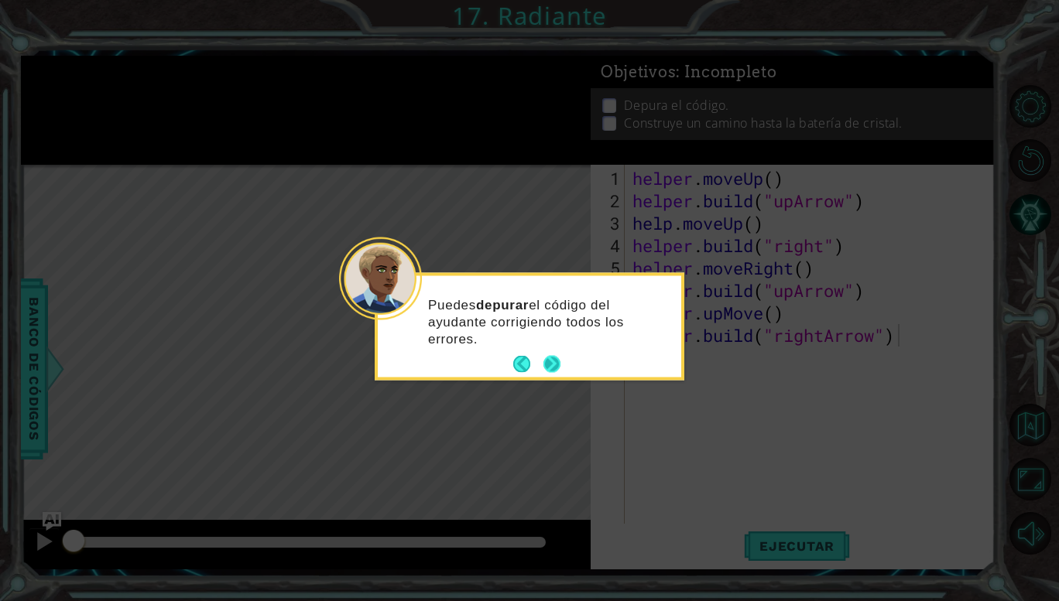
click at [546, 366] on button "Next" at bounding box center [551, 364] width 17 height 17
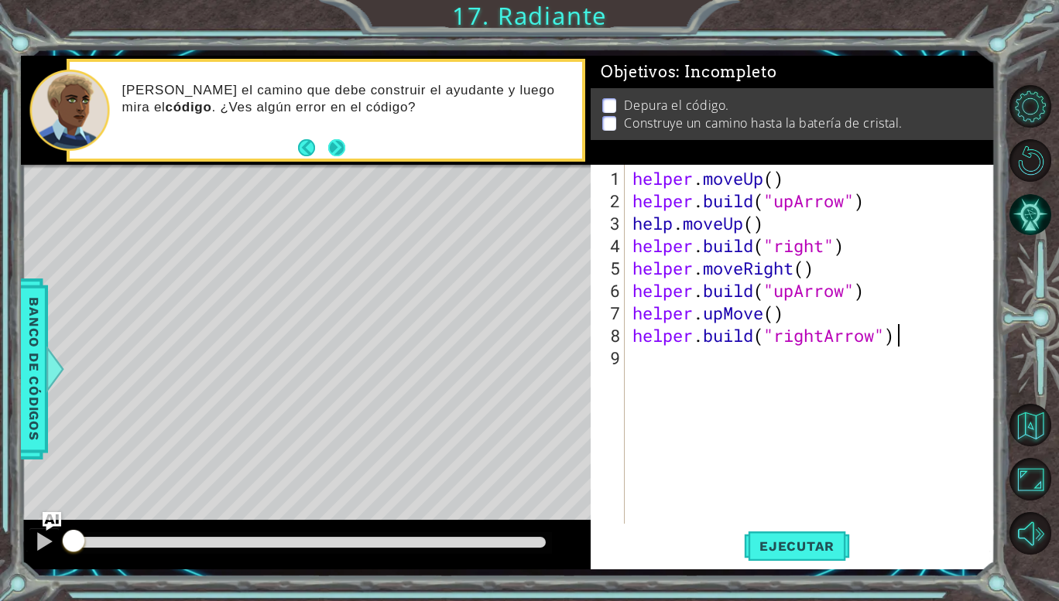
click at [342, 142] on button "Next" at bounding box center [336, 147] width 17 height 17
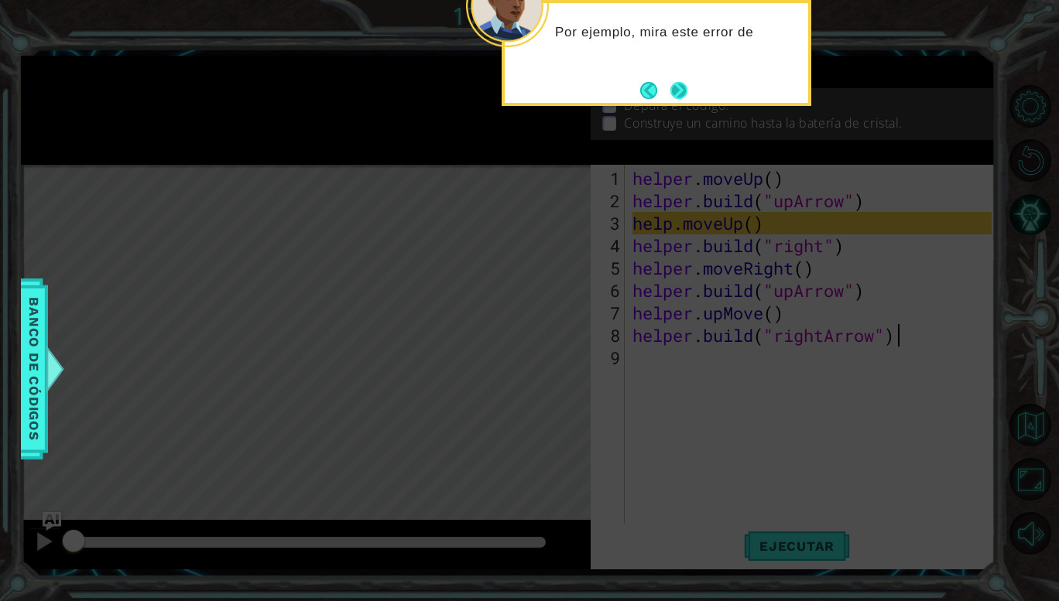
click at [679, 91] on button "Next" at bounding box center [678, 90] width 17 height 17
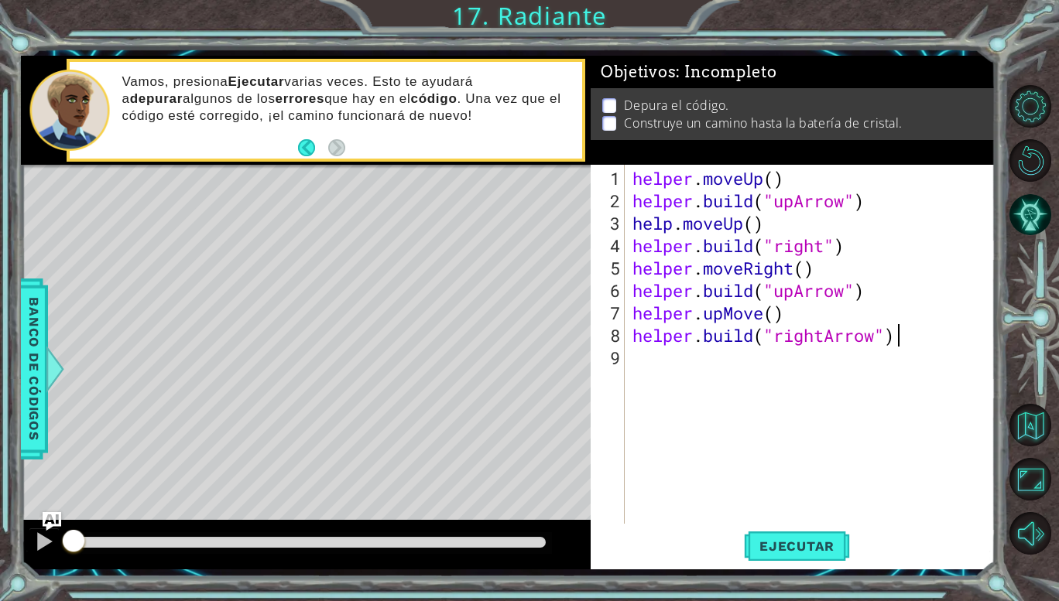
click at [670, 225] on div "helper . moveUp ( ) helper . build ( "upArrow" ) help . moveUp ( ) helper . bui…" at bounding box center [814, 369] width 370 height 404
type textarea "helper.moveUp()"
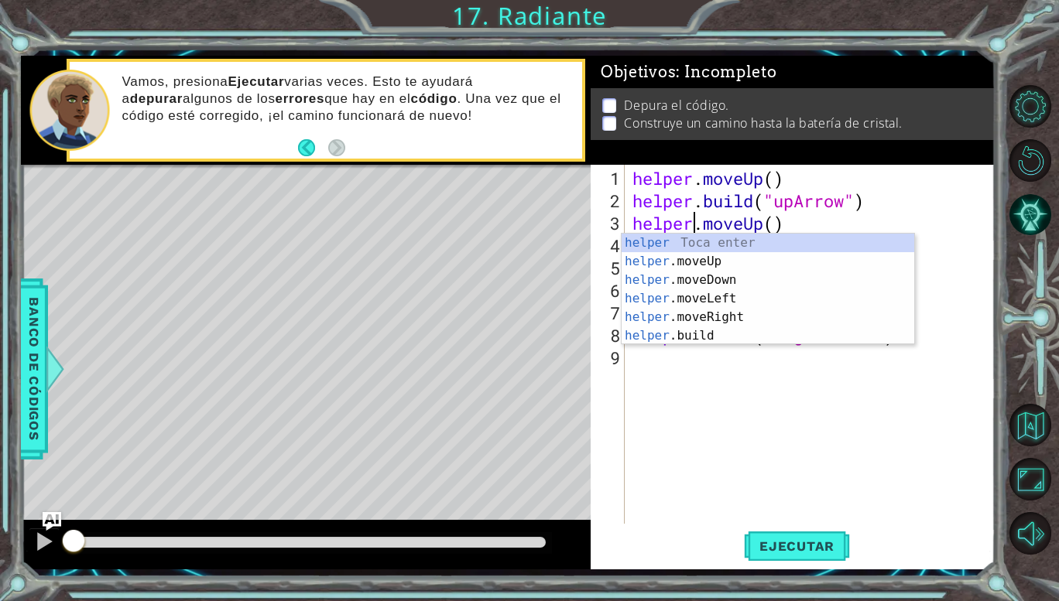
scroll to position [0, 2]
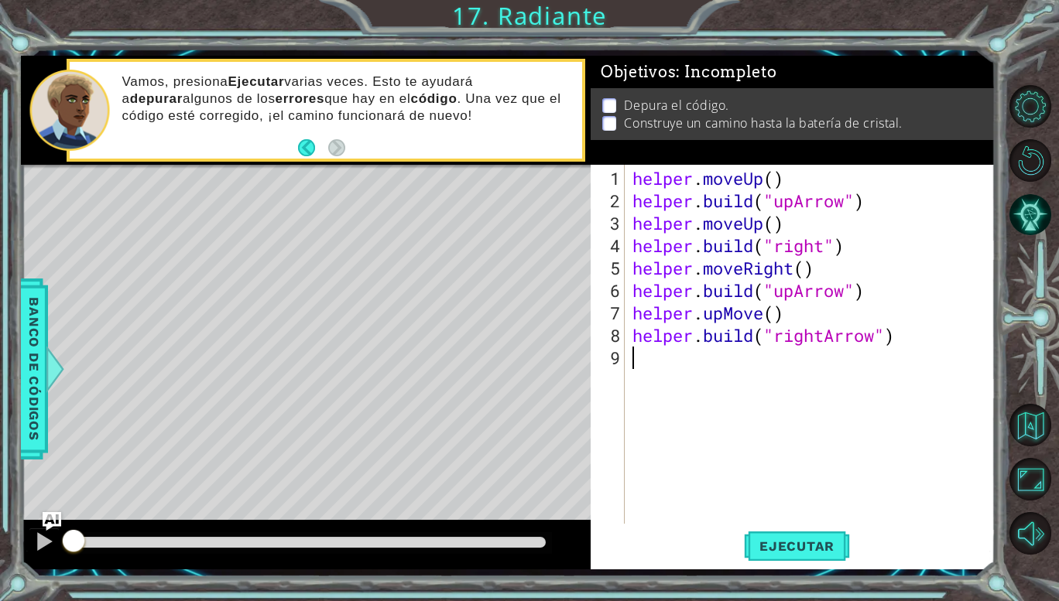
click at [780, 390] on div "helper . moveUp ( ) helper . build ( "upArrow" ) helper . moveUp ( ) helper . b…" at bounding box center [814, 369] width 370 height 404
click at [910, 296] on div "helper . moveUp ( ) helper . build ( "upArrow" ) helper . moveUp ( ) helper . b…" at bounding box center [814, 369] width 370 height 404
type textarea "[DOMAIN_NAME]("upArrow")"
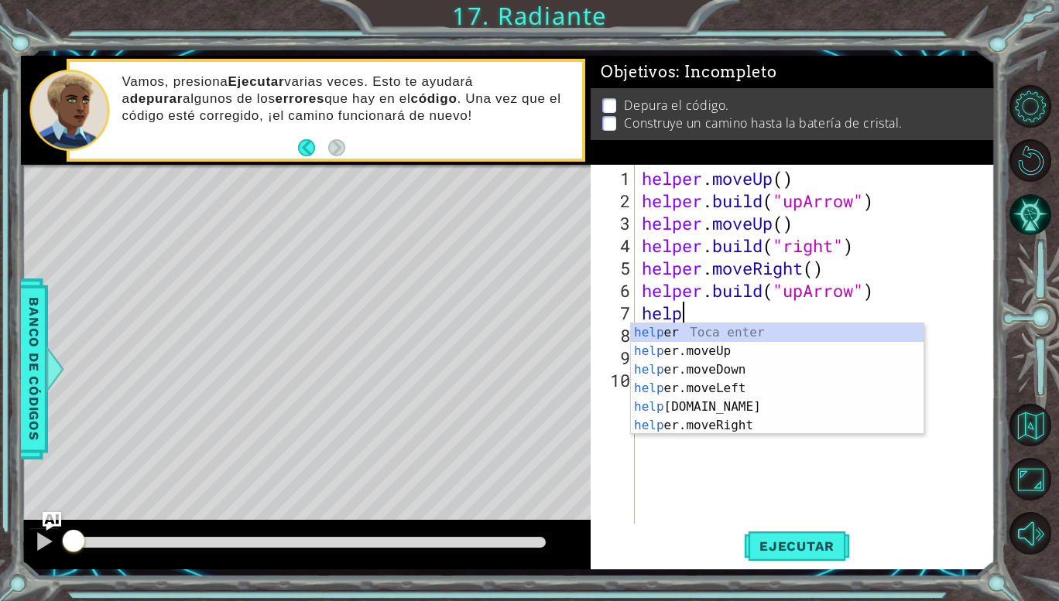
scroll to position [0, 2]
click at [752, 403] on div "helpe r Toca enter helpe r.moveUp Toca enter helpe r.moveDown Toca enter helpe …" at bounding box center [777, 398] width 293 height 149
type textarea "helper.moveRight(1)"
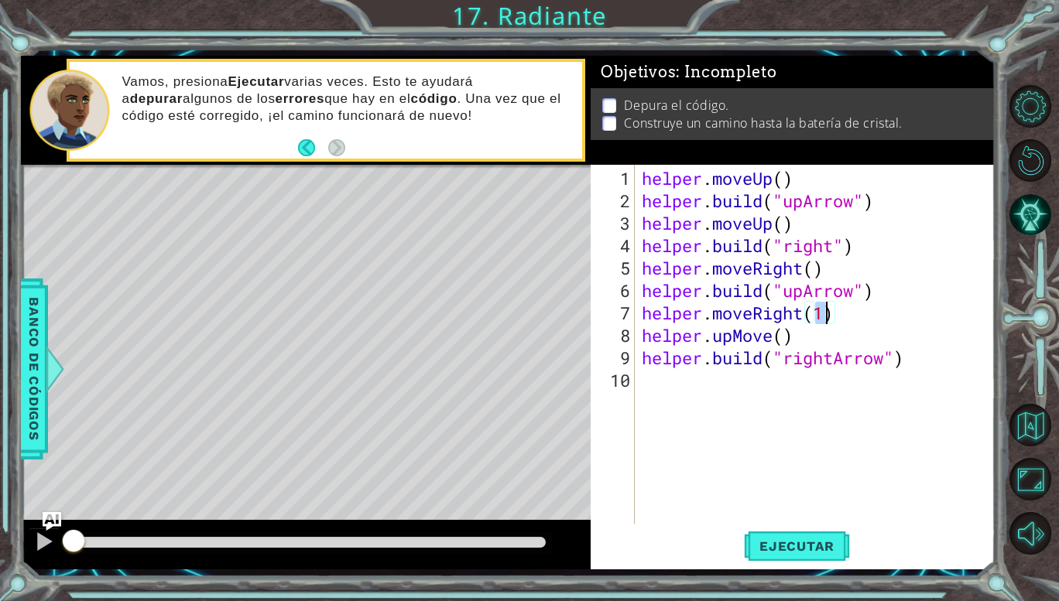
click at [841, 317] on div "helper . moveUp ( ) helper . build ( "upArrow" ) helper . moveUp ( ) helper . b…" at bounding box center [819, 369] width 361 height 404
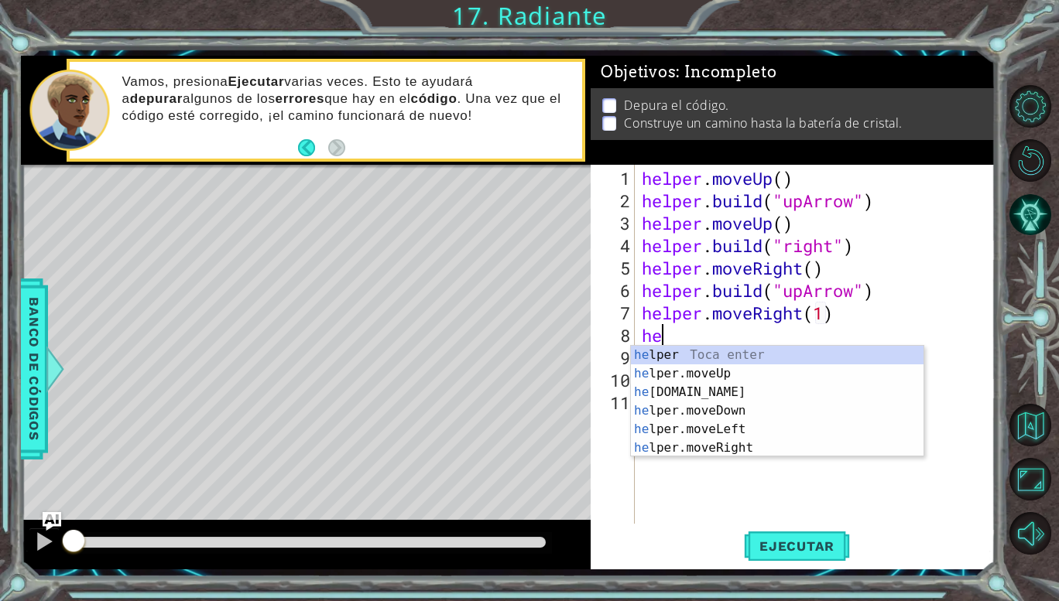
scroll to position [0, 0]
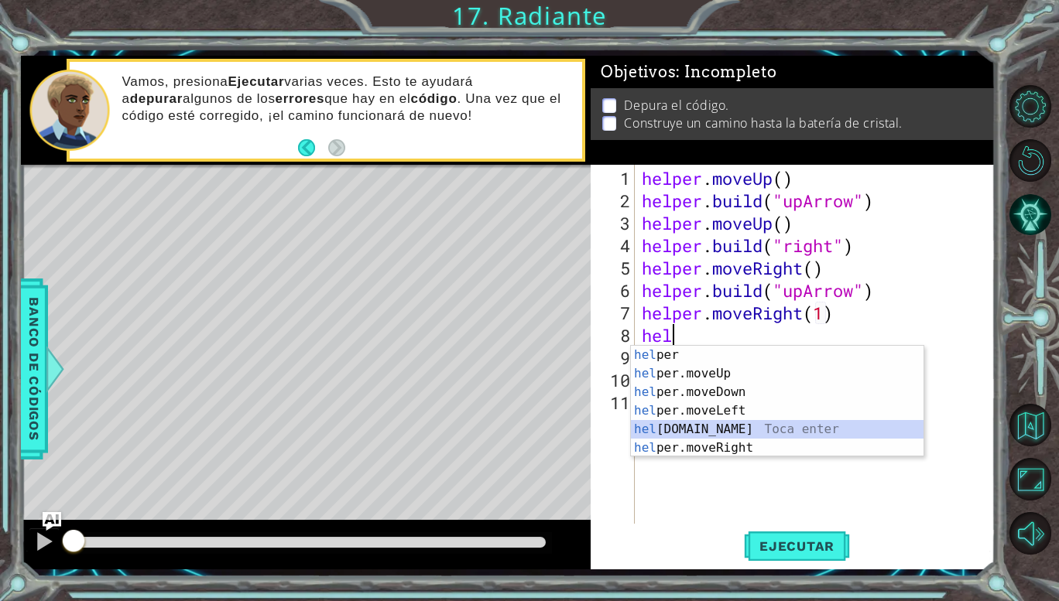
click at [677, 423] on div "hel per Toca enter hel per.moveUp Toca enter hel per.moveDown Toca enter hel pe…" at bounding box center [777, 420] width 293 height 149
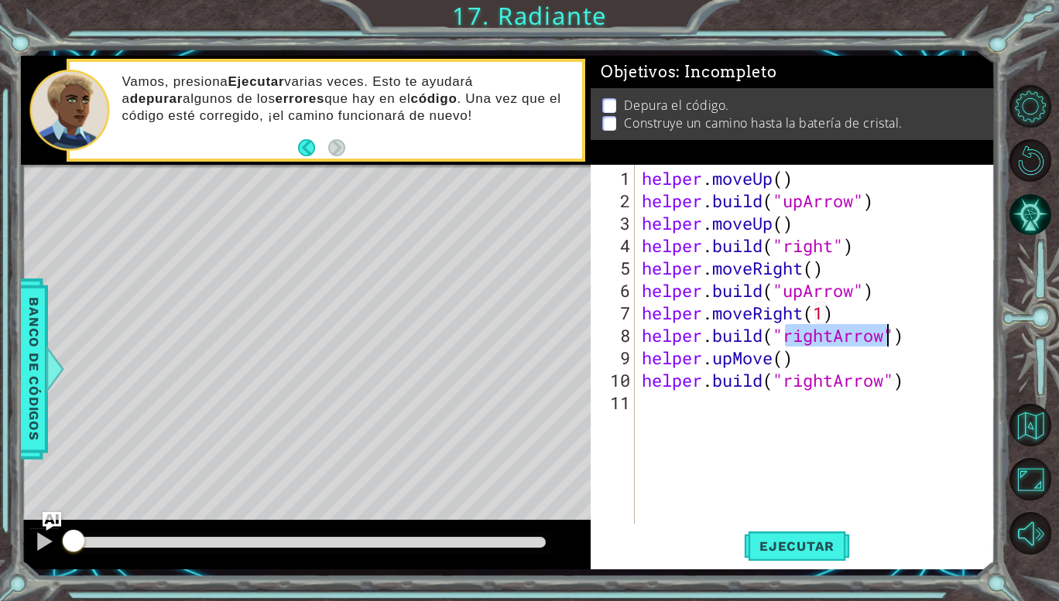
click at [832, 338] on div "helper . moveUp ( ) helper . build ( "upArrow" ) helper . moveUp ( ) helper . b…" at bounding box center [815, 344] width 352 height 359
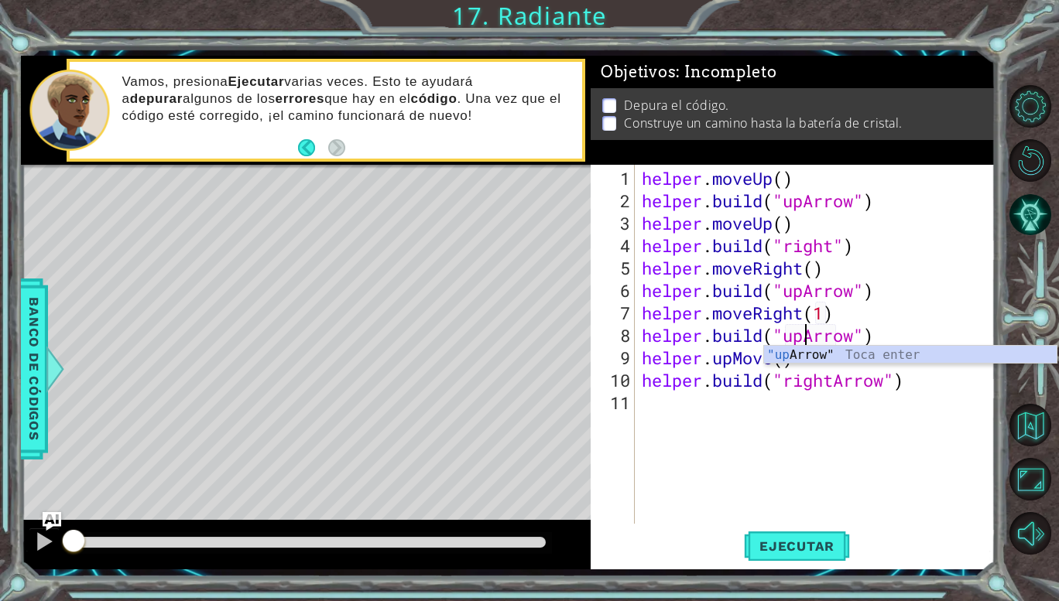
scroll to position [0, 7]
click at [770, 546] on span "Ejecutar" at bounding box center [797, 546] width 106 height 15
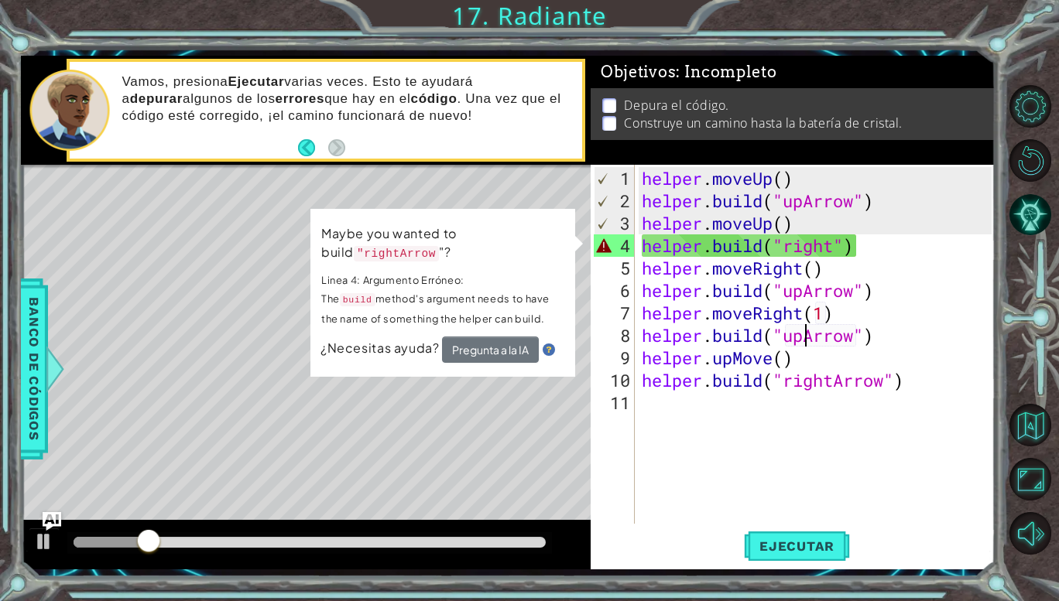
click at [791, 249] on div "helper . moveUp ( ) helper . build ( "upArrow" ) helper . moveUp ( ) helper . b…" at bounding box center [819, 369] width 361 height 404
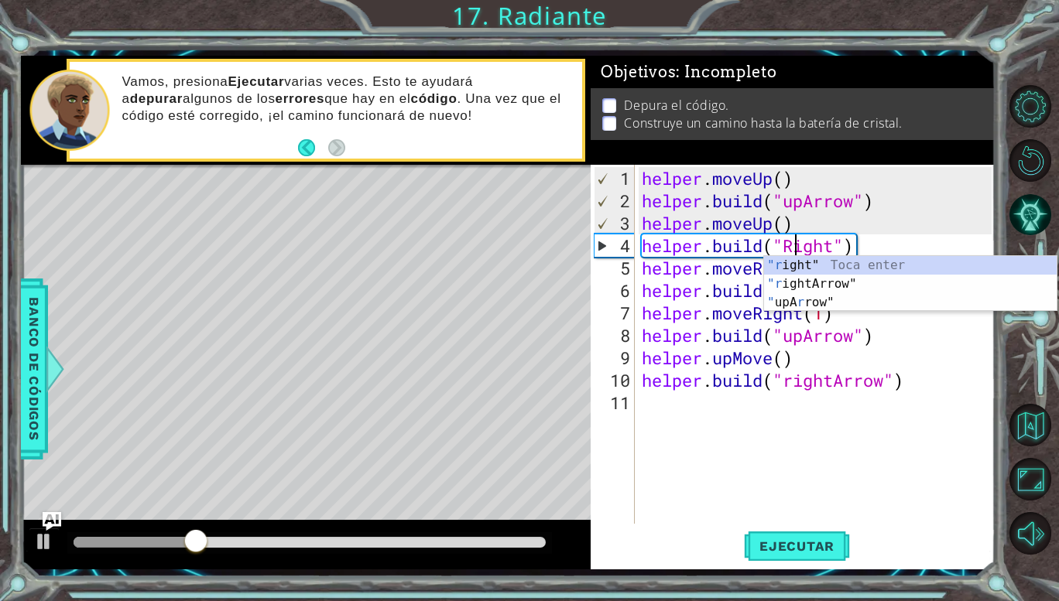
click at [844, 246] on div "helper . moveUp ( ) helper . build ( "upArrow" ) helper . moveUp ( ) helper . b…" at bounding box center [819, 369] width 361 height 404
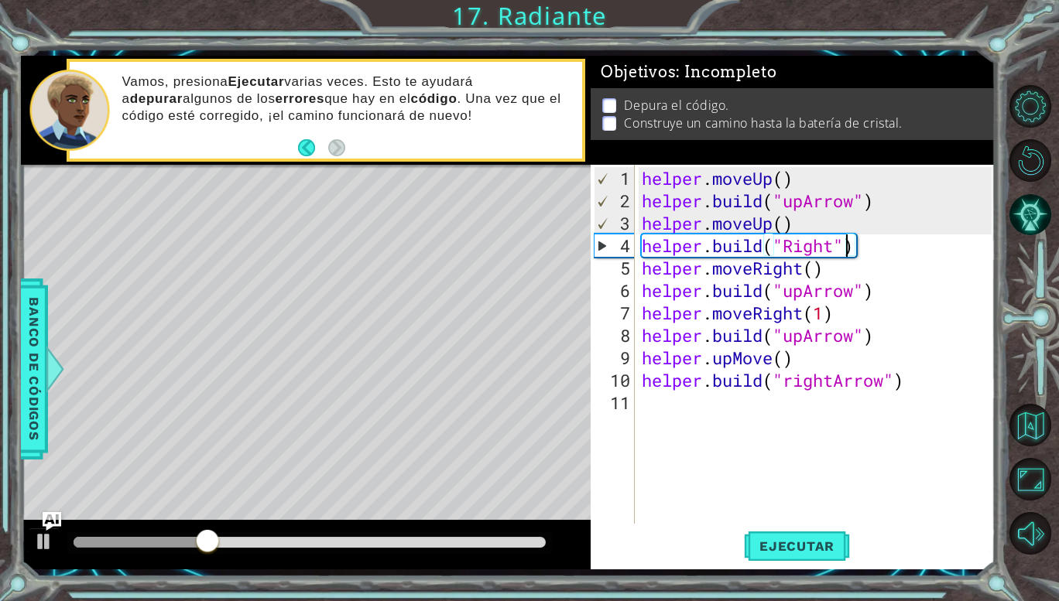
click at [840, 248] on div "helper . moveUp ( ) helper . build ( "upArrow" ) helper . moveUp ( ) helper . b…" at bounding box center [819, 369] width 361 height 404
click at [799, 253] on div "helper . moveUp ( ) helper . build ( "upArrow" ) helper . moveUp ( ) helper . b…" at bounding box center [819, 369] width 361 height 404
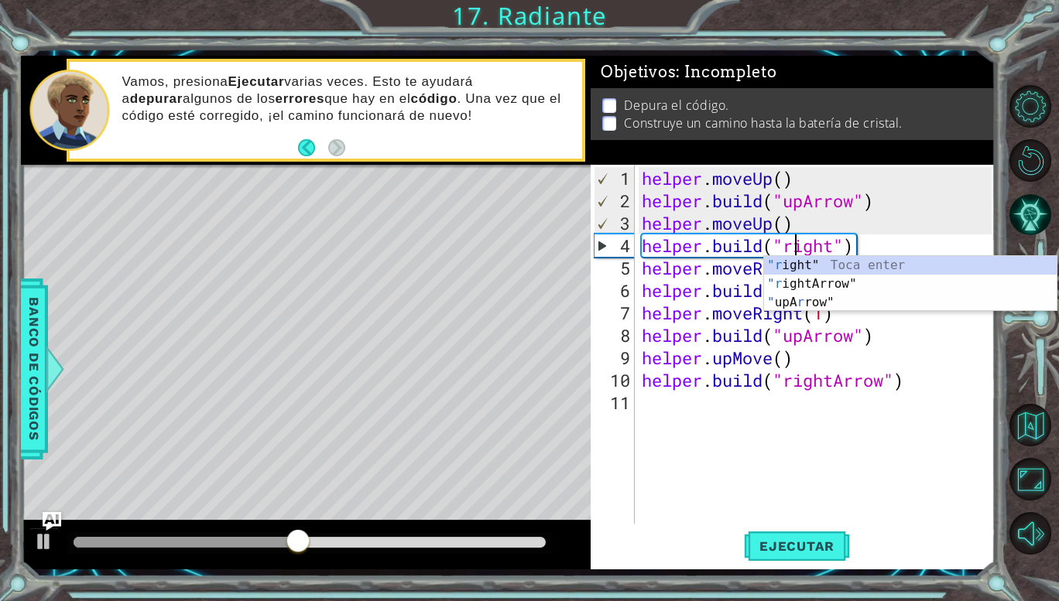
click at [838, 245] on div "helper . moveUp ( ) helper . build ( "upArrow" ) helper . moveUp ( ) helper . b…" at bounding box center [819, 369] width 361 height 404
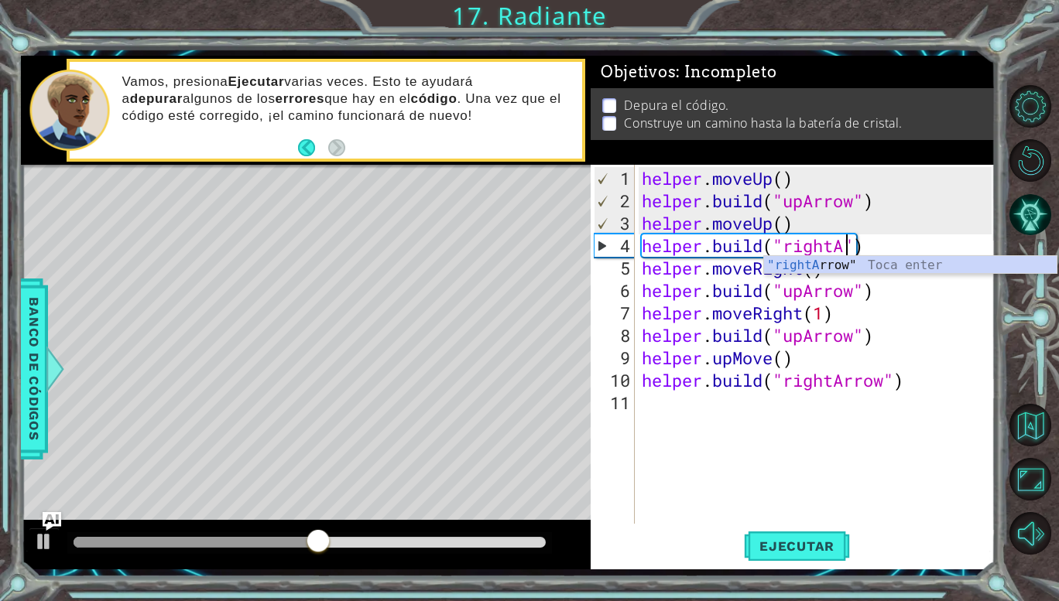
scroll to position [0, 9]
click at [831, 264] on div ""rightA rrow" Toca enter" at bounding box center [910, 284] width 293 height 56
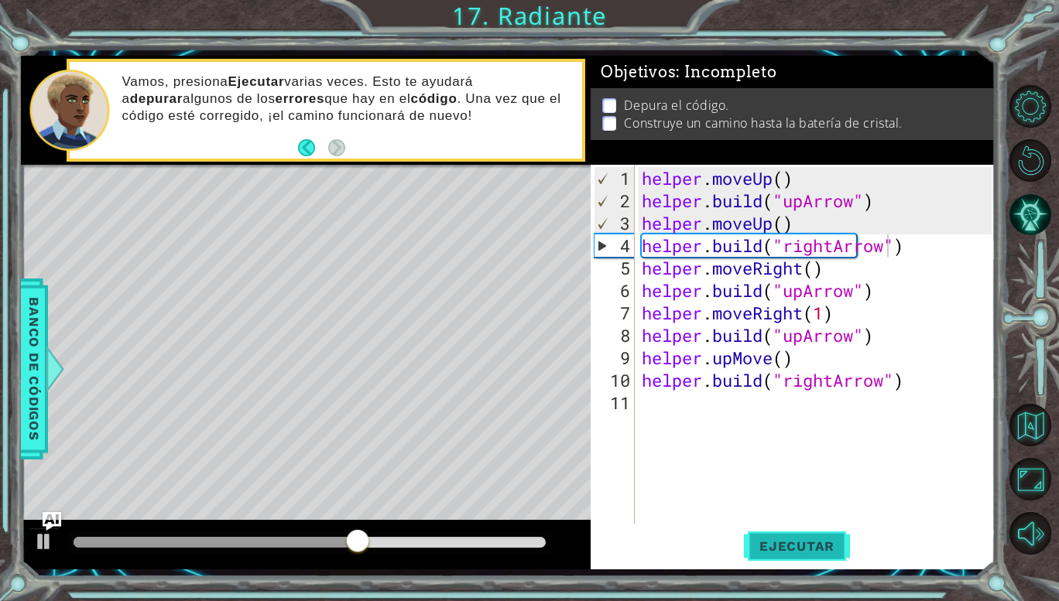
click at [767, 552] on span "Ejecutar" at bounding box center [797, 546] width 106 height 15
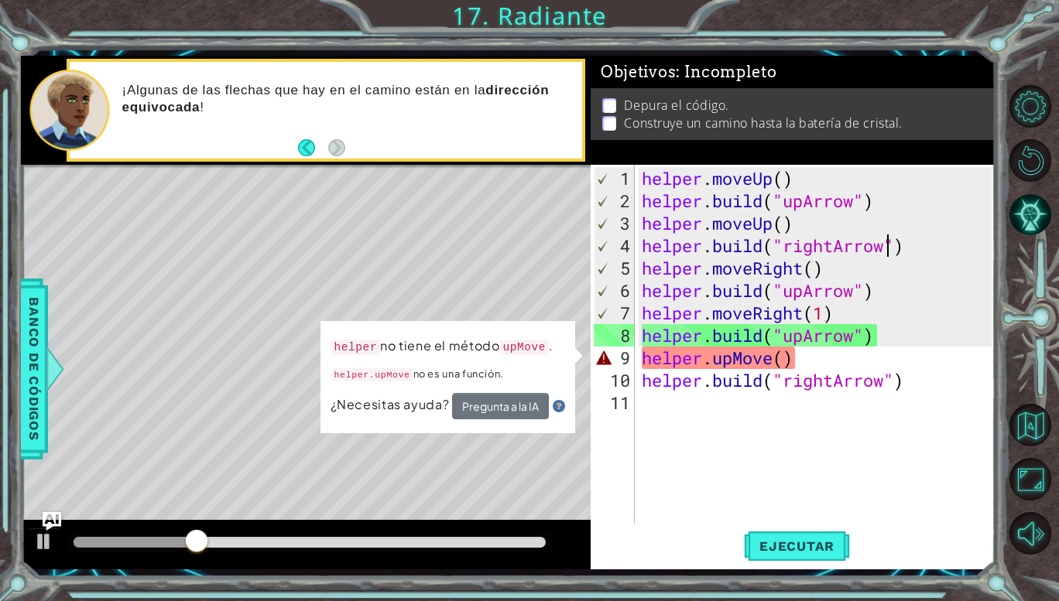
click at [773, 363] on div "helper . moveUp ( ) helper . build ( "upArrow" ) helper . moveUp ( ) helper . b…" at bounding box center [819, 369] width 361 height 404
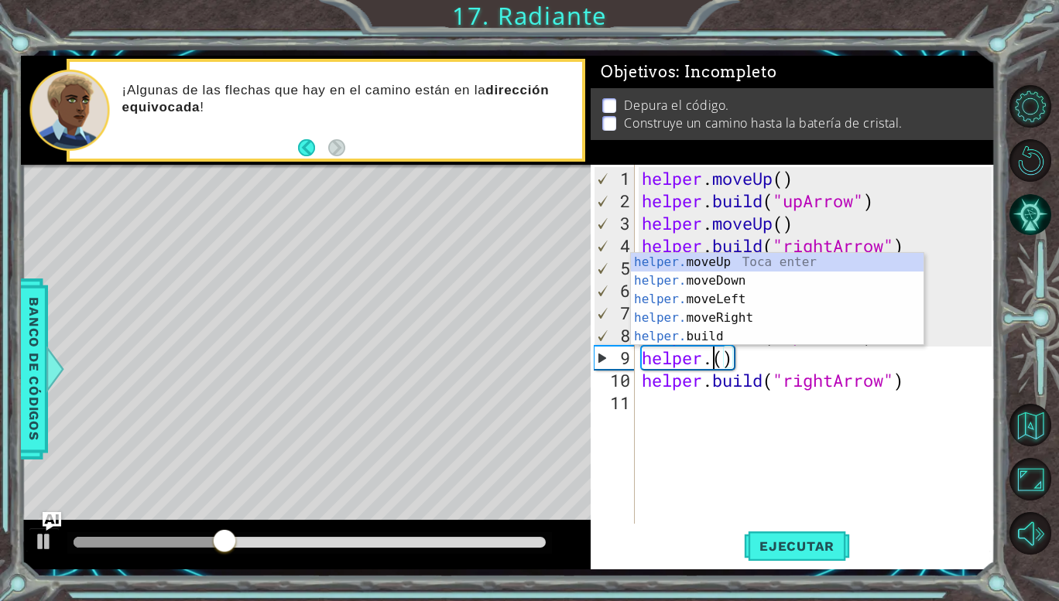
scroll to position [0, 3]
click at [707, 260] on div "helper. moveUp Toca enter helper. moveDown Toca enter helper. moveLeft Toca ent…" at bounding box center [777, 318] width 293 height 130
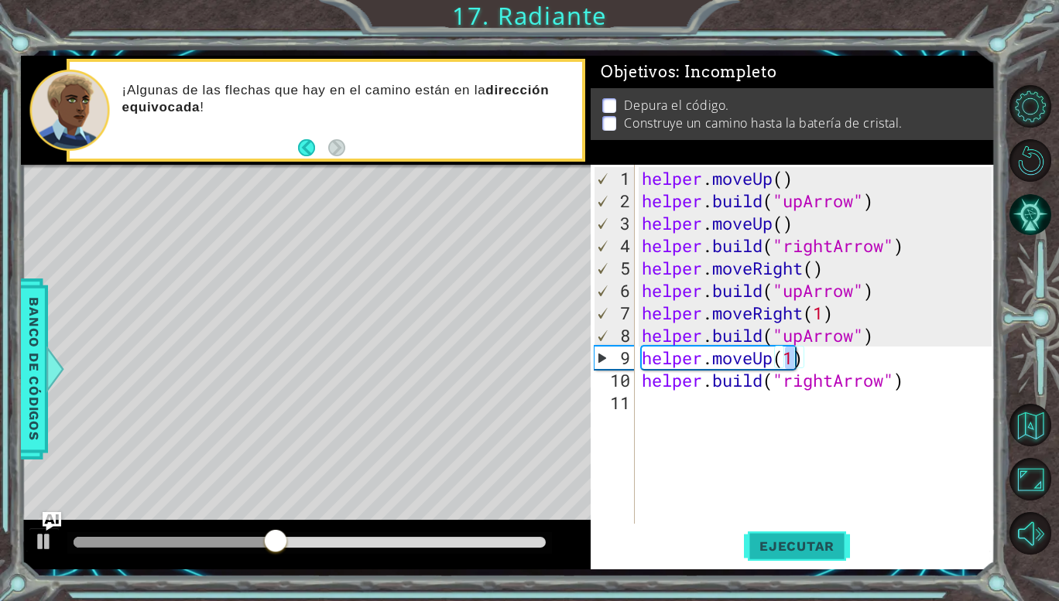
click at [789, 539] on span "Ejecutar" at bounding box center [797, 546] width 106 height 15
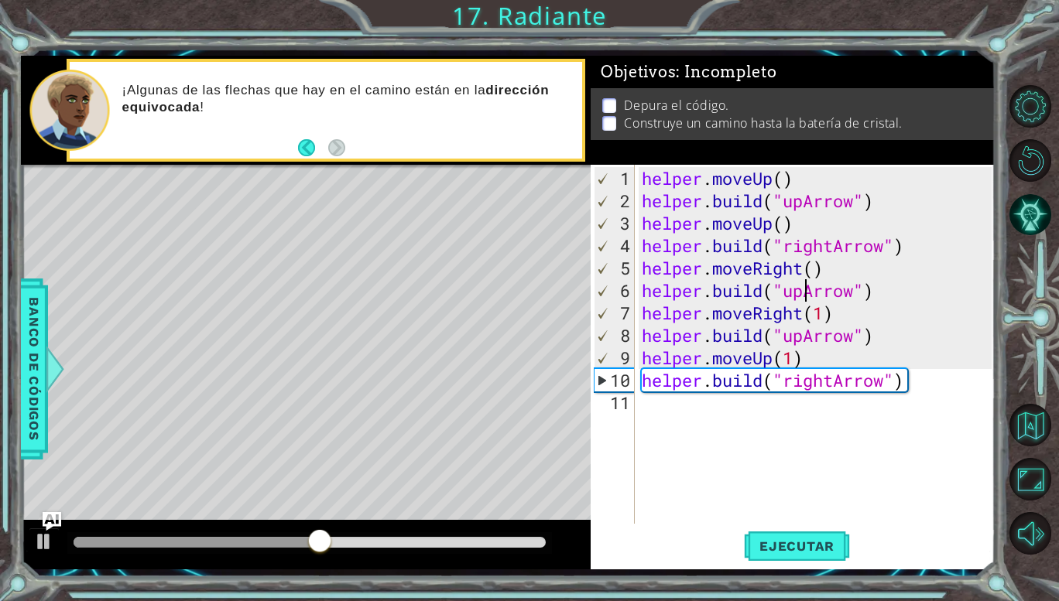
click at [804, 294] on div "helper . moveUp ( ) helper . build ( "upArrow" ) helper . moveUp ( ) helper . b…" at bounding box center [819, 369] width 361 height 404
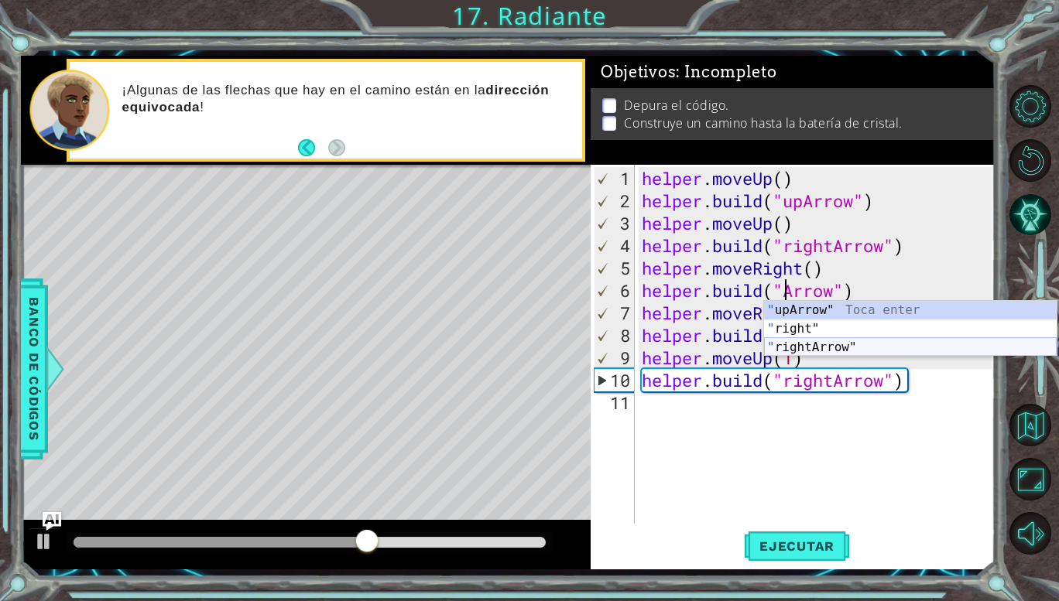
click at [794, 348] on div "" upArrow" Toca enter " right" Toca enter " rightArrow" Toca enter" at bounding box center [910, 347] width 293 height 93
type textarea "[DOMAIN_NAME]("rightArrow")"
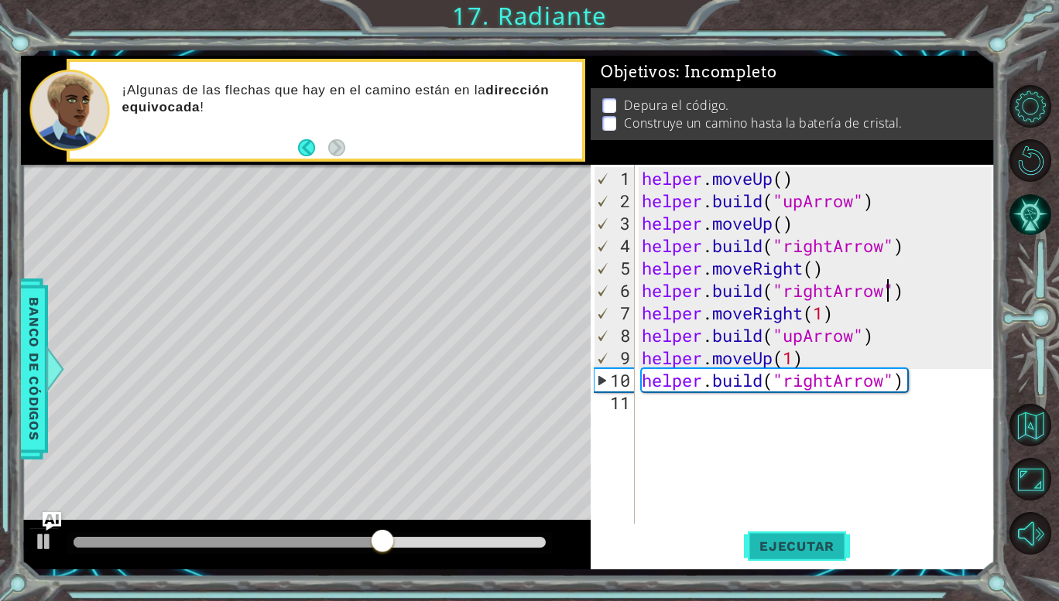
click at [774, 544] on span "Ejecutar" at bounding box center [797, 546] width 106 height 15
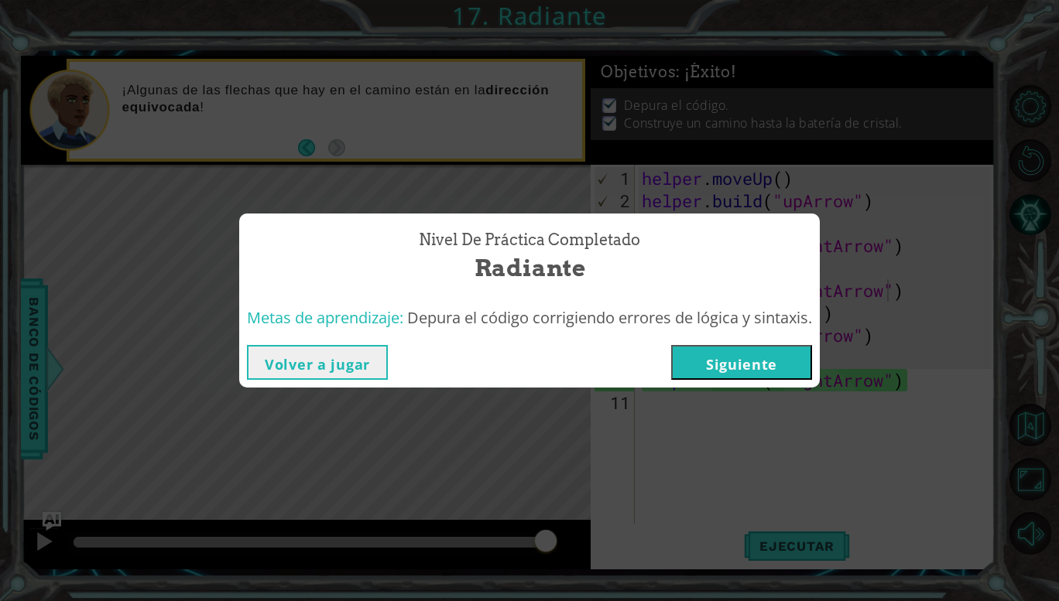
click at [754, 359] on button "Siguiente" at bounding box center [741, 362] width 141 height 35
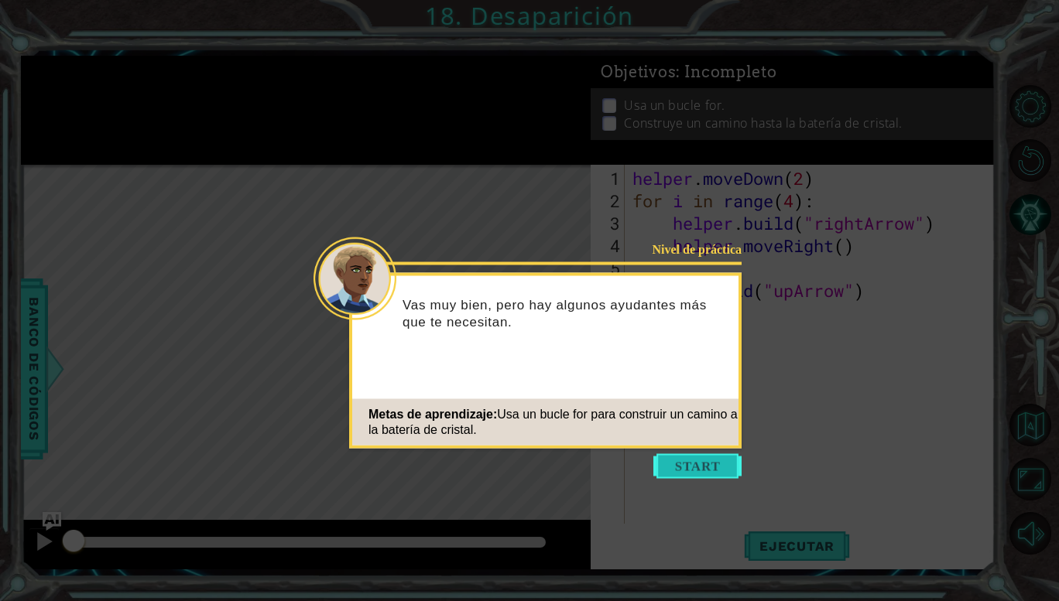
click at [728, 468] on button "Start" at bounding box center [697, 466] width 88 height 25
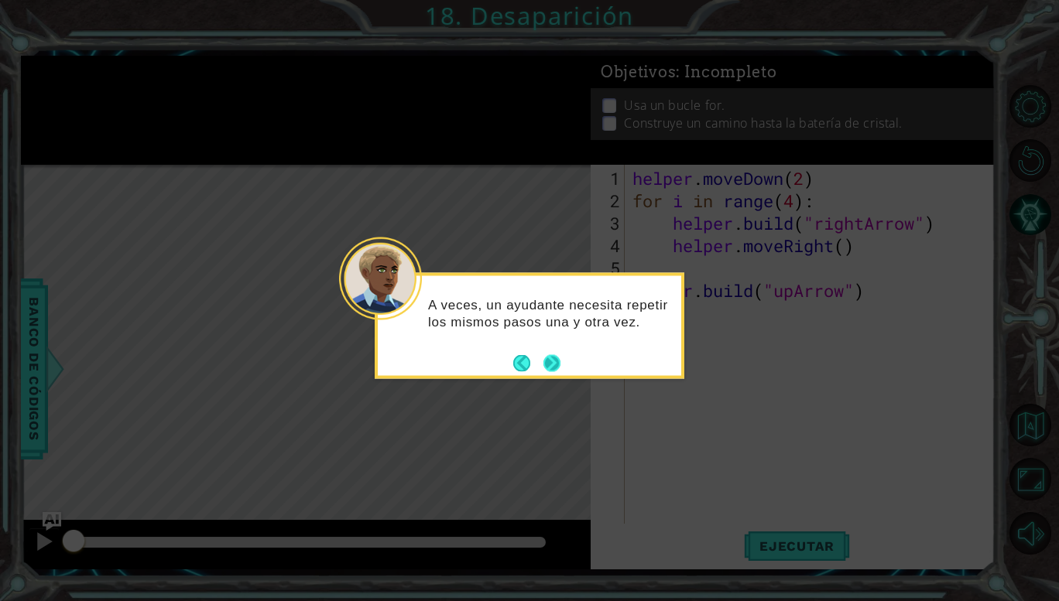
click at [556, 362] on button "Next" at bounding box center [551, 363] width 17 height 17
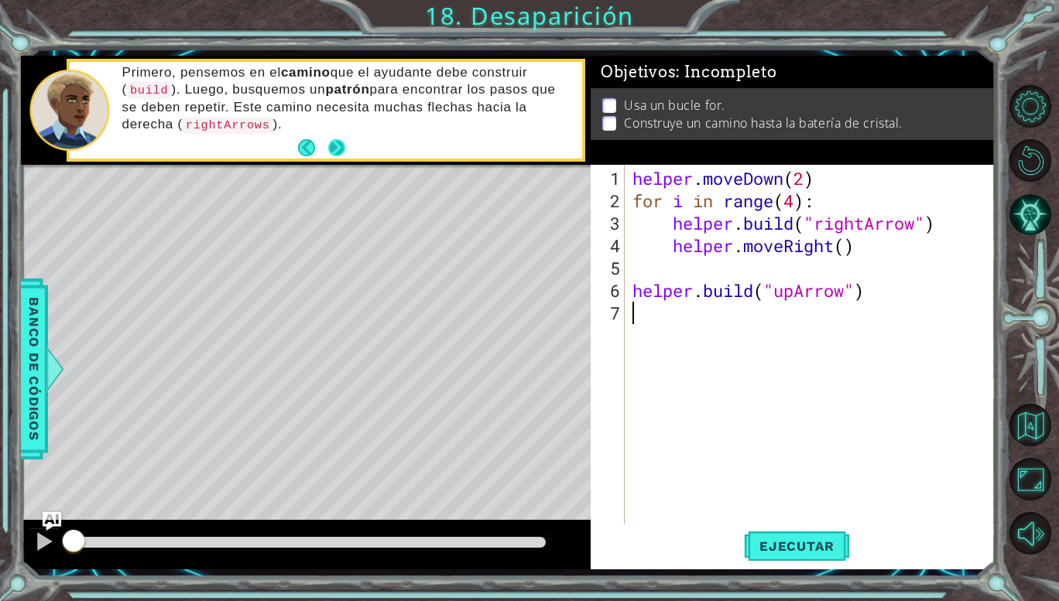
click at [331, 149] on button "Next" at bounding box center [336, 147] width 17 height 17
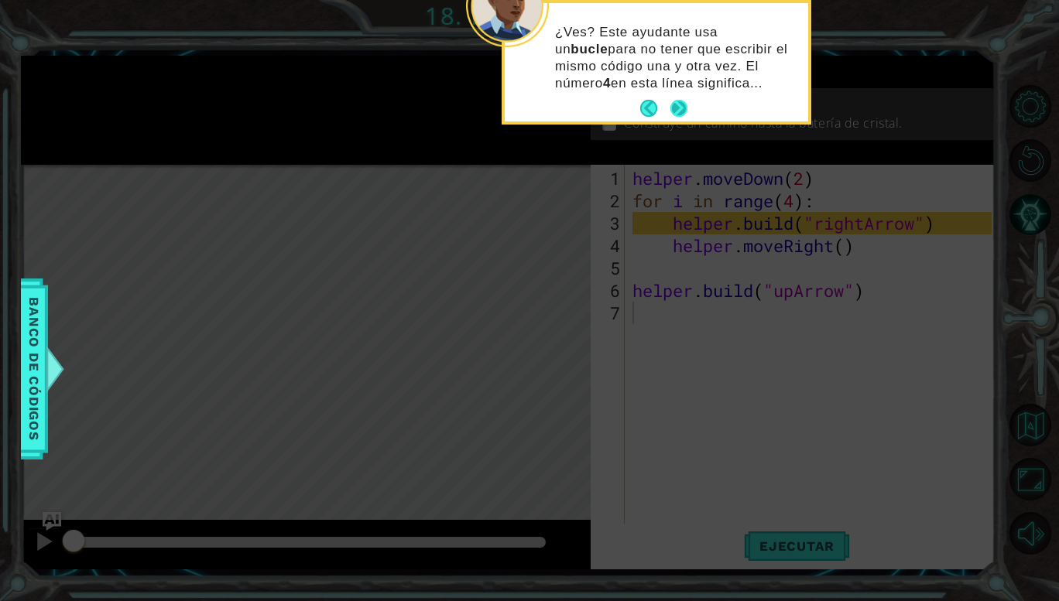
click at [684, 108] on button "Next" at bounding box center [678, 108] width 17 height 17
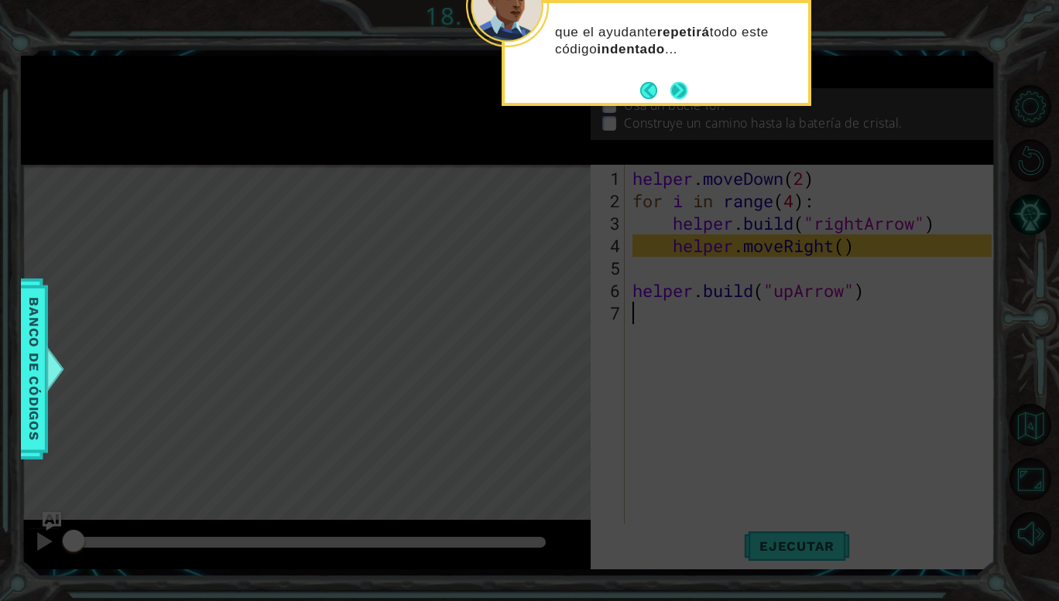
click at [682, 93] on button "Next" at bounding box center [678, 90] width 17 height 17
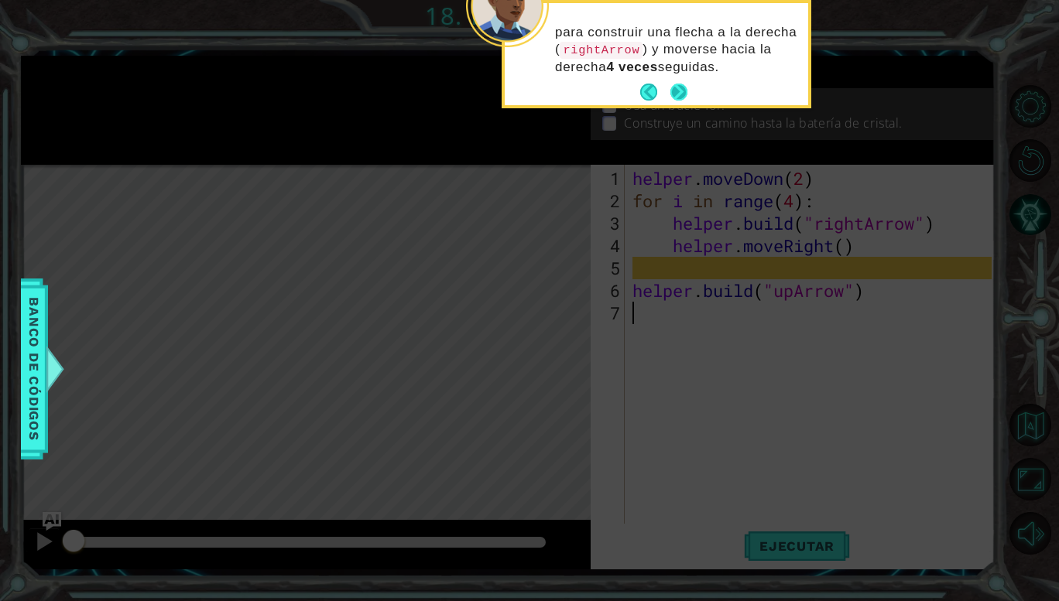
click at [683, 94] on button "Next" at bounding box center [678, 92] width 17 height 17
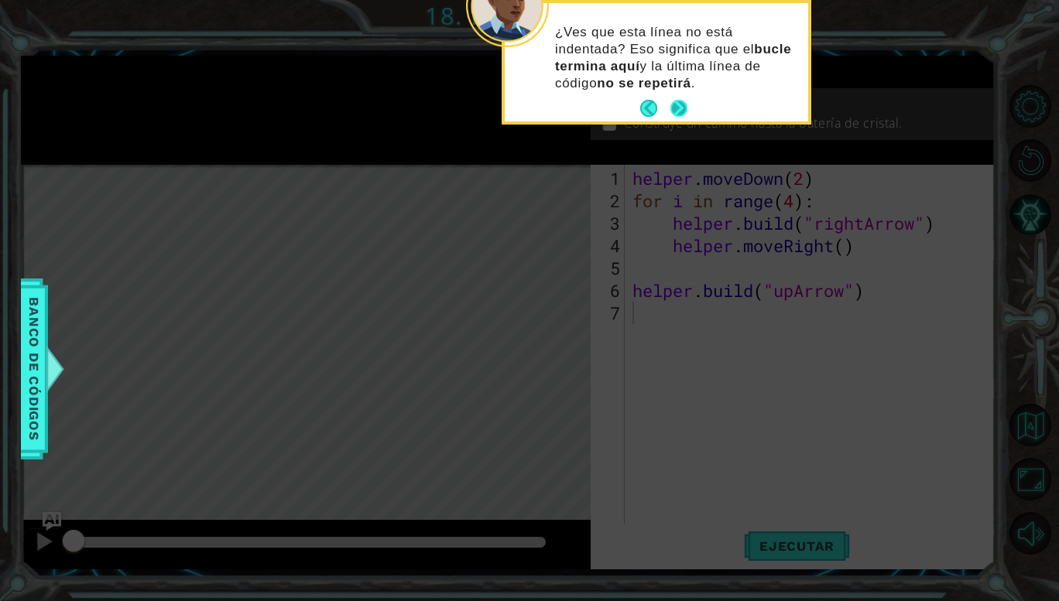
click at [679, 102] on button "Next" at bounding box center [678, 108] width 17 height 17
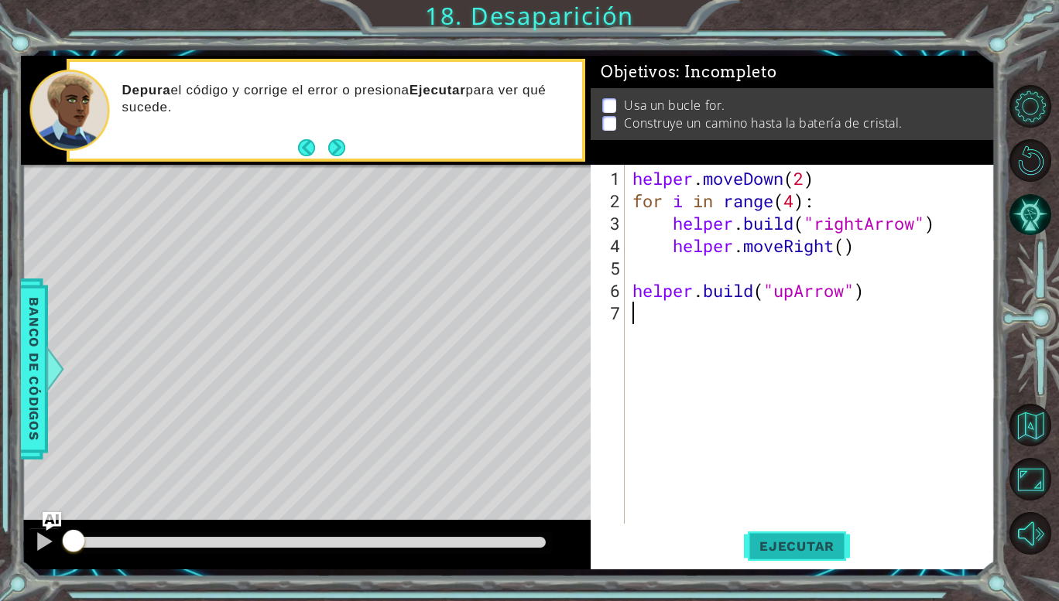
click at [810, 548] on span "Ejecutar" at bounding box center [797, 546] width 106 height 15
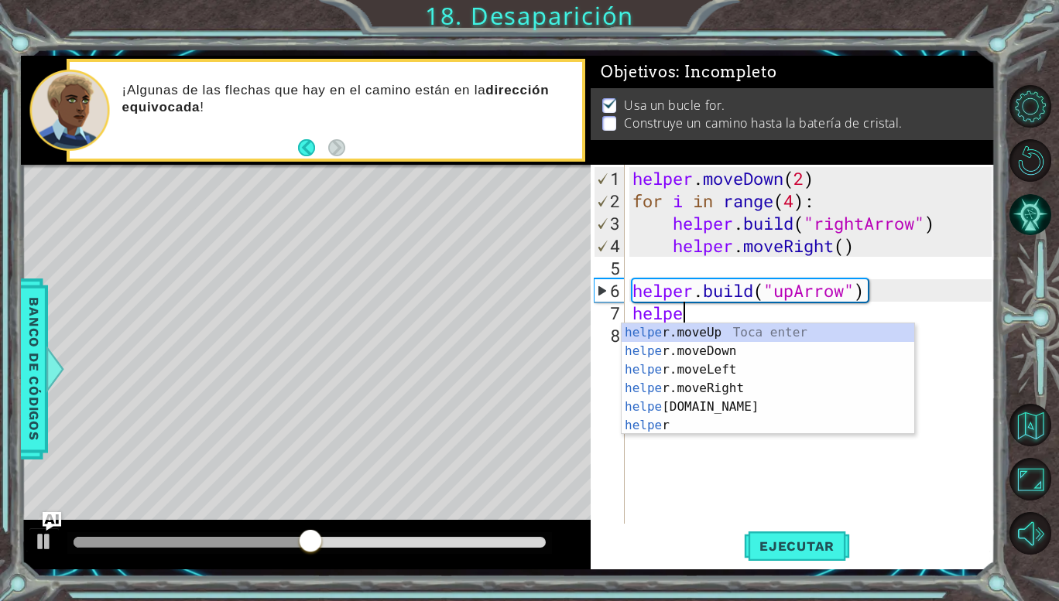
scroll to position [0, 2]
click at [673, 327] on div "helpe [PERSON_NAME]moveUp Toca enter helpe r.moveDown Toca enter helpe r.moveLe…" at bounding box center [768, 398] width 293 height 149
type textarea "helper.moveUp(1)"
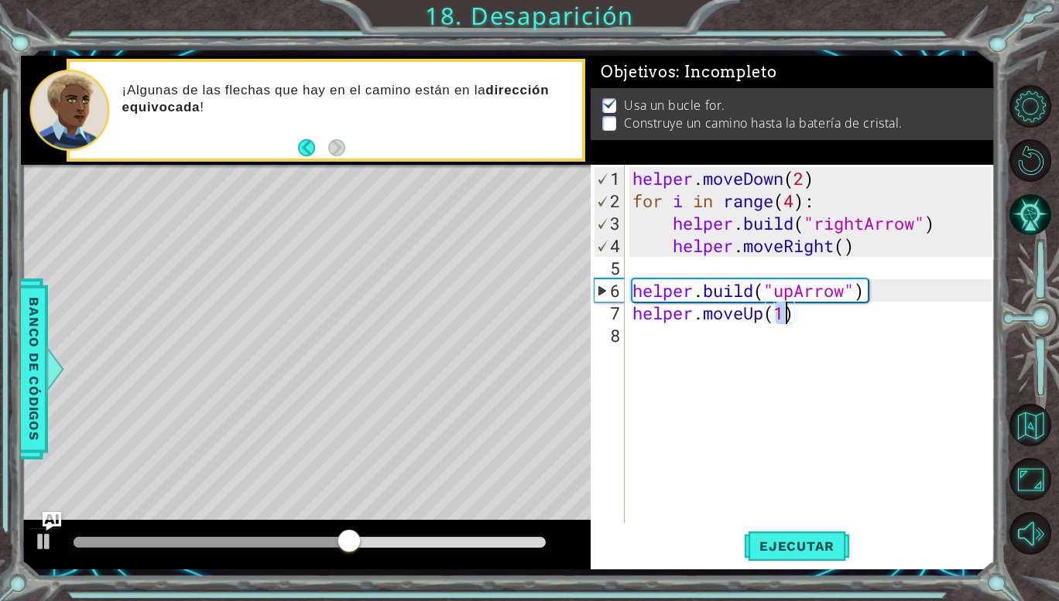
click at [673, 327] on div "helper . moveDown ( 2 ) for i in range ( 4 ) : helper . build ( "rightArrow" ) …" at bounding box center [814, 369] width 370 height 404
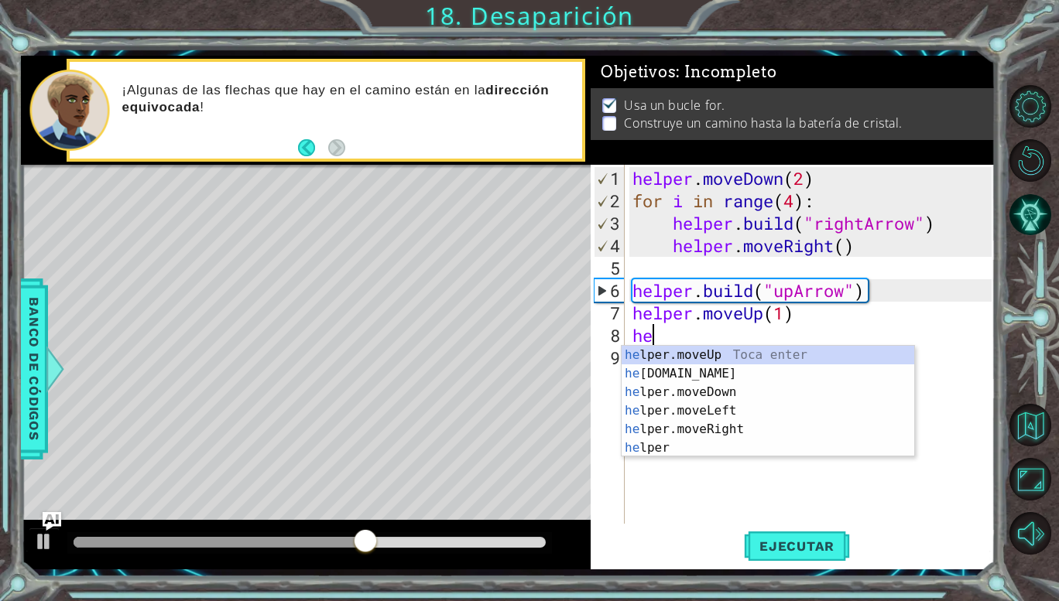
scroll to position [0, 0]
click at [697, 410] on div "hel per.moveUp Toca enter hel per.moveDown Toca enter hel per.moveLeft Toca ent…" at bounding box center [768, 420] width 293 height 149
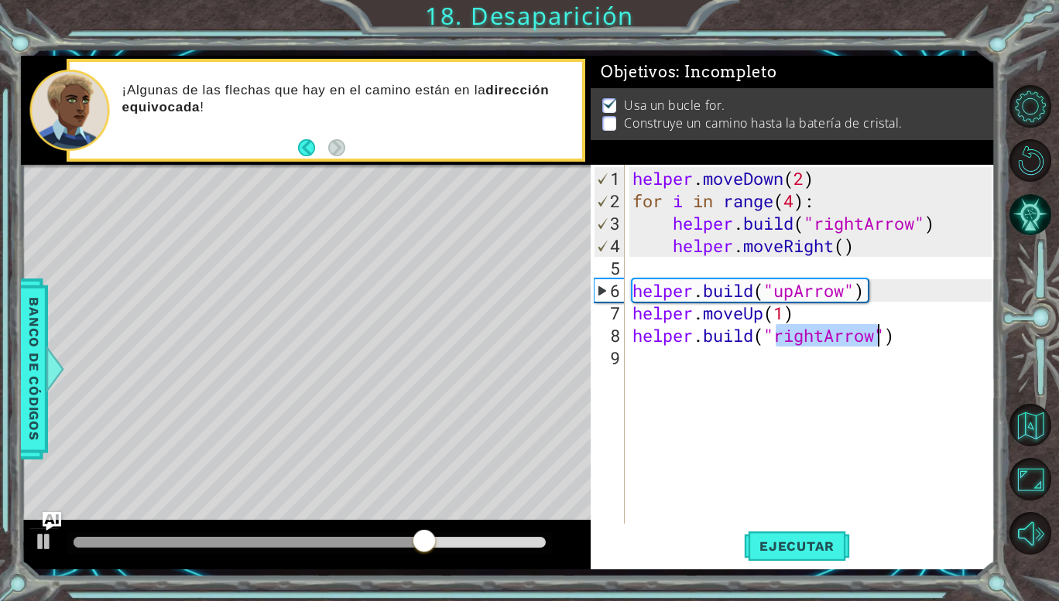
click at [827, 332] on div "helper . moveDown ( 2 ) for i in range ( 4 ) : helper . build ( "rightArrow" ) …" at bounding box center [810, 344] width 362 height 359
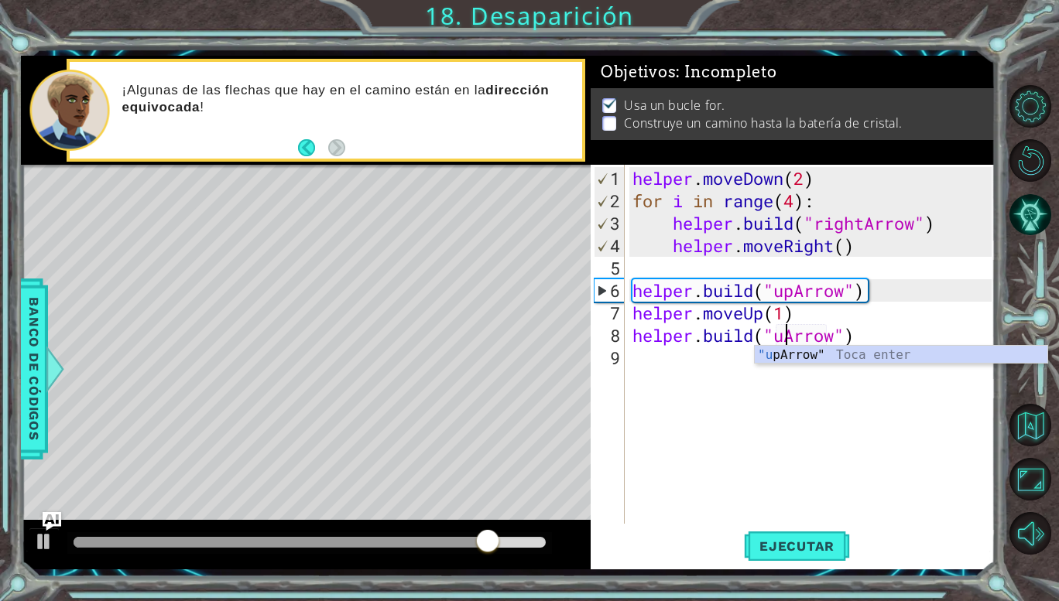
type textarea "[DOMAIN_NAME]("upArrow")"
click at [718, 358] on div "helper . moveDown ( 2 ) for i in range ( 4 ) : helper . build ( "rightArrow" ) …" at bounding box center [814, 369] width 370 height 404
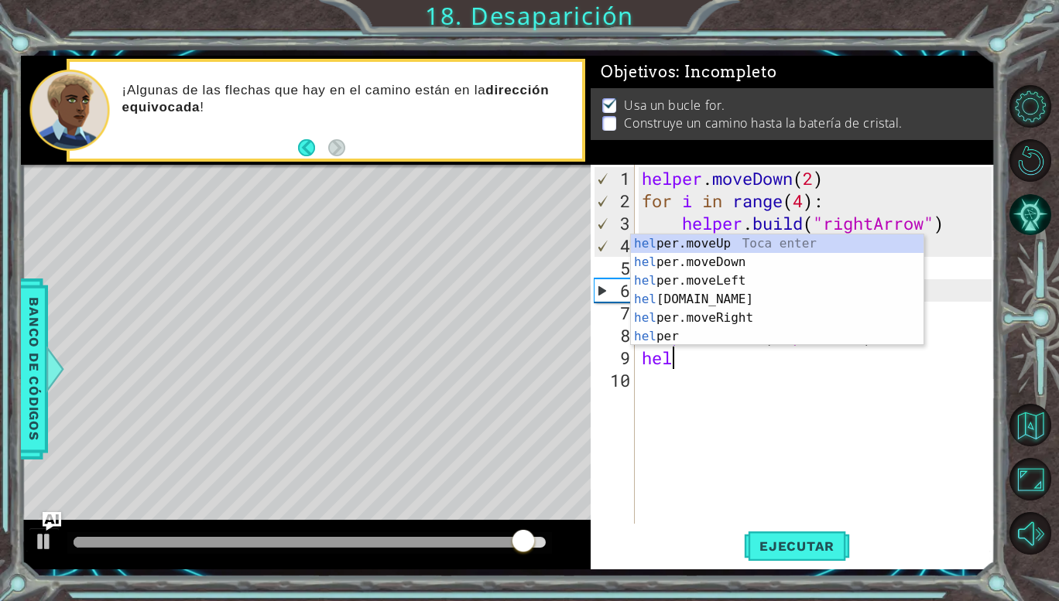
scroll to position [0, 0]
click at [706, 242] on div "hel per.moveUp Toca enter hel per.moveDown Toca enter hel per.moveLeft Toca ent…" at bounding box center [777, 309] width 293 height 149
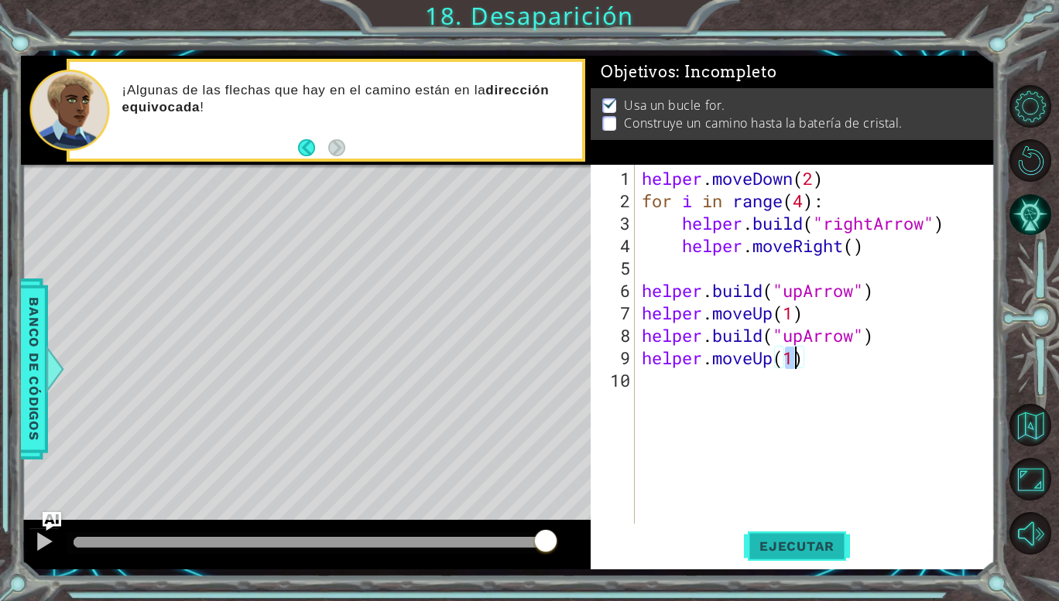
type textarea "helper.moveUp(1)"
click at [767, 544] on span "Ejecutar" at bounding box center [797, 546] width 106 height 15
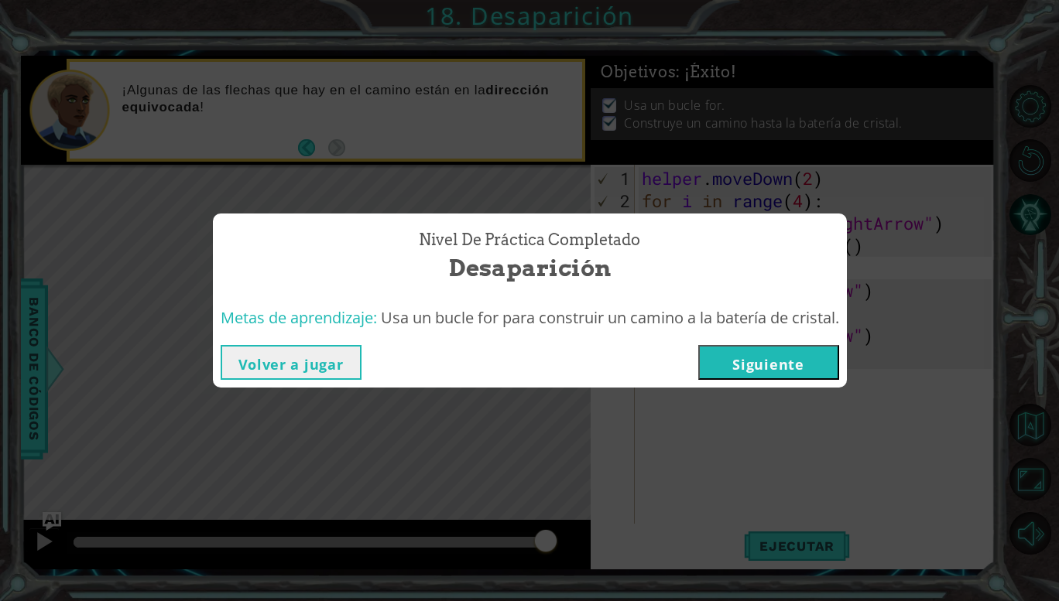
click at [793, 368] on button "Siguiente" at bounding box center [768, 362] width 141 height 35
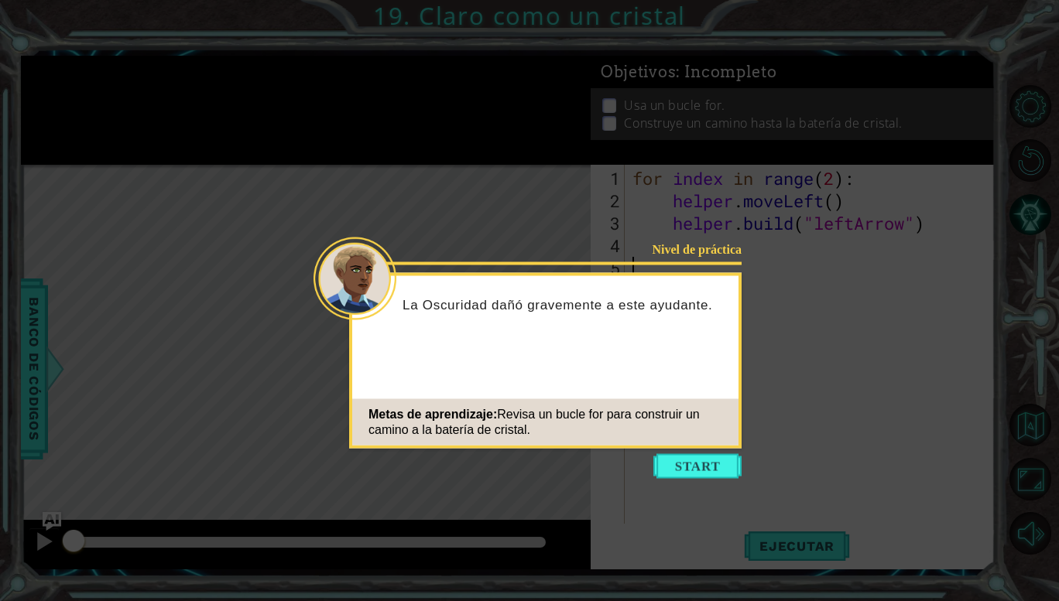
click at [702, 453] on icon at bounding box center [529, 300] width 1059 height 601
click at [702, 457] on button "Start" at bounding box center [697, 466] width 88 height 25
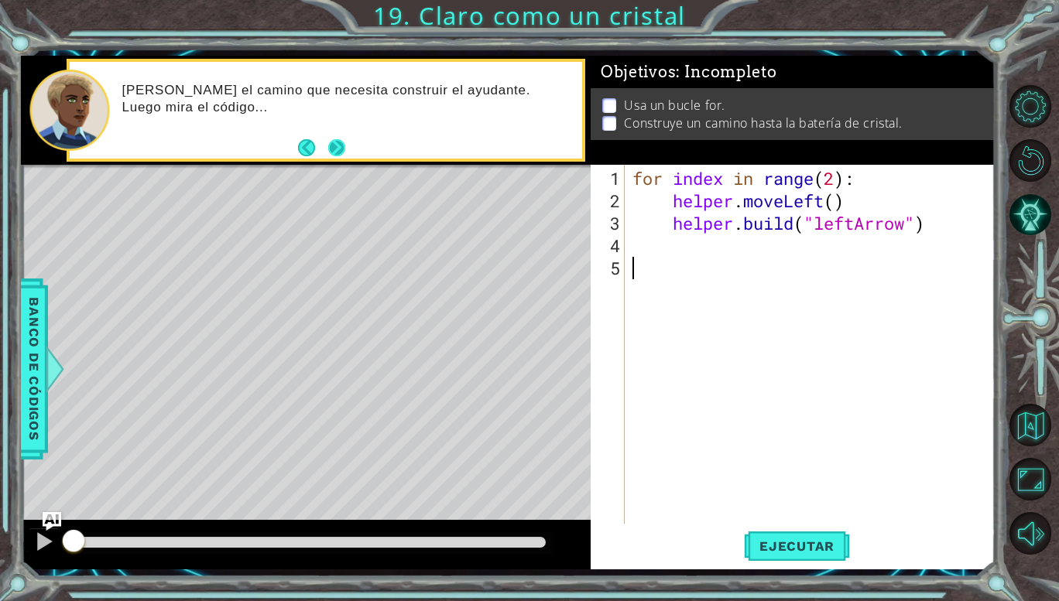
click at [334, 141] on button "Next" at bounding box center [336, 147] width 17 height 17
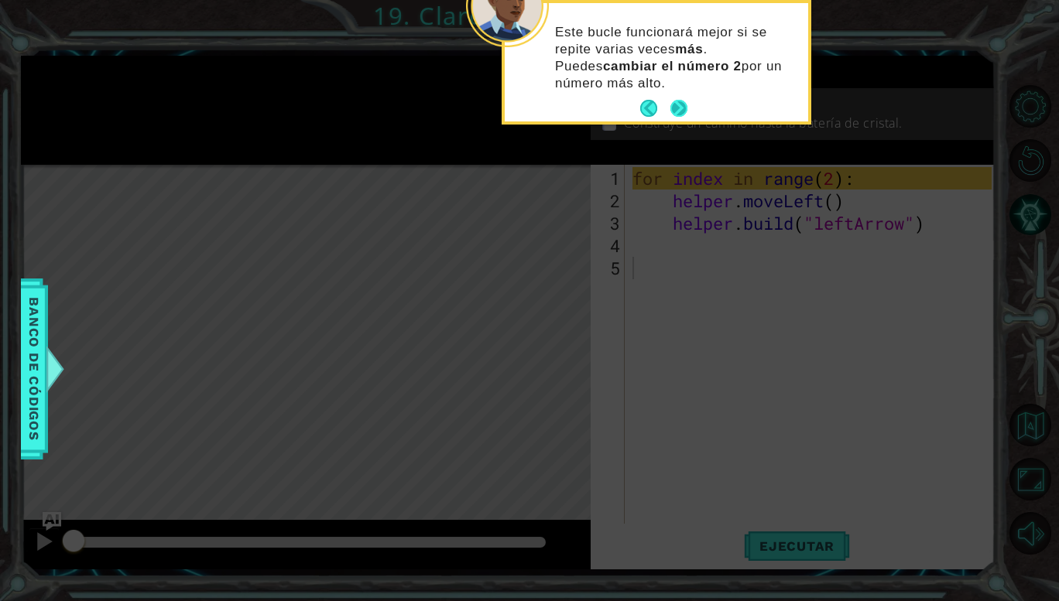
click at [671, 101] on button "Next" at bounding box center [678, 108] width 17 height 17
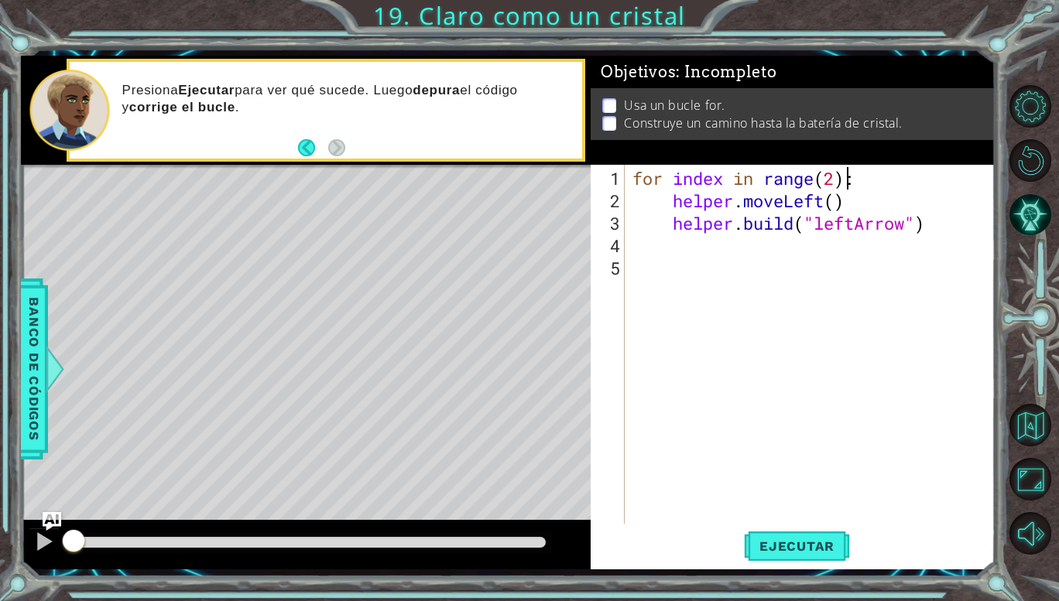
click at [848, 176] on div "for index in range ( 2 ) : helper . moveLeft ( ) helper . build ( "leftArrow" )" at bounding box center [814, 369] width 370 height 404
click at [835, 179] on div "for index in range ( 2 ) : helper . moveLeft ( ) helper . build ( "leftArrow" )" at bounding box center [814, 369] width 370 height 404
type textarea "for index in range(4):"
click at [791, 551] on span "Ejecutar" at bounding box center [797, 546] width 106 height 15
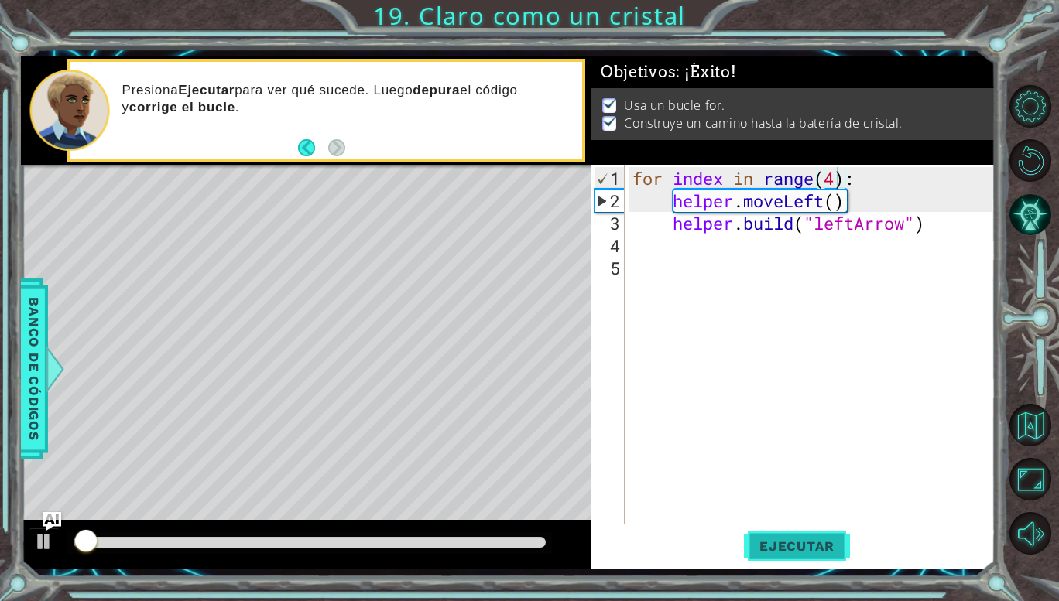
click at [793, 535] on button "Ejecutar" at bounding box center [797, 546] width 106 height 40
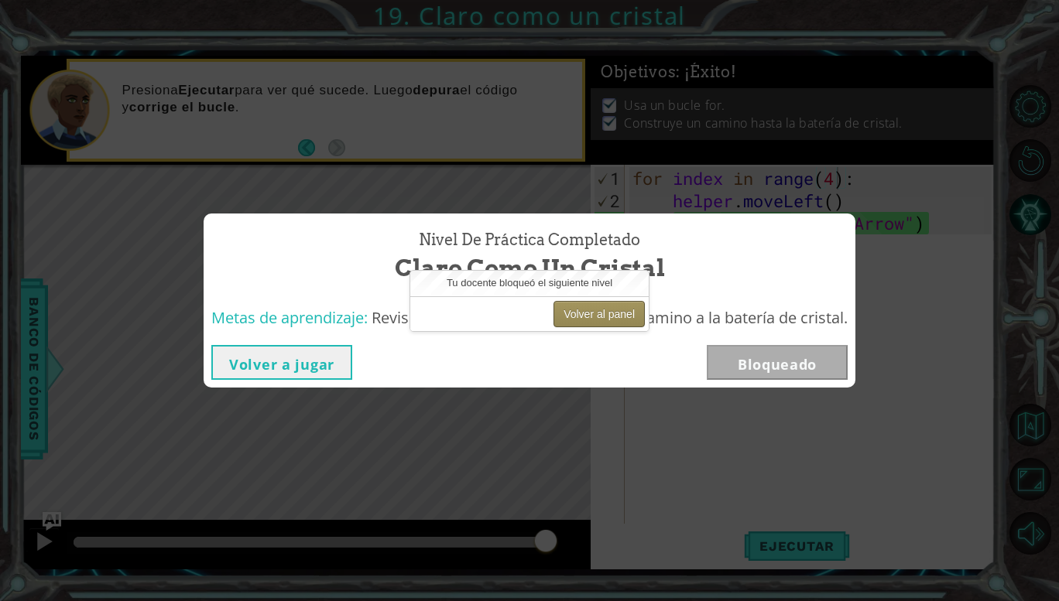
click at [620, 313] on button "Volver al panel" at bounding box center [598, 314] width 91 height 26
click at [617, 308] on button "Volver al panel" at bounding box center [598, 314] width 91 height 26
click at [616, 308] on button "Volver al panel" at bounding box center [598, 314] width 91 height 26
click at [613, 309] on button "Volver al panel" at bounding box center [598, 314] width 91 height 26
click at [672, 392] on div "Nivel de práctica Completado Claro como un cristal Metas de aprendizaje: Revisa…" at bounding box center [529, 300] width 1059 height 601
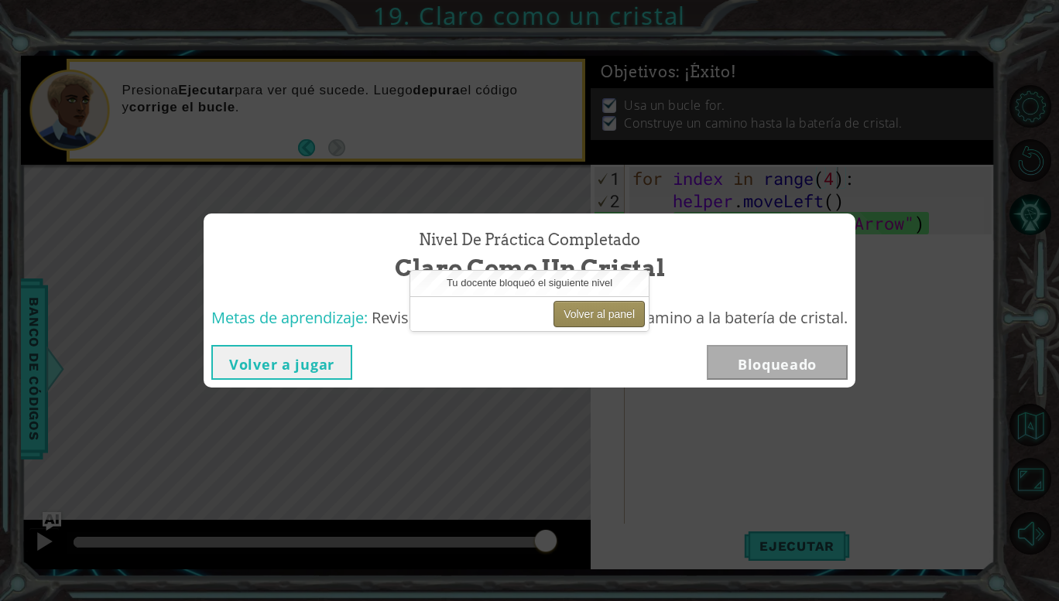
click at [628, 313] on button "Volver al panel" at bounding box center [598, 314] width 91 height 26
click at [627, 303] on button "Volver al panel" at bounding box center [598, 314] width 91 height 26
drag, startPoint x: 627, startPoint y: 303, endPoint x: 615, endPoint y: 314, distance: 16.5
click at [615, 313] on button "Volver al panel" at bounding box center [598, 314] width 91 height 26
click at [1023, 439] on div "Nivel de práctica Completado Claro como un cristal Metas de aprendizaje: Revisa…" at bounding box center [529, 300] width 1059 height 601
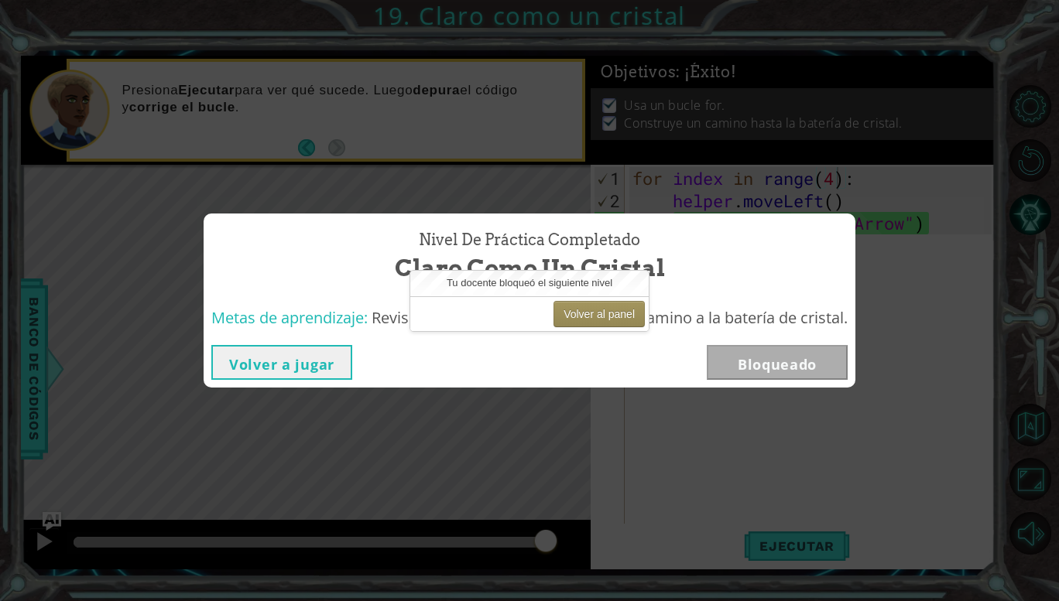
click at [311, 373] on button "Volver a jugar" at bounding box center [281, 362] width 141 height 35
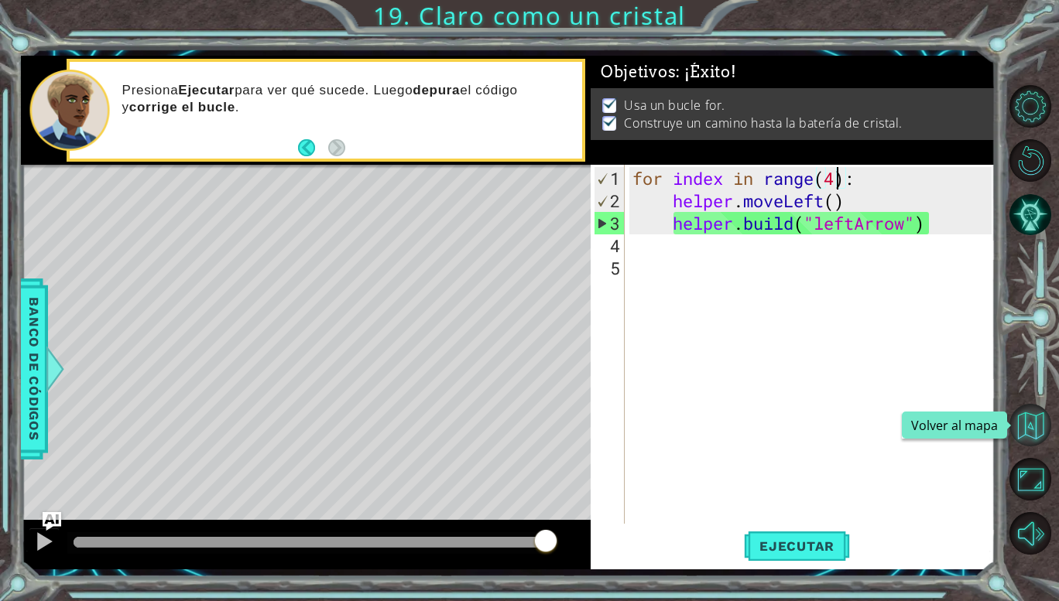
click at [1027, 423] on button "Volver al mapa" at bounding box center [1030, 425] width 42 height 42
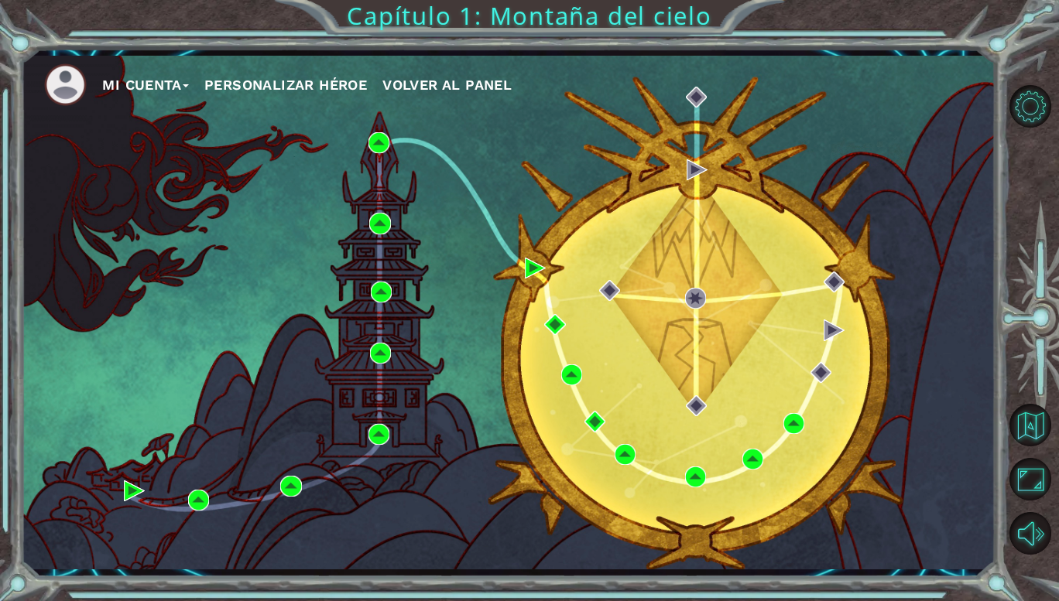
click at [662, 350] on div "Mi Cuenta Personalizar héroe Volver al panel" at bounding box center [508, 313] width 975 height 514
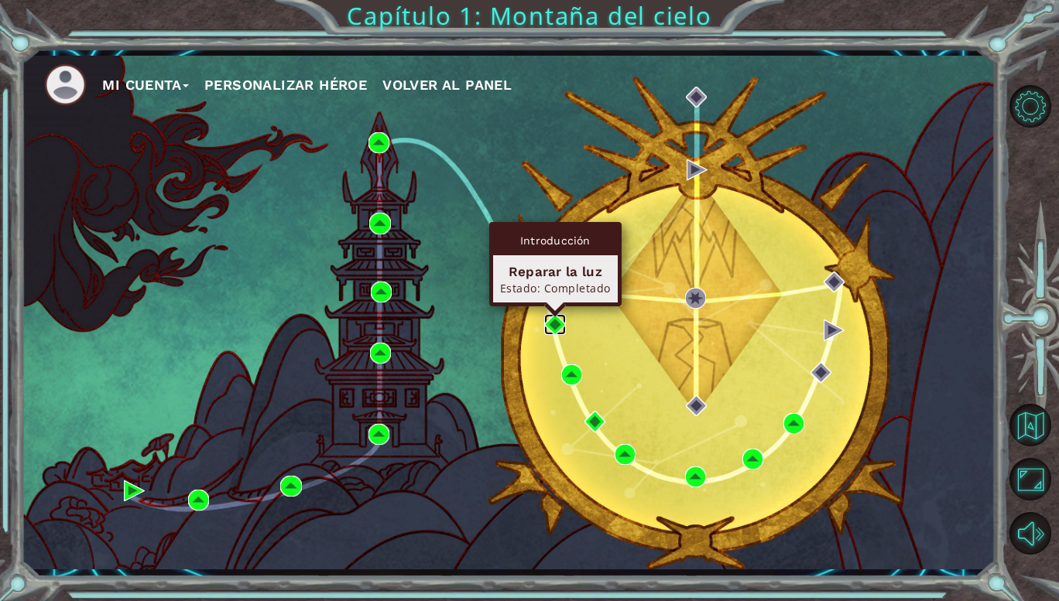
click at [552, 320] on img at bounding box center [554, 324] width 21 height 21
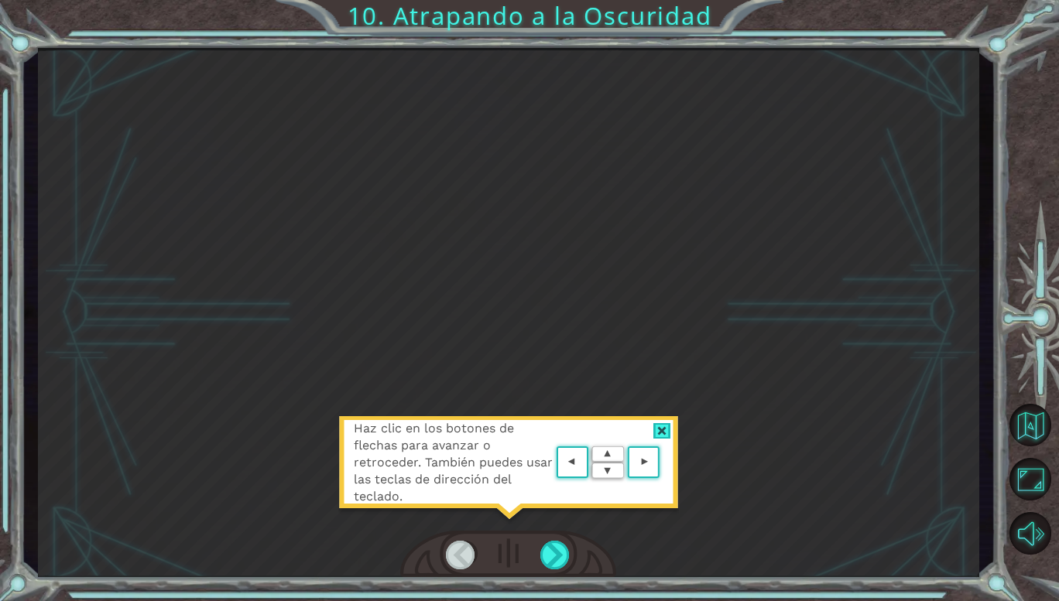
click at [663, 463] on area at bounding box center [663, 463] width 0 height 0
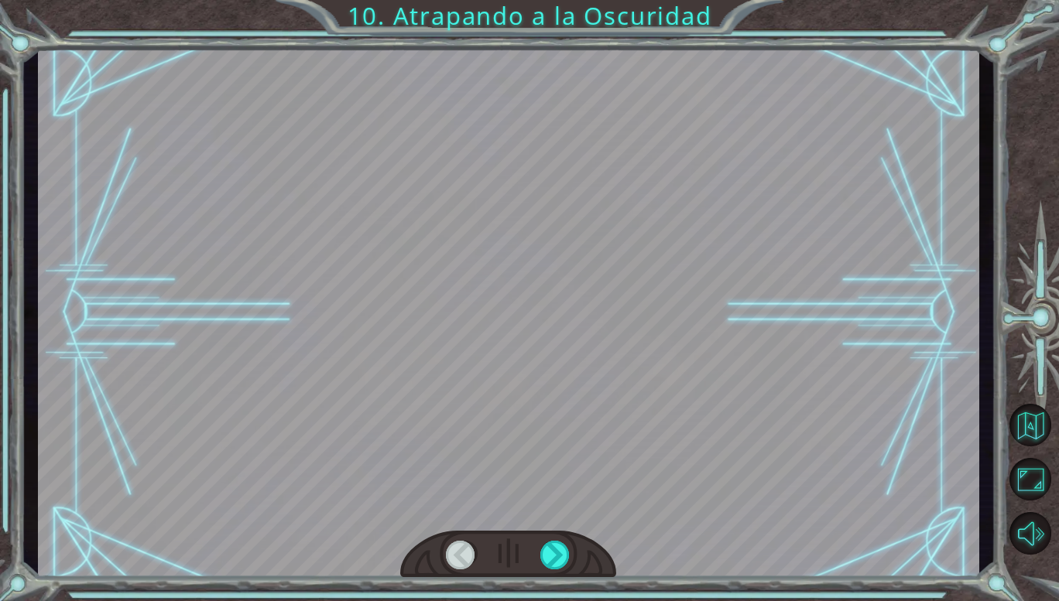
click at [653, 465] on div at bounding box center [508, 312] width 941 height 529
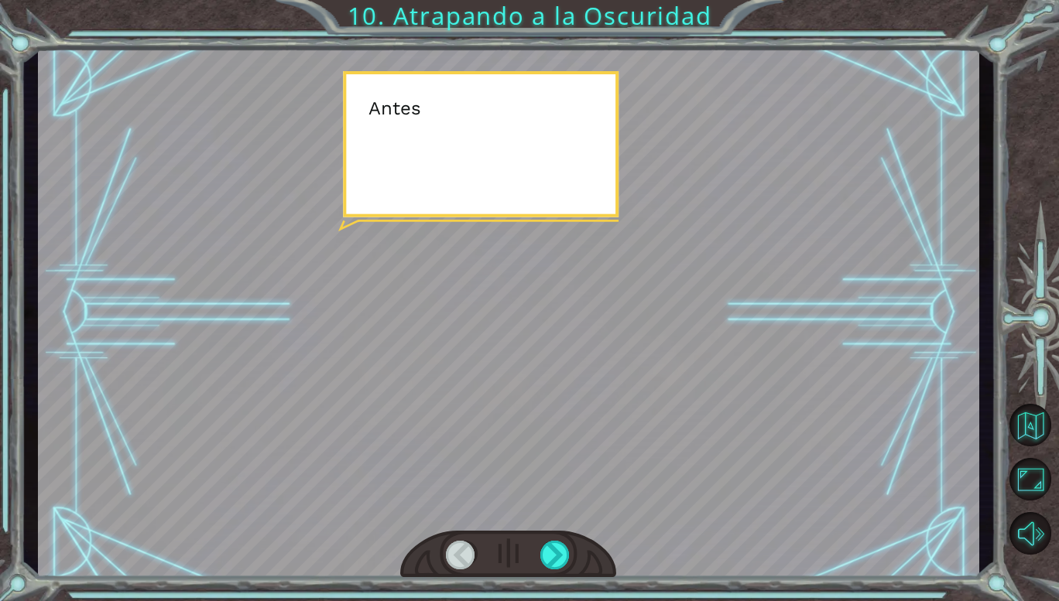
click at [653, 465] on div at bounding box center [508, 312] width 941 height 529
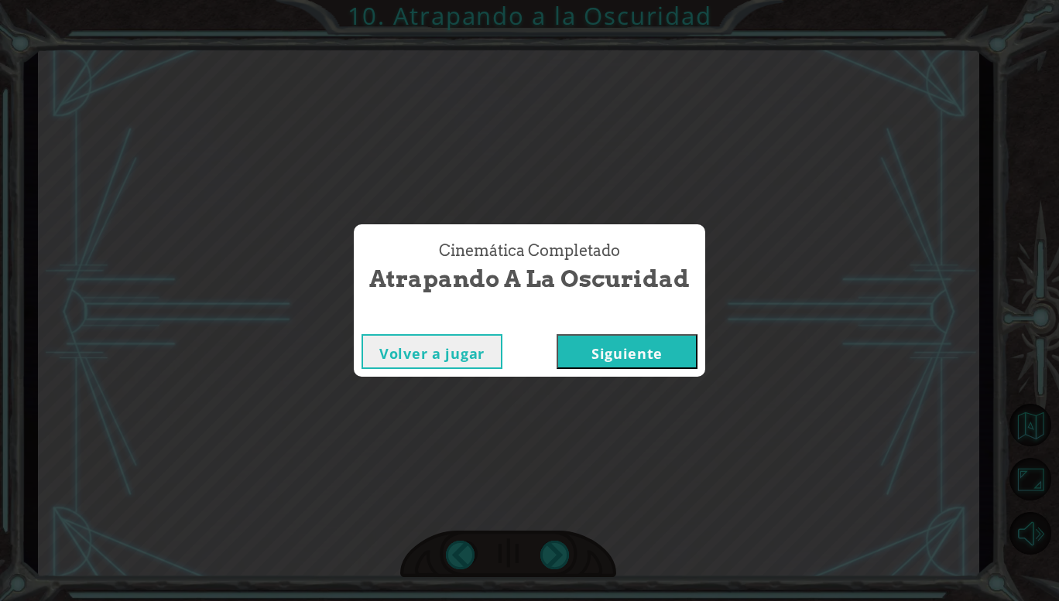
click at [634, 358] on button "Siguiente" at bounding box center [627, 351] width 141 height 35
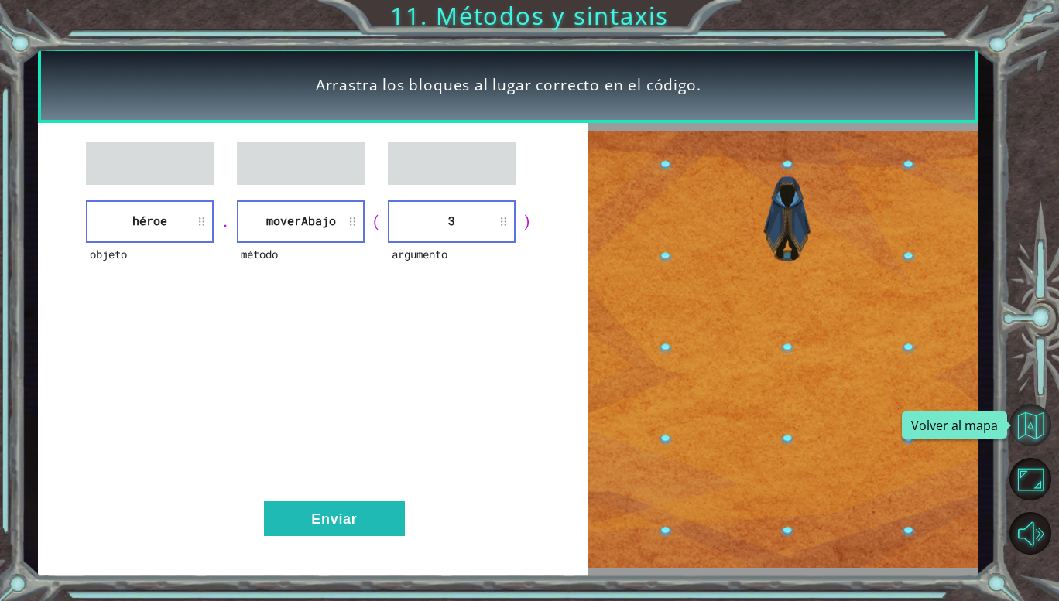
click at [1024, 429] on button "Volver al mapa" at bounding box center [1030, 425] width 42 height 42
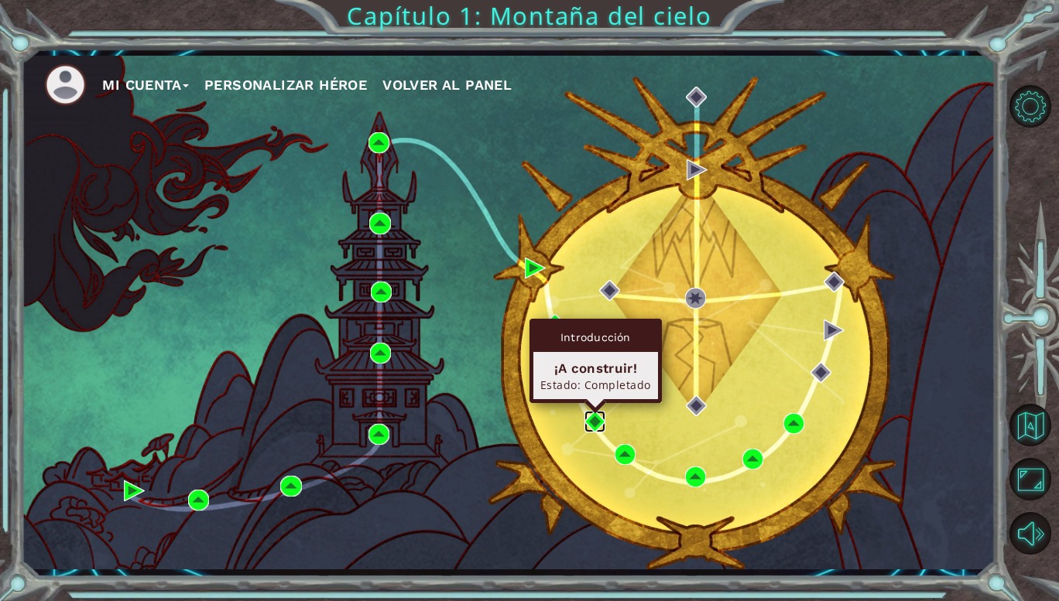
click at [593, 420] on img at bounding box center [594, 421] width 21 height 21
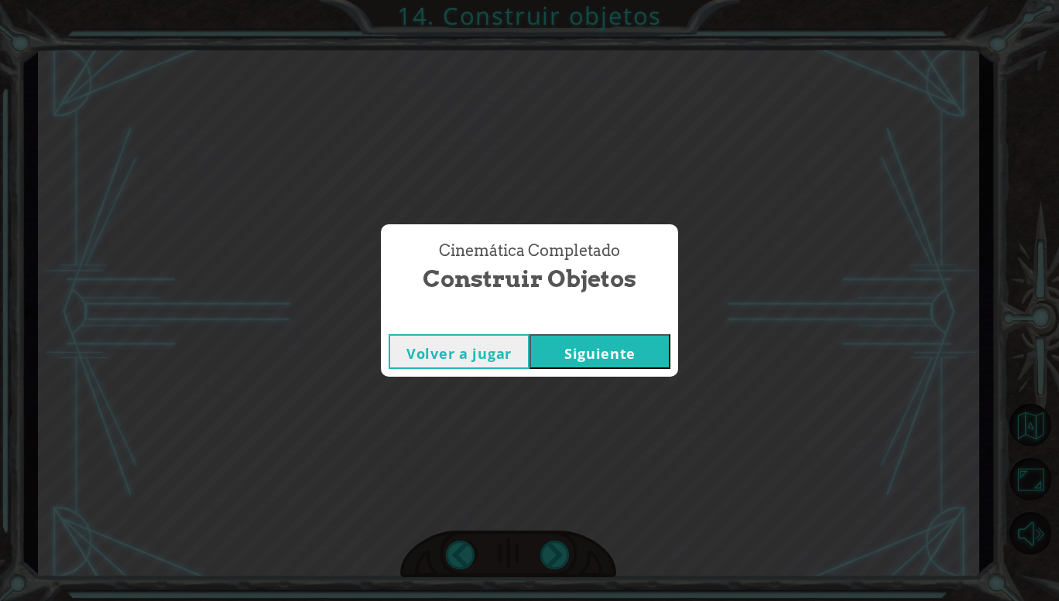
click at [602, 354] on button "Siguiente" at bounding box center [599, 351] width 141 height 35
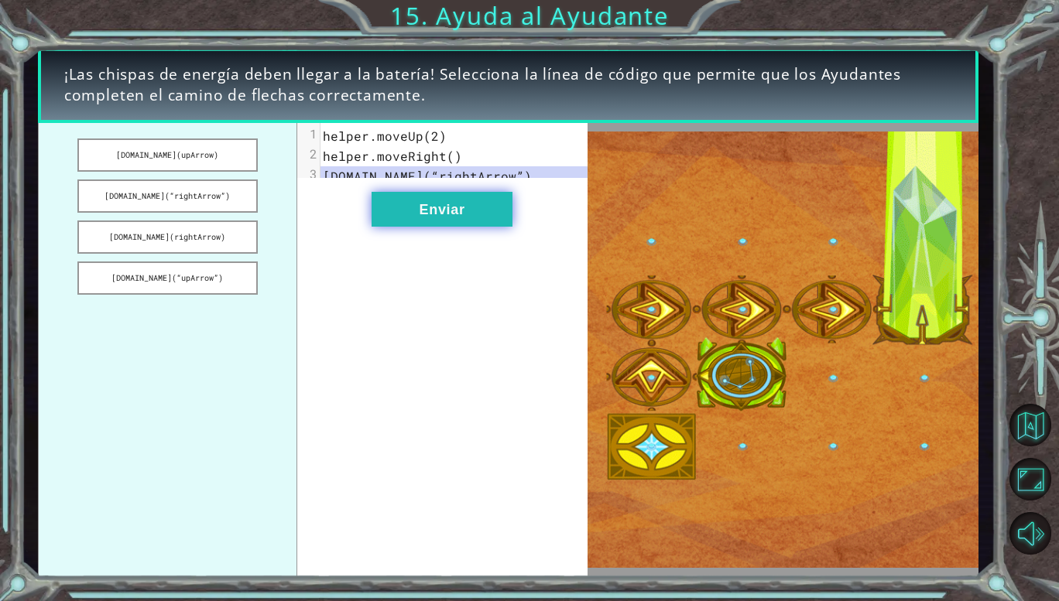
click at [418, 227] on button "Enviar" at bounding box center [442, 209] width 141 height 35
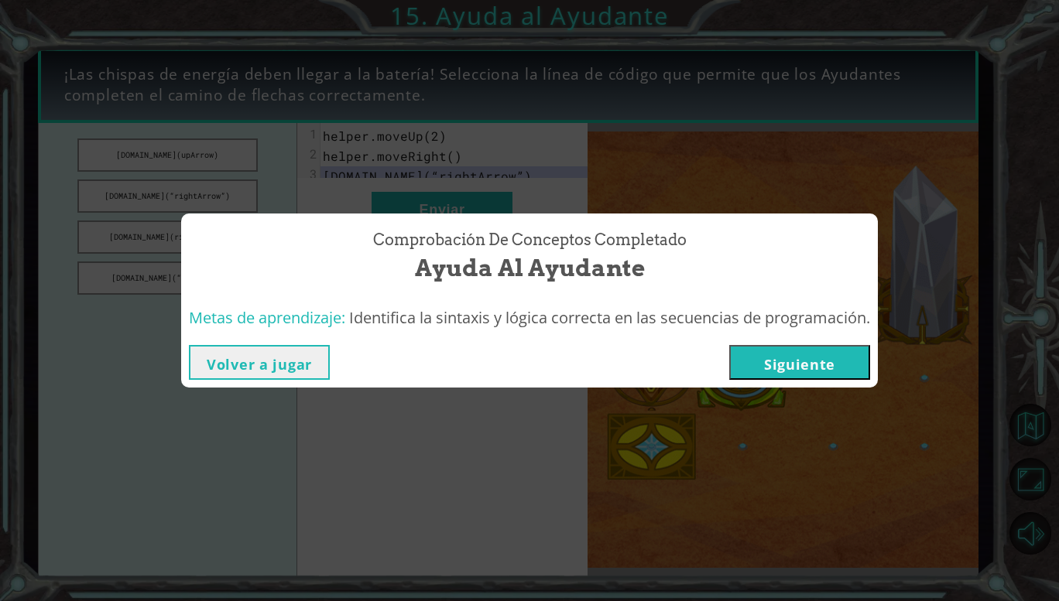
click at [797, 365] on button "Siguiente" at bounding box center [799, 362] width 141 height 35
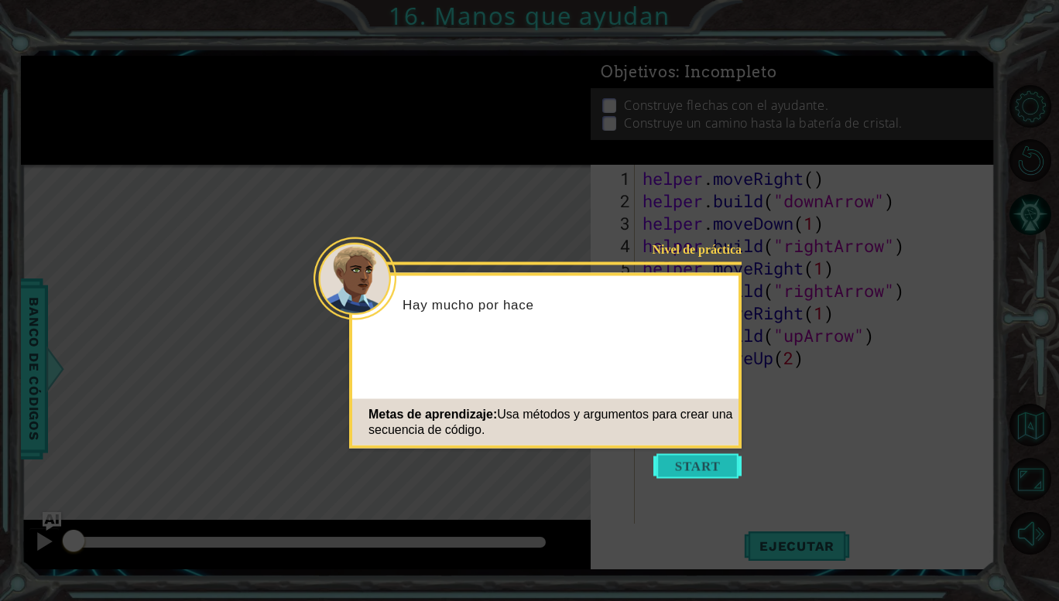
click at [672, 475] on button "Start" at bounding box center [697, 466] width 88 height 25
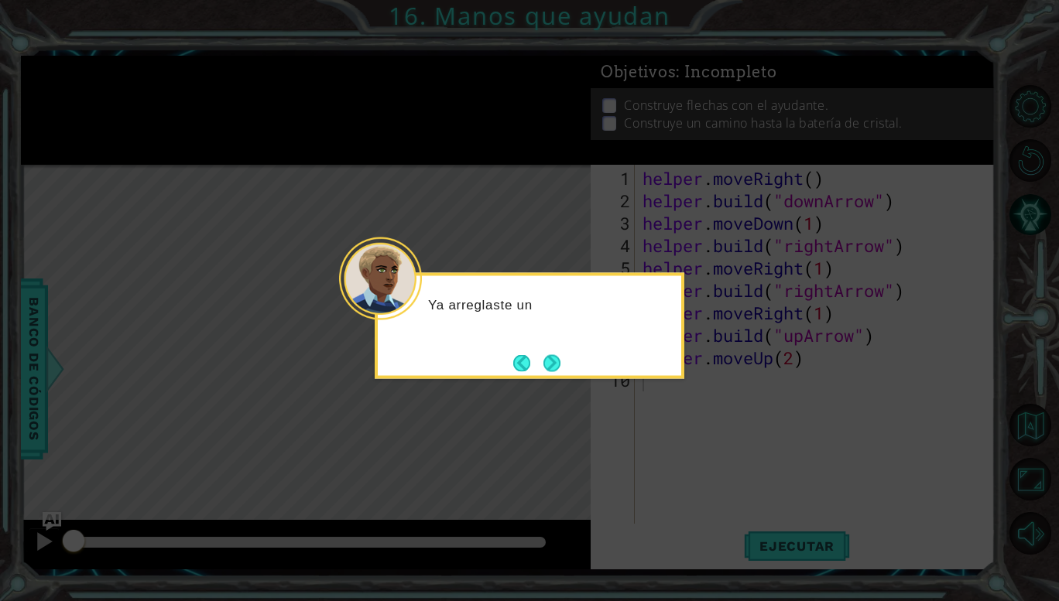
click at [655, 391] on icon at bounding box center [529, 300] width 1059 height 601
click at [560, 366] on button "Next" at bounding box center [551, 363] width 17 height 17
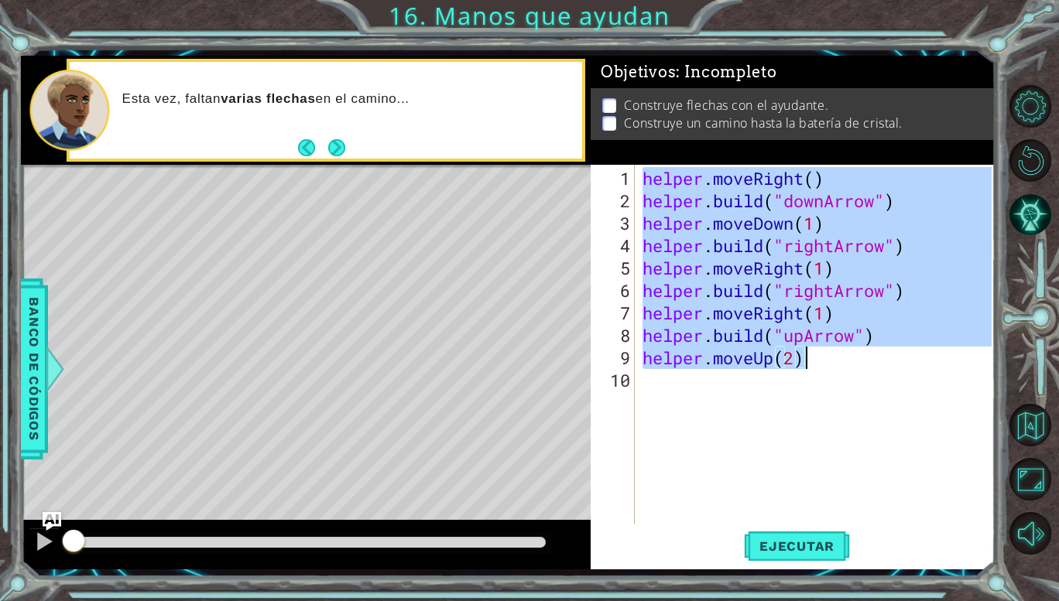
drag, startPoint x: 643, startPoint y: 180, endPoint x: 848, endPoint y: 368, distance: 277.2
click at [848, 368] on div "helper . moveRight ( ) helper . build ( "downArrow" ) helper . moveDown ( 1 ) h…" at bounding box center [819, 369] width 360 height 404
type textarea "helper.moveUp(2)"
click at [809, 545] on span "Ejecutar" at bounding box center [797, 546] width 106 height 15
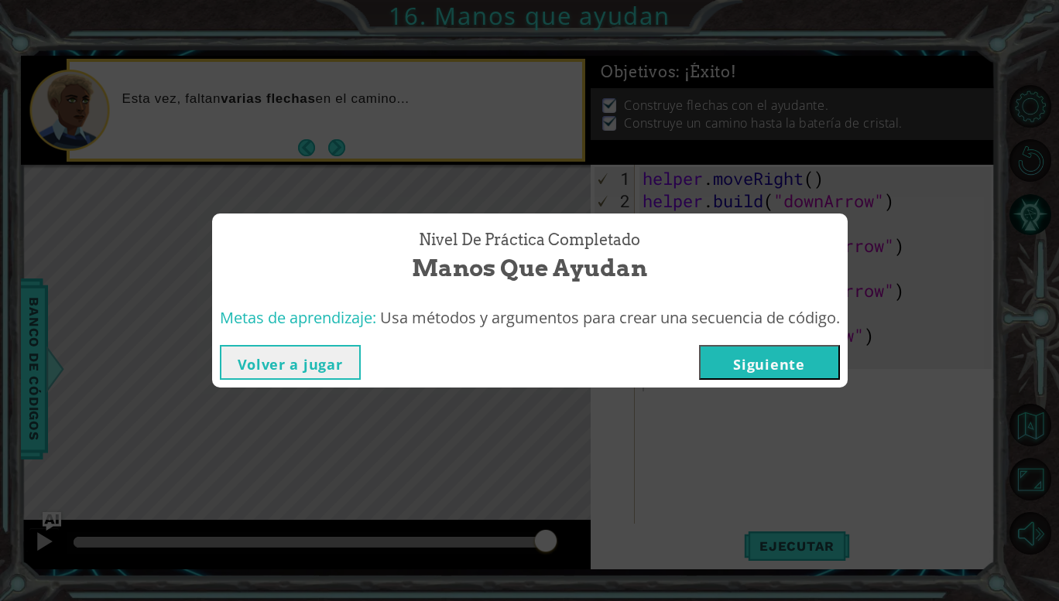
click at [779, 362] on button "Siguiente" at bounding box center [769, 362] width 141 height 35
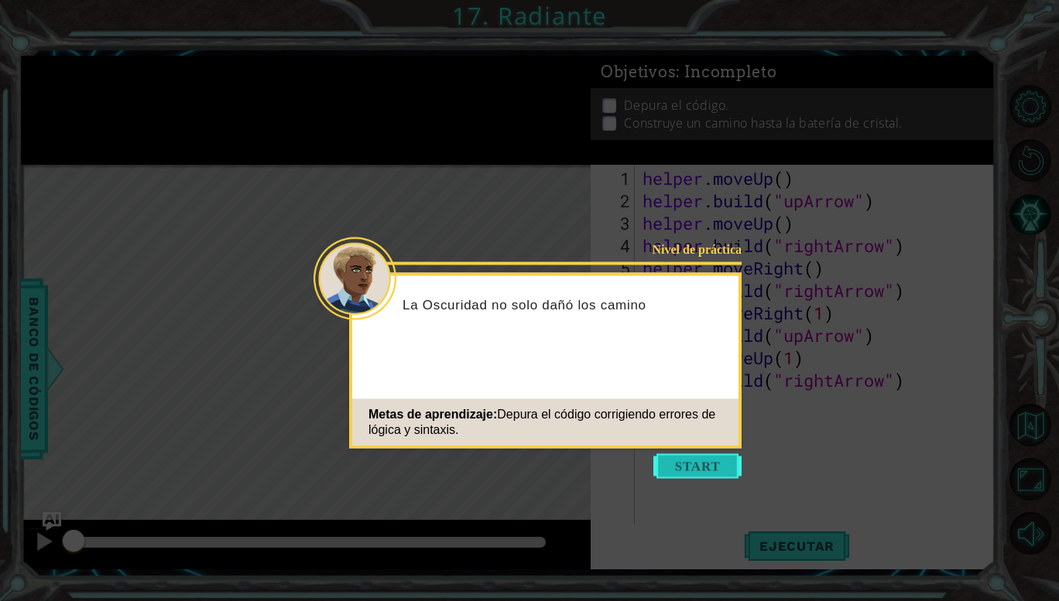
click at [711, 465] on button "Start" at bounding box center [697, 466] width 88 height 25
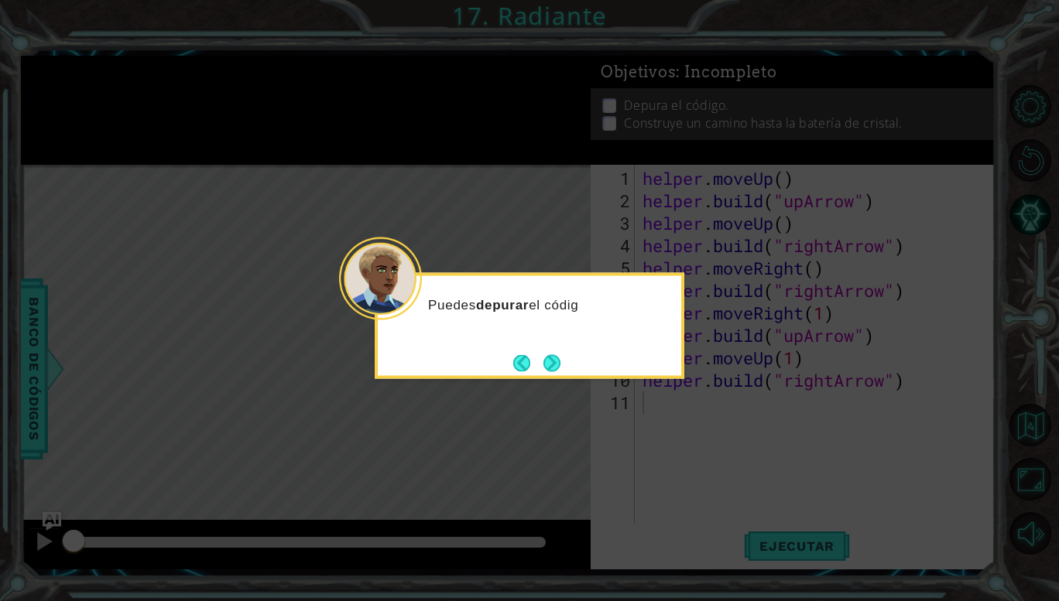
click at [696, 392] on icon at bounding box center [529, 300] width 1059 height 601
click at [688, 360] on icon at bounding box center [529, 300] width 1059 height 601
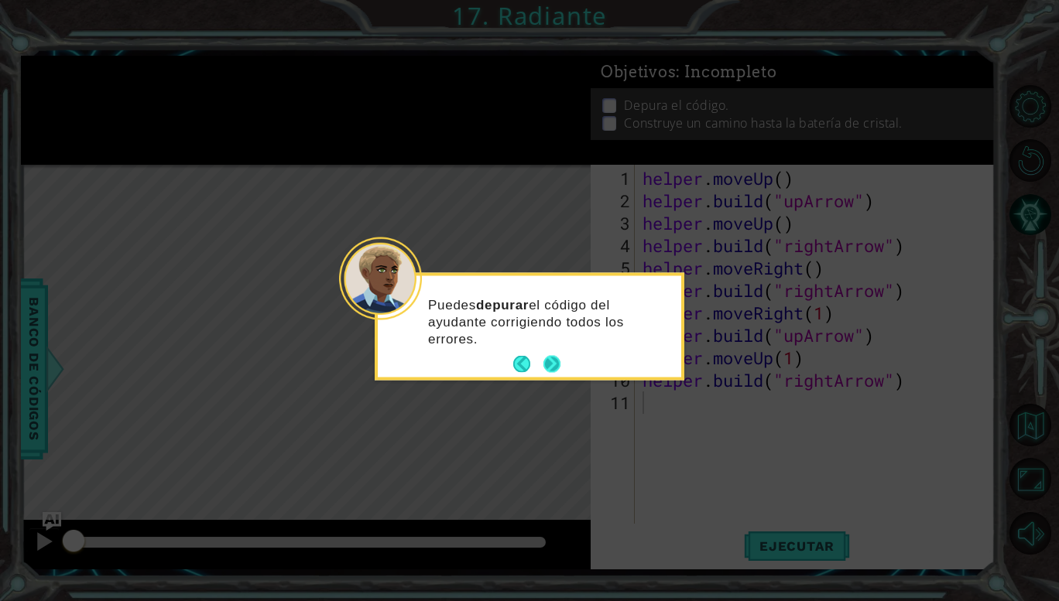
click at [547, 370] on button "Next" at bounding box center [551, 364] width 17 height 17
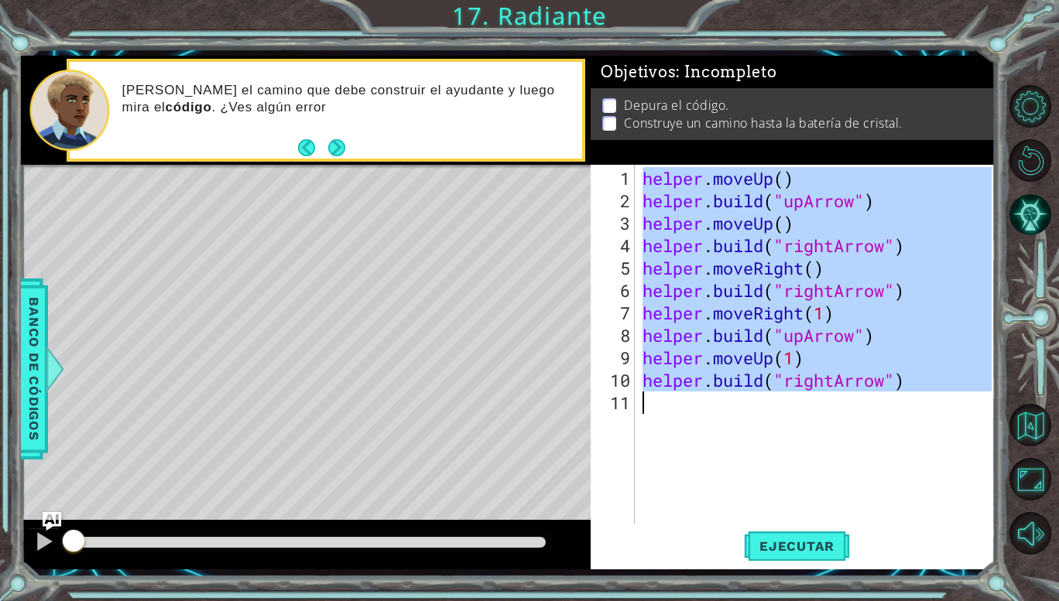
drag, startPoint x: 641, startPoint y: 176, endPoint x: 897, endPoint y: 420, distance: 353.7
click at [897, 420] on div "helper . moveUp ( ) helper . build ( "upArrow" ) helper . moveUp ( ) helper . b…" at bounding box center [819, 369] width 360 height 404
type textarea "[DOMAIN_NAME]("rightArrow")"
click at [810, 550] on span "Ejecutar" at bounding box center [797, 546] width 106 height 15
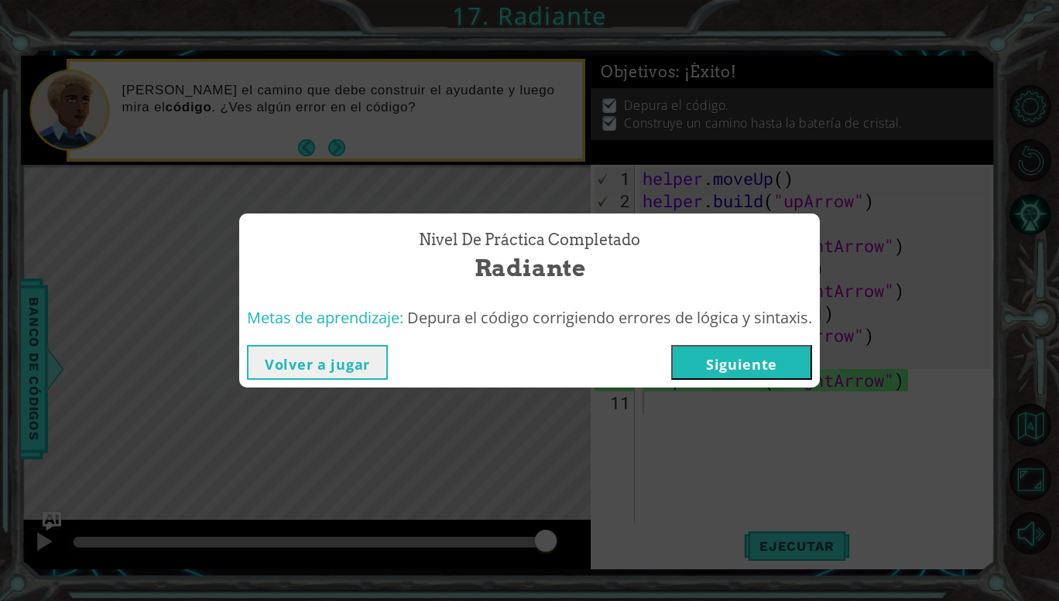
click at [788, 372] on button "Siguiente" at bounding box center [741, 362] width 141 height 35
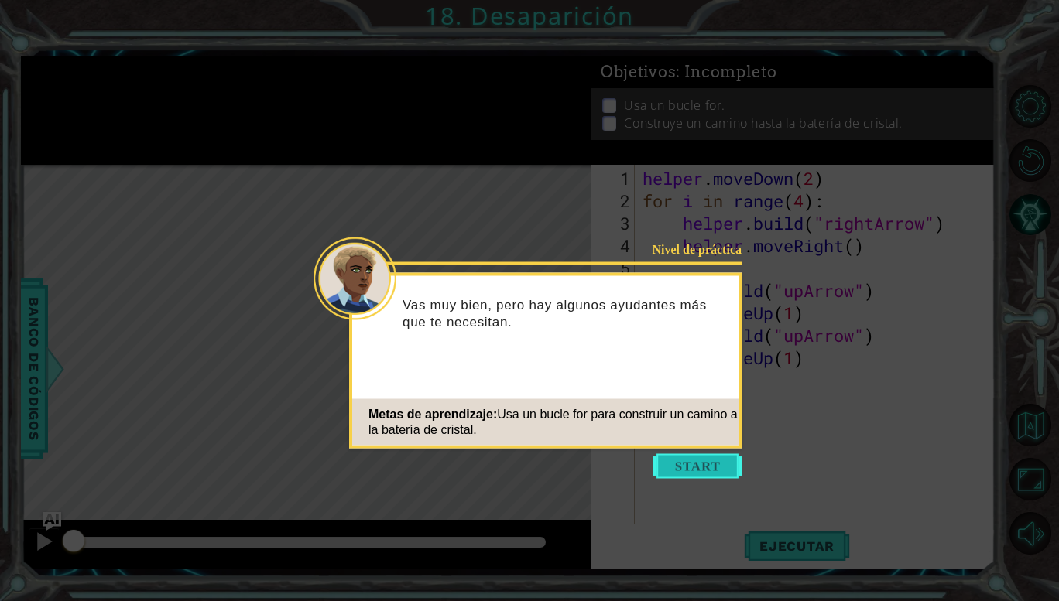
click at [707, 461] on button "Start" at bounding box center [697, 466] width 88 height 25
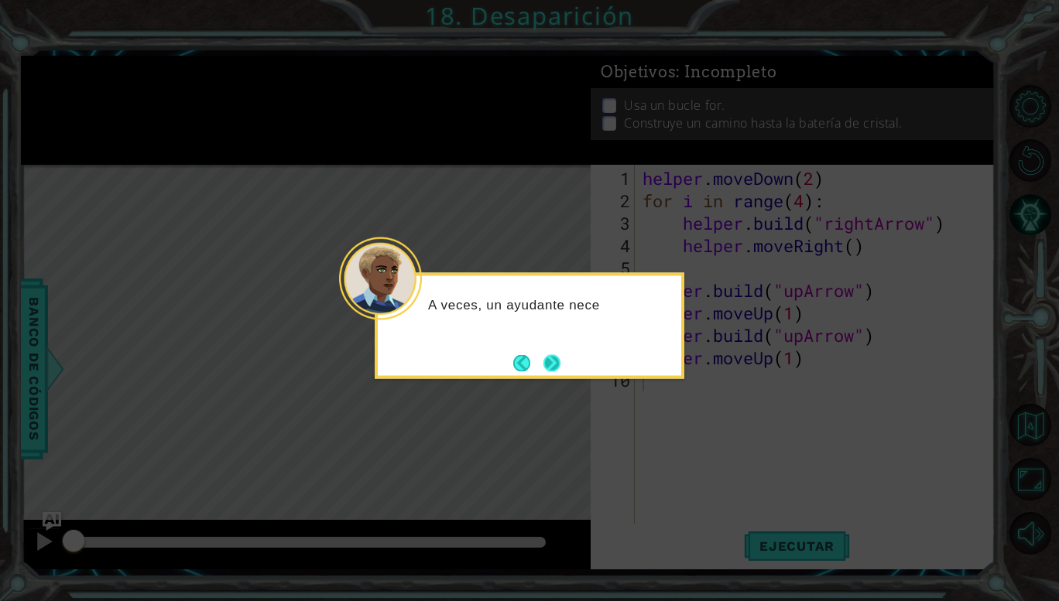
click at [553, 362] on button "Next" at bounding box center [551, 363] width 17 height 17
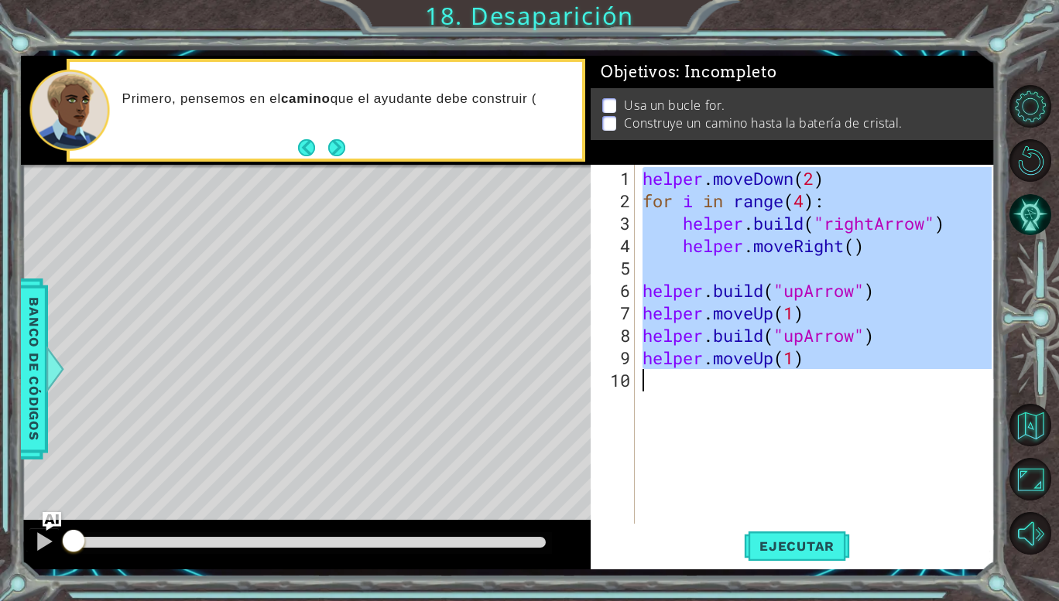
drag, startPoint x: 643, startPoint y: 180, endPoint x: 796, endPoint y: 404, distance: 271.4
click at [796, 404] on div "helper . moveDown ( 2 ) for i in range ( 4 ) : helper . build ( "rightArrow" ) …" at bounding box center [819, 369] width 360 height 404
type textarea "helper.moveUp(1)"
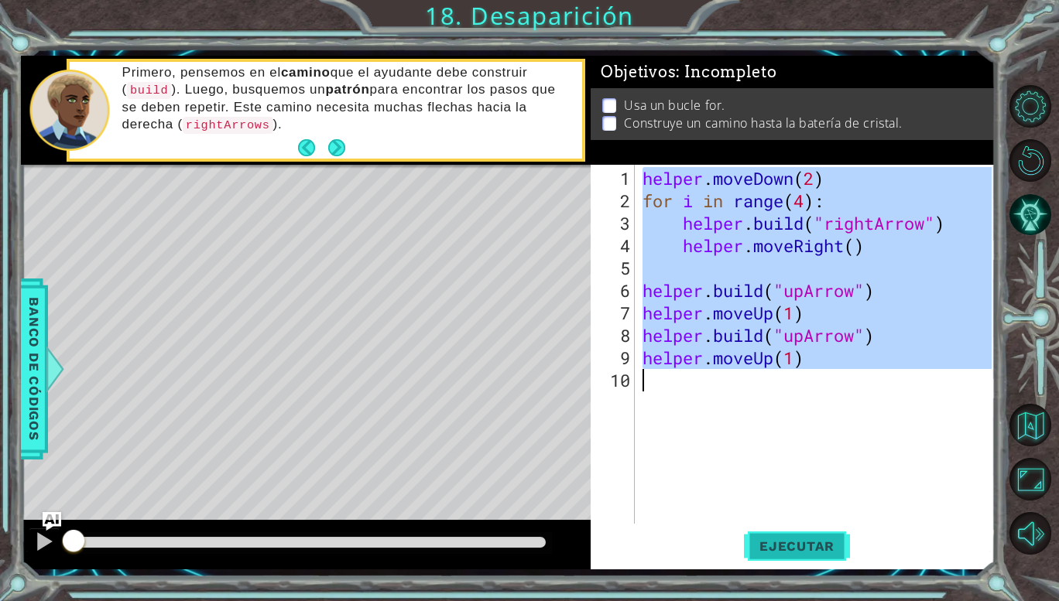
click at [810, 549] on span "Ejecutar" at bounding box center [797, 546] width 106 height 15
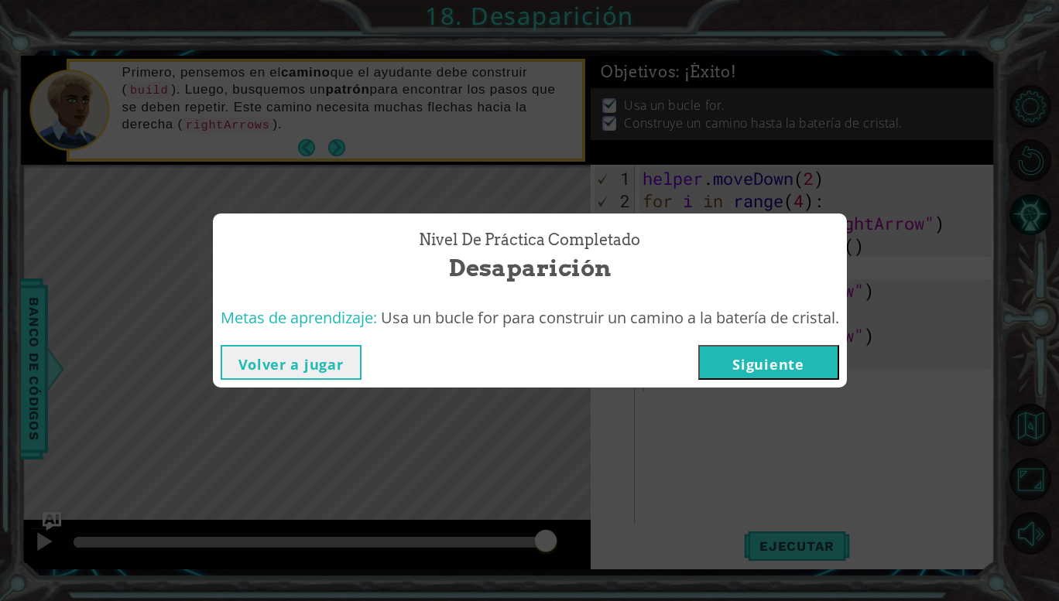
click at [827, 366] on button "Siguiente" at bounding box center [768, 362] width 141 height 35
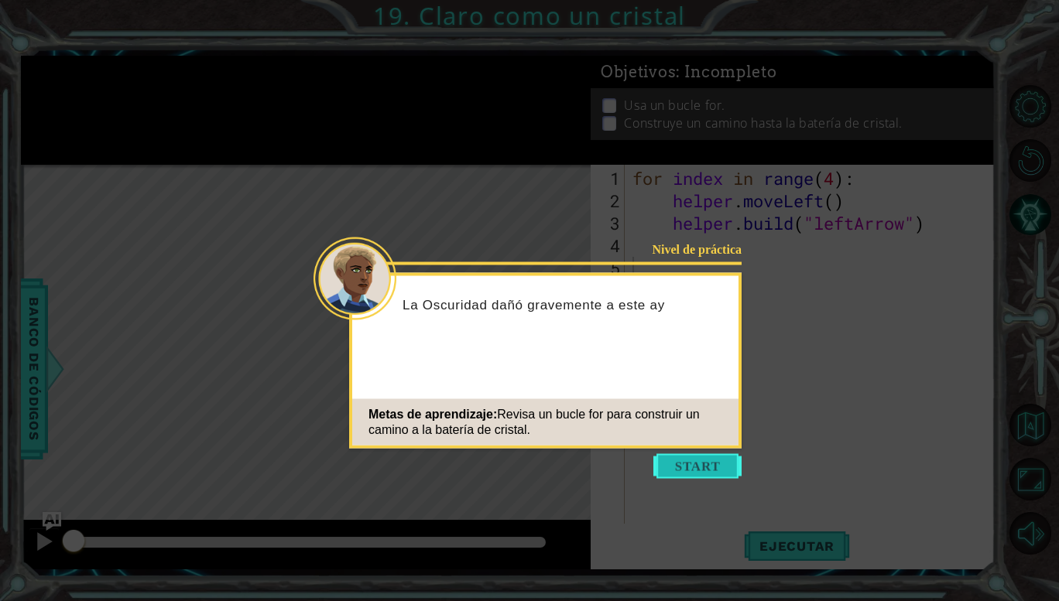
click at [707, 470] on button "Start" at bounding box center [697, 466] width 88 height 25
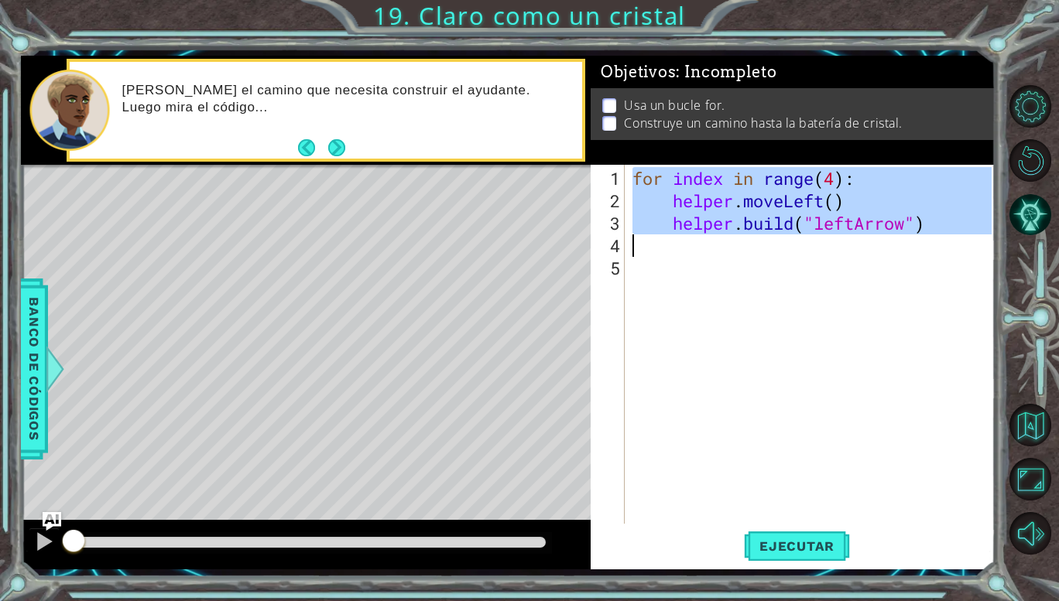
drag, startPoint x: 632, startPoint y: 178, endPoint x: 909, endPoint y: 253, distance: 286.4
click at [909, 253] on div "for index in range ( 4 ) : helper . moveLeft ( ) helper . build ( "leftArrow" )" at bounding box center [814, 369] width 370 height 404
type textarea "[DOMAIN_NAME]("leftArrow")"
